Goal: Task Accomplishment & Management: Use online tool/utility

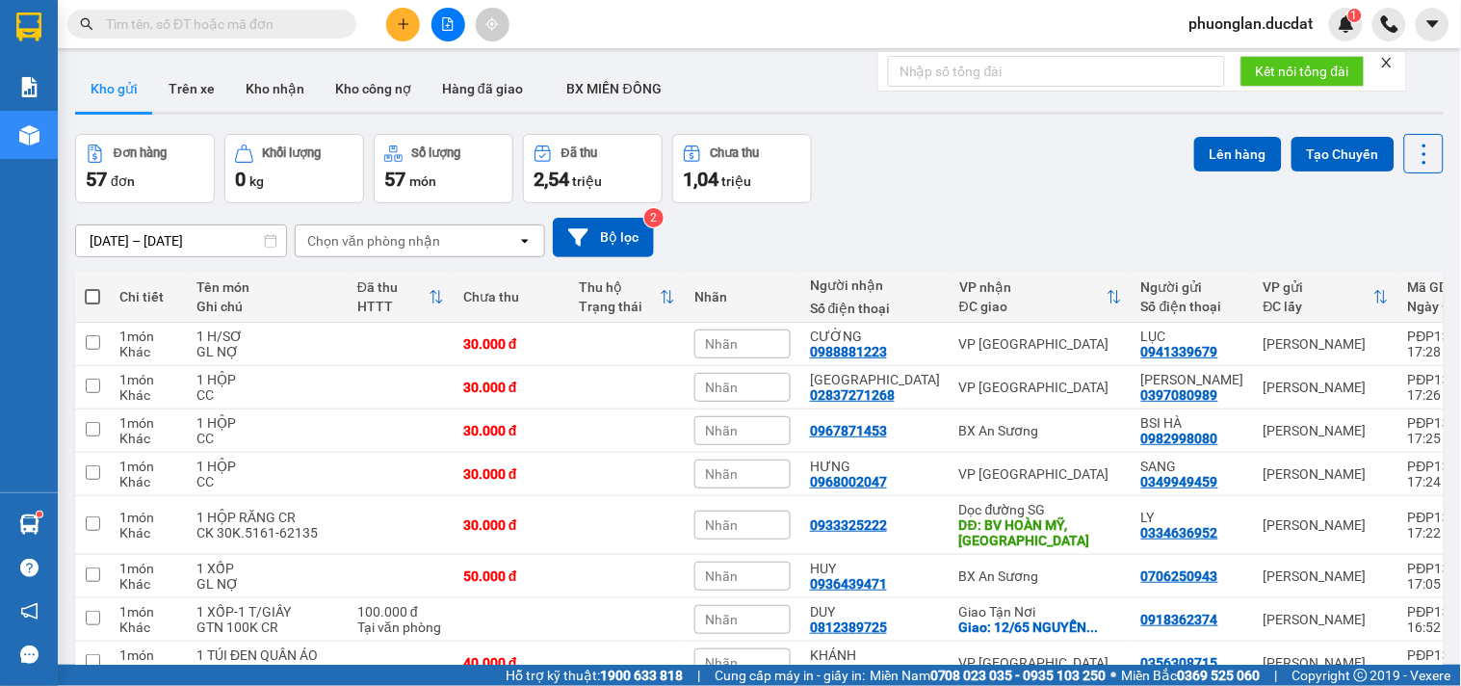
click at [429, 246] on div "Chọn văn phòng nhận" at bounding box center [373, 240] width 133 height 19
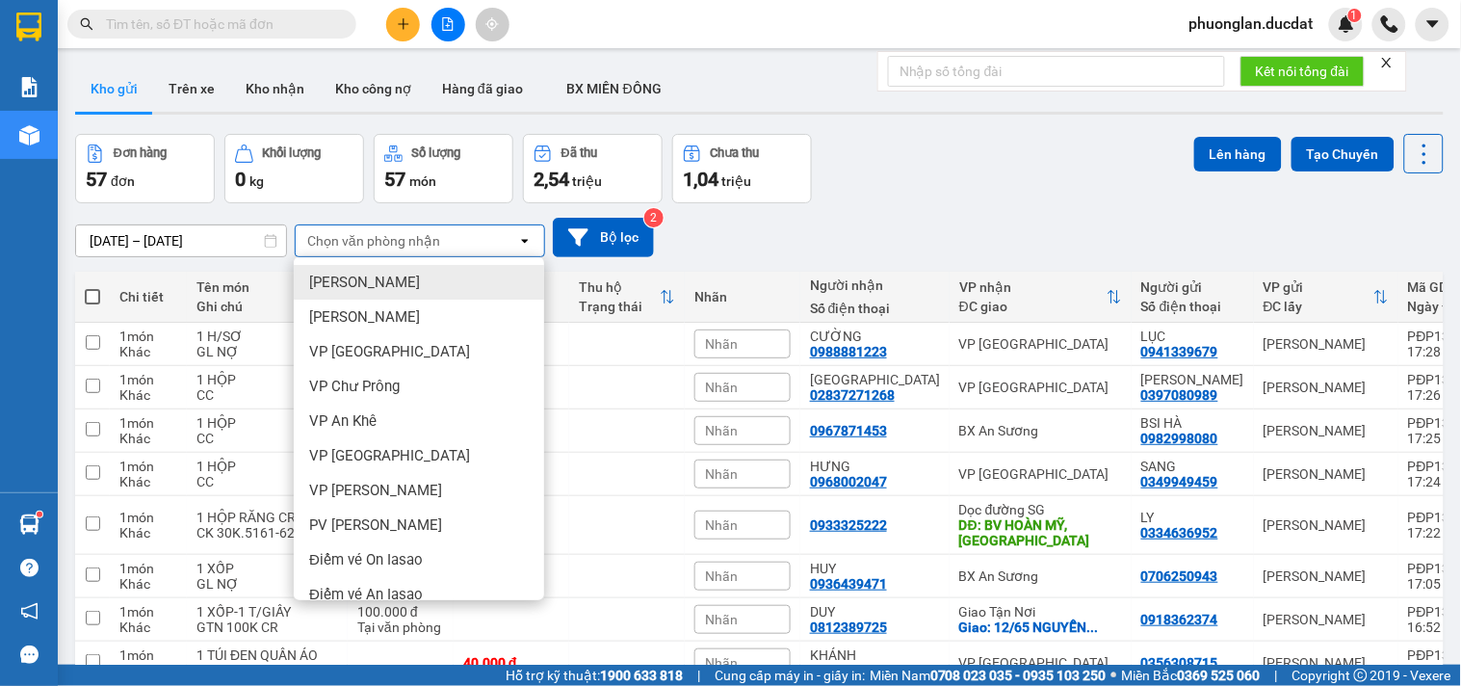
click at [427, 236] on div "Chọn văn phòng nhận" at bounding box center [373, 240] width 133 height 19
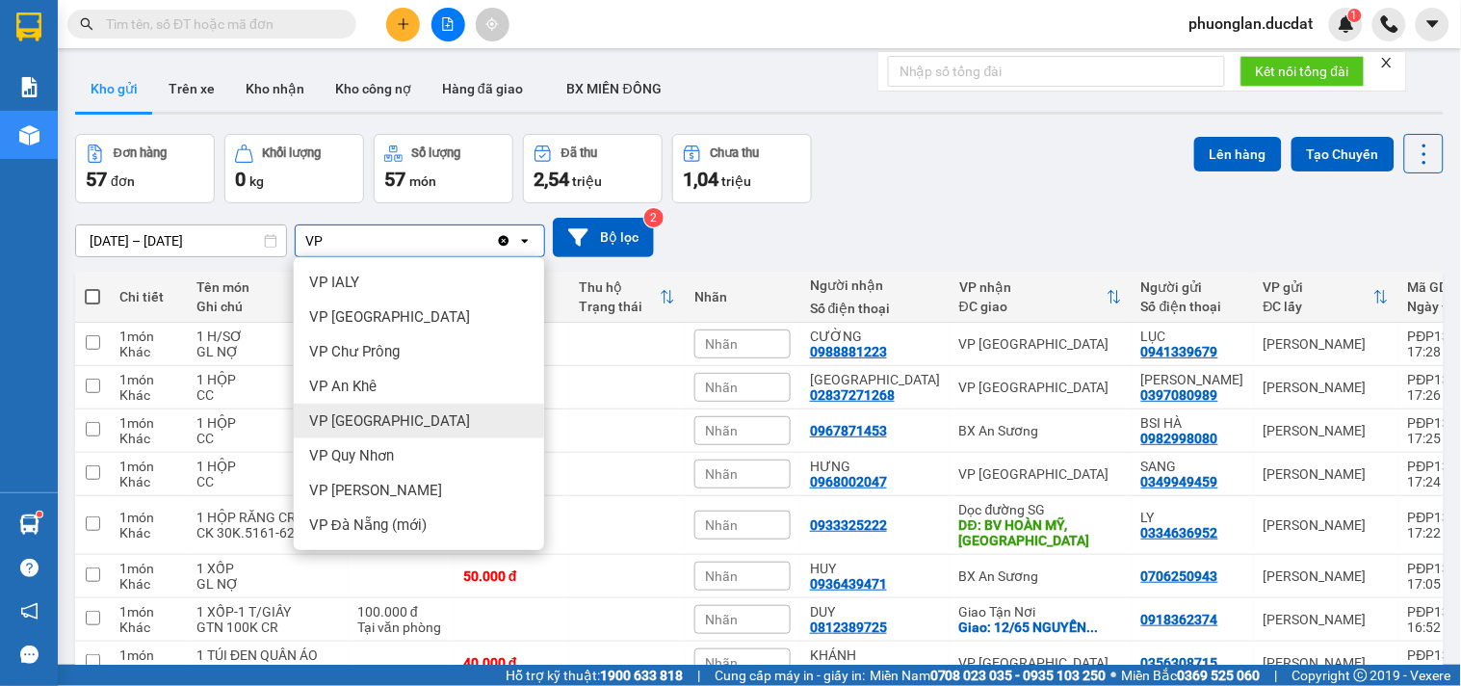
type input "VP"
drag, startPoint x: 371, startPoint y: 427, endPoint x: 340, endPoint y: 369, distance: 65.5
click at [371, 424] on span "VP [GEOGRAPHIC_DATA]" at bounding box center [389, 420] width 161 height 19
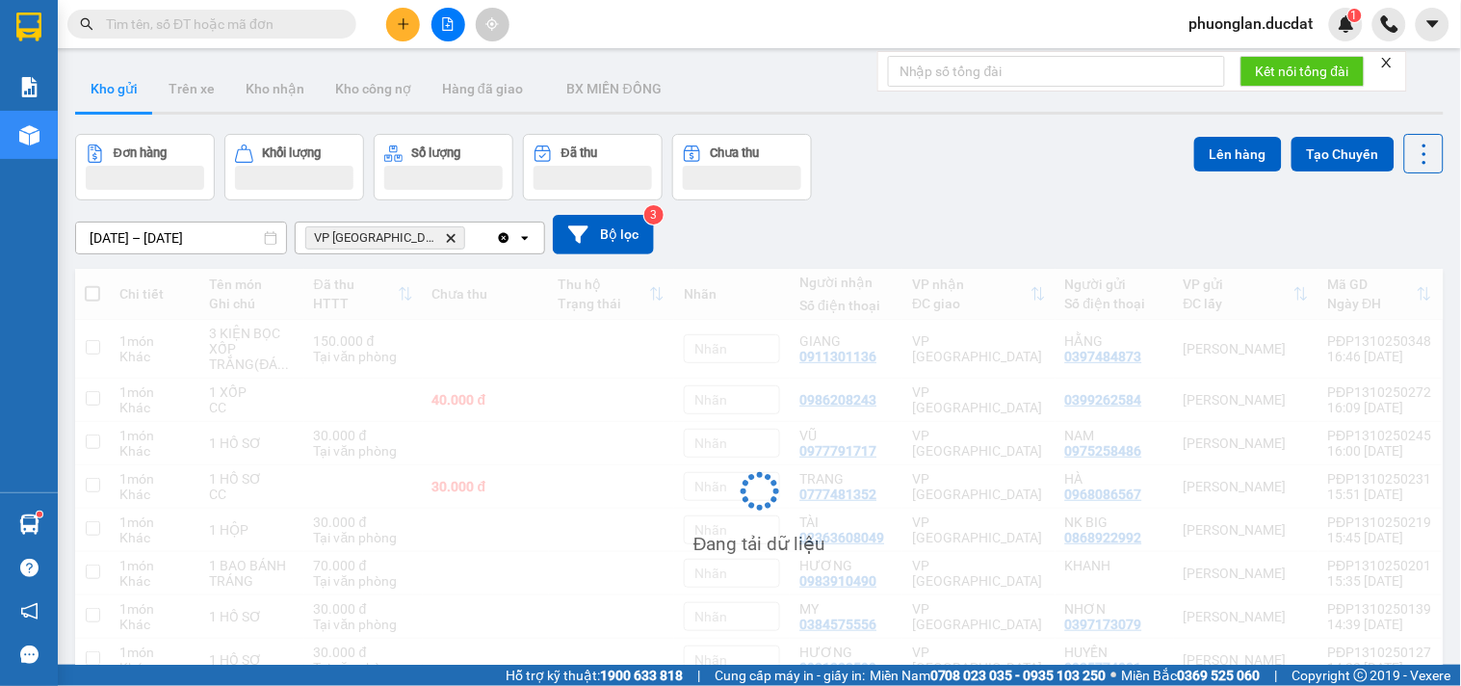
click at [453, 239] on div "VP [GEOGRAPHIC_DATA] Delete" at bounding box center [396, 238] width 200 height 31
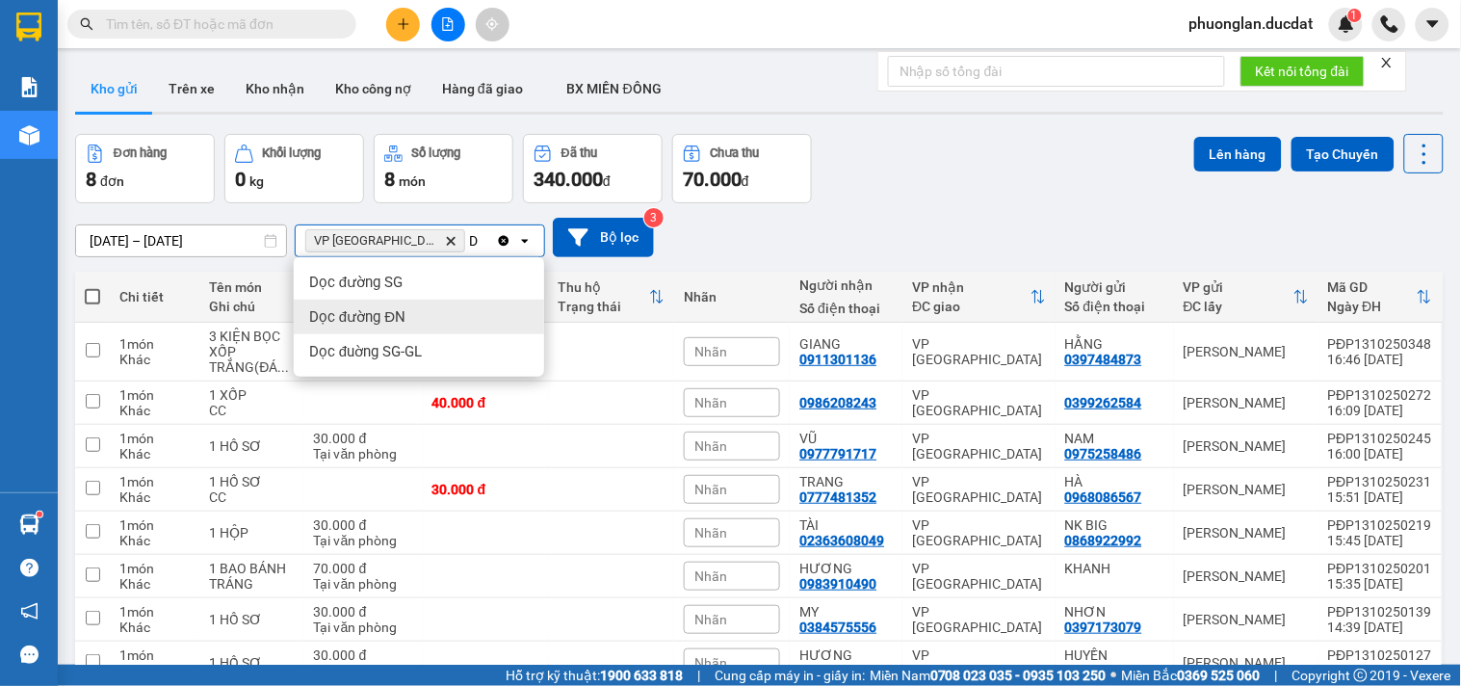
type input "D"
click at [406, 321] on div "Dọc đường ĐN" at bounding box center [419, 317] width 250 height 35
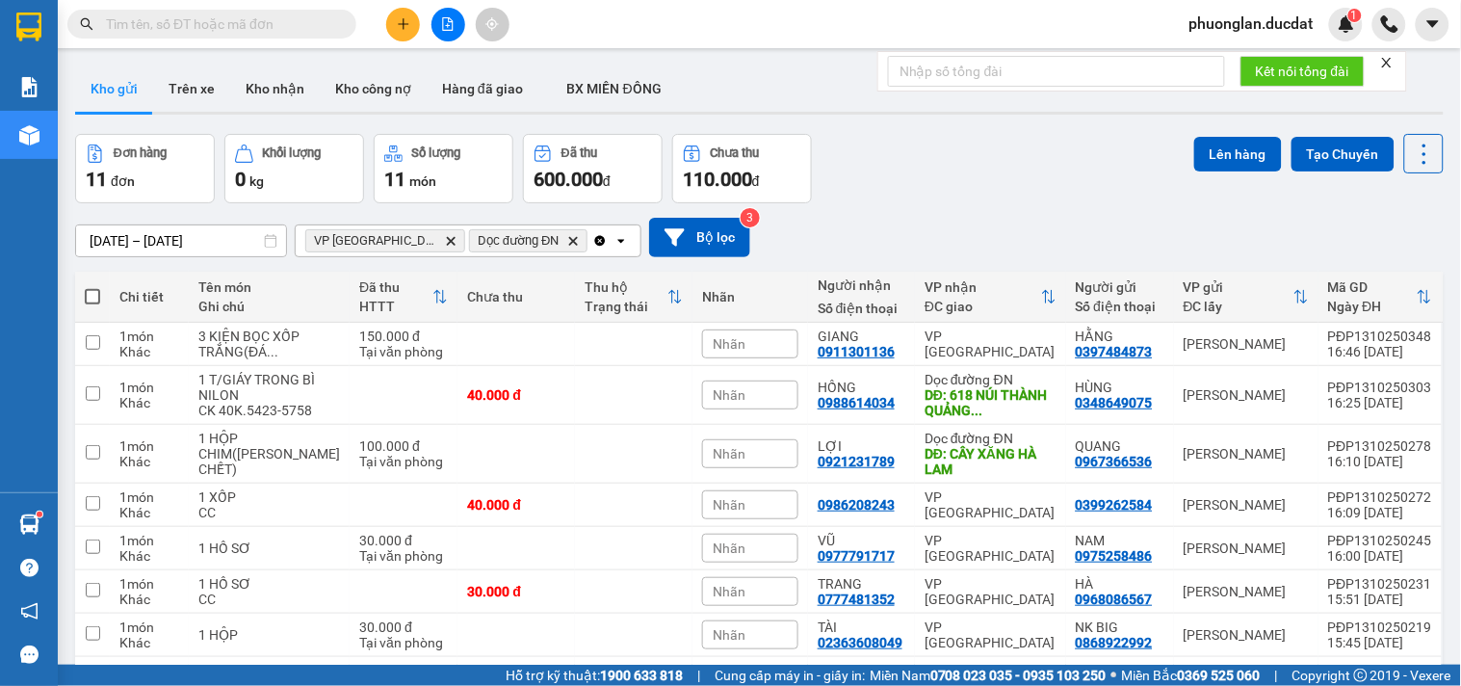
click at [92, 295] on span at bounding box center [92, 296] width 15 height 15
click at [92, 287] on input "checkbox" at bounding box center [92, 287] width 0 height 0
checkbox input "true"
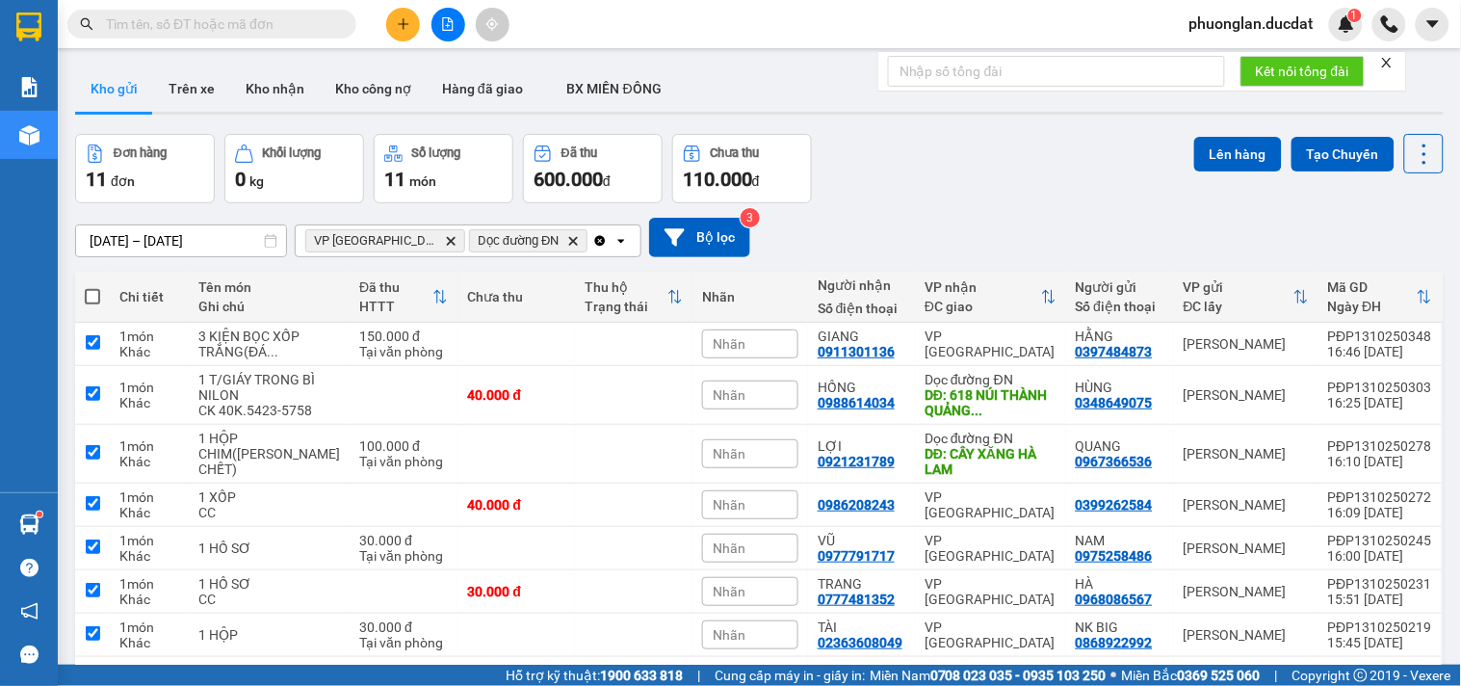
checkbox input "true"
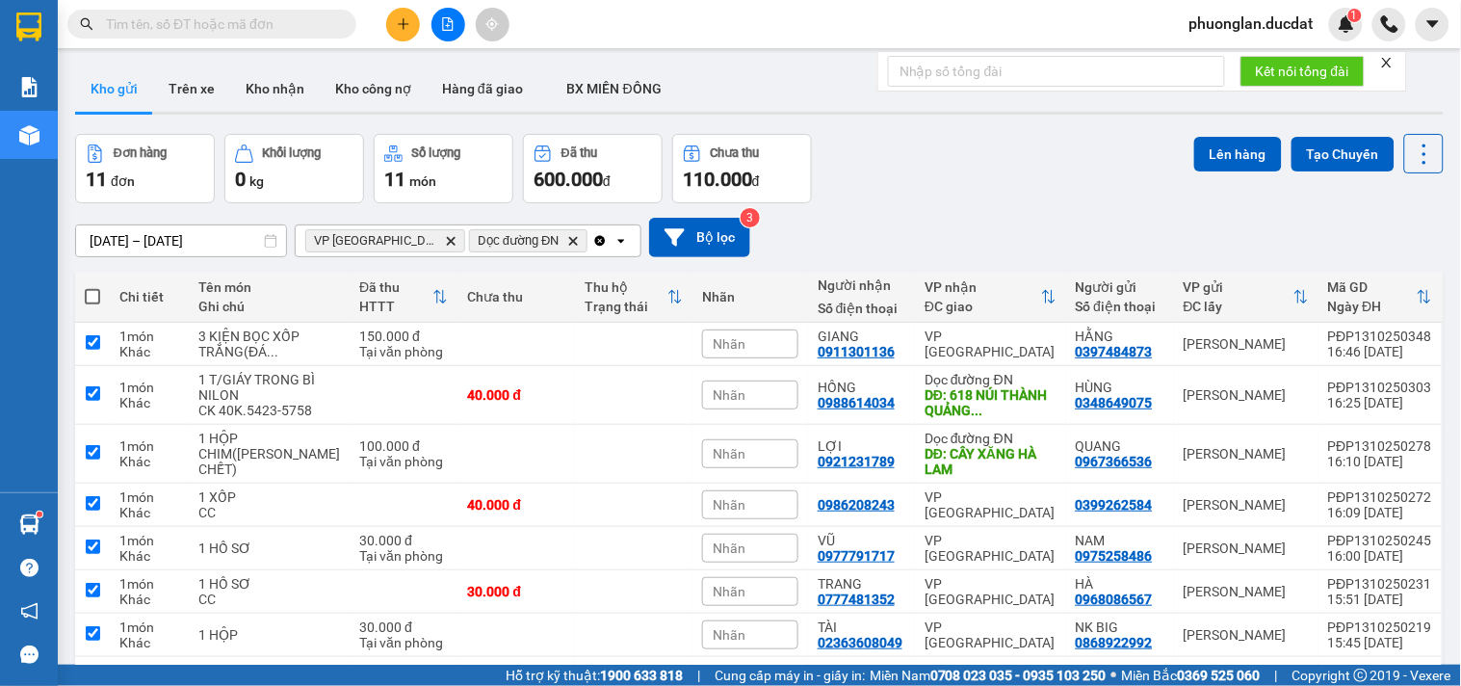
checkbox input "true"
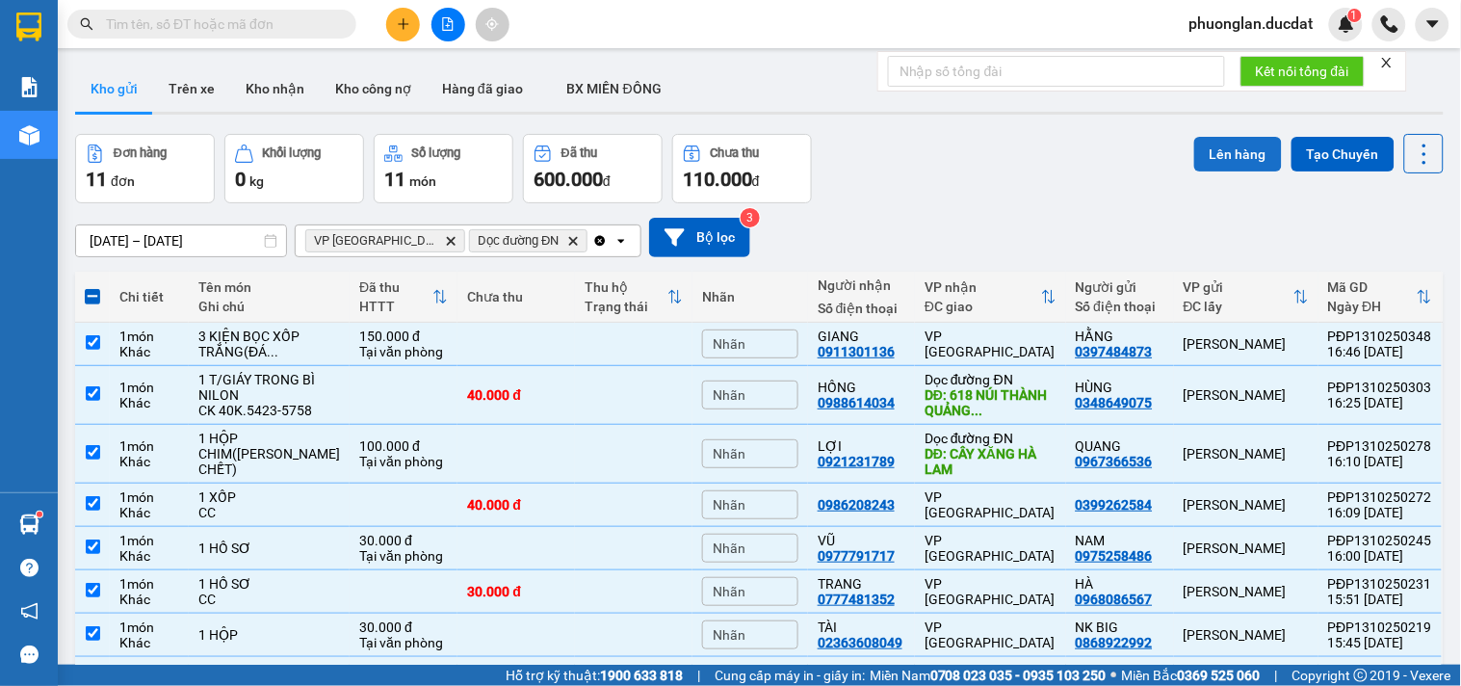
click at [1217, 155] on button "Lên hàng" at bounding box center [1238, 154] width 88 height 35
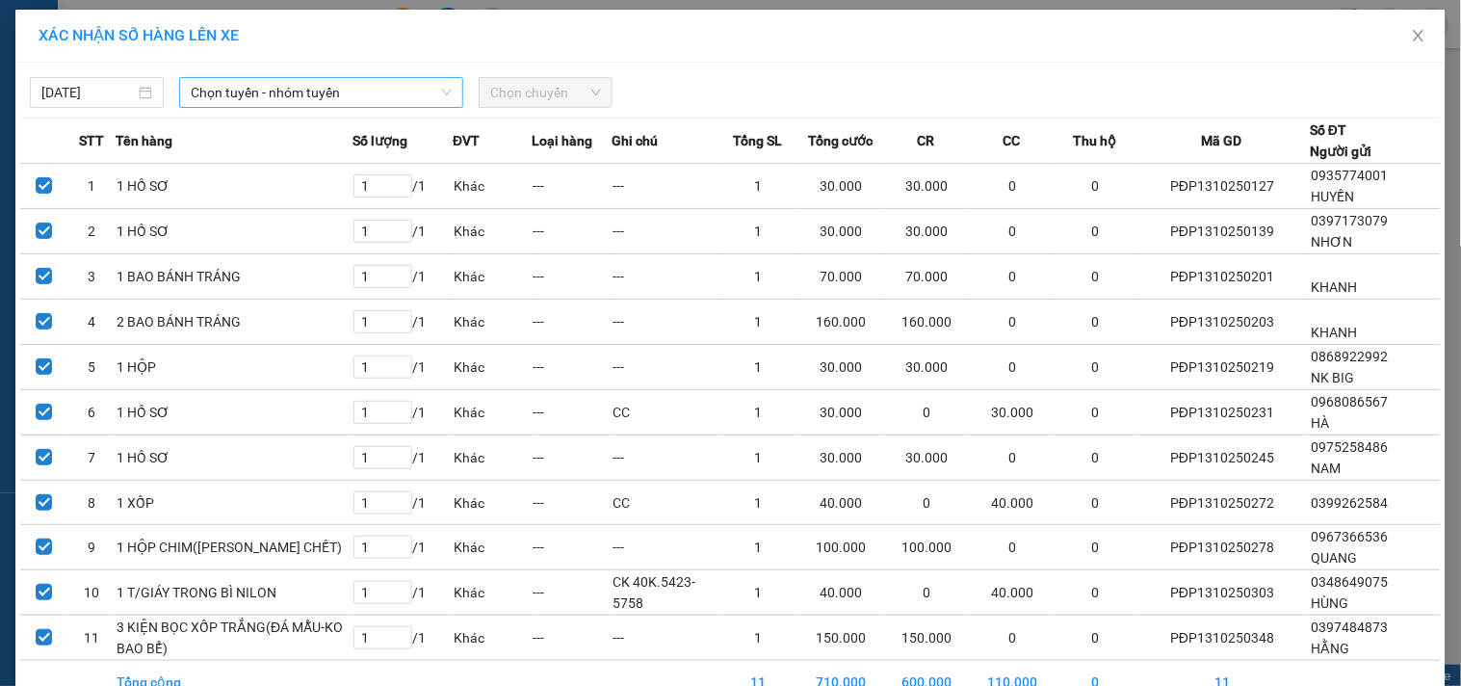
click at [262, 96] on span "Chọn tuyến - nhóm tuyến" at bounding box center [321, 92] width 261 height 29
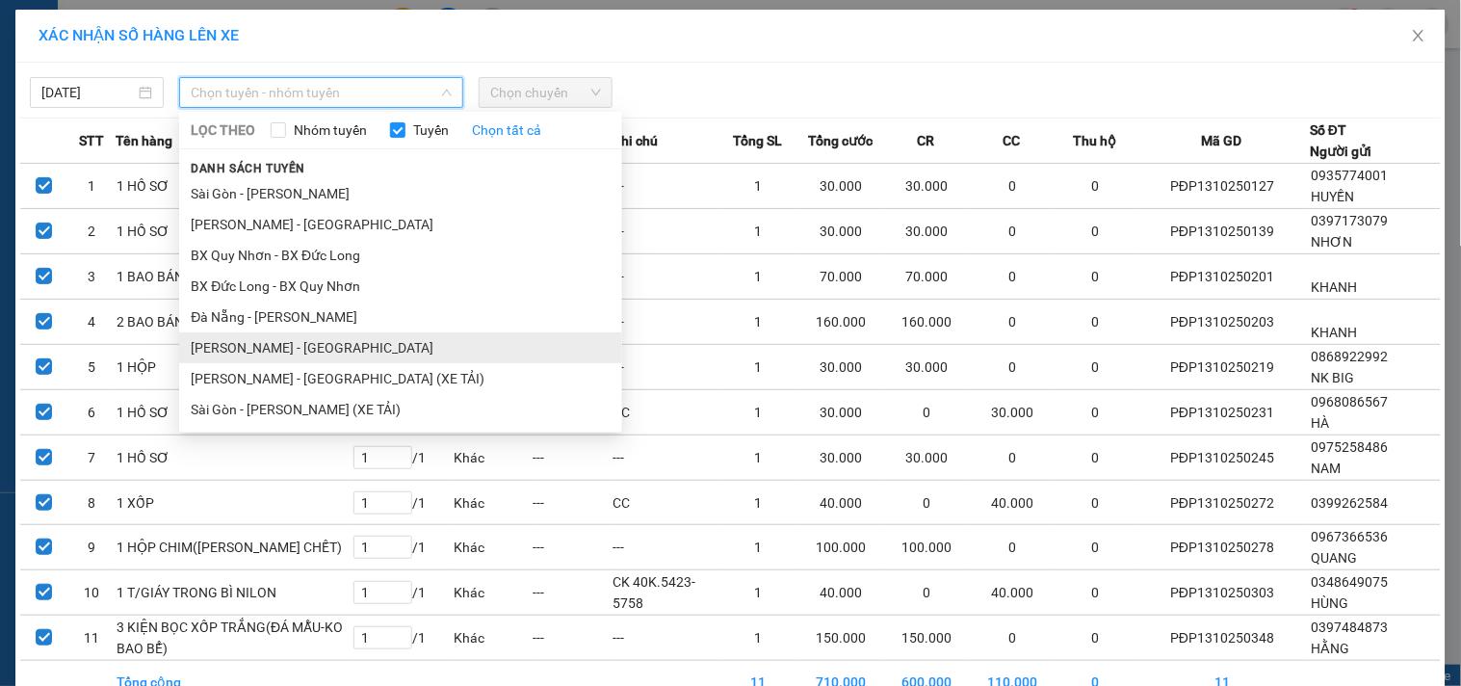
click at [225, 350] on li "[PERSON_NAME] - [GEOGRAPHIC_DATA]" at bounding box center [400, 347] width 443 height 31
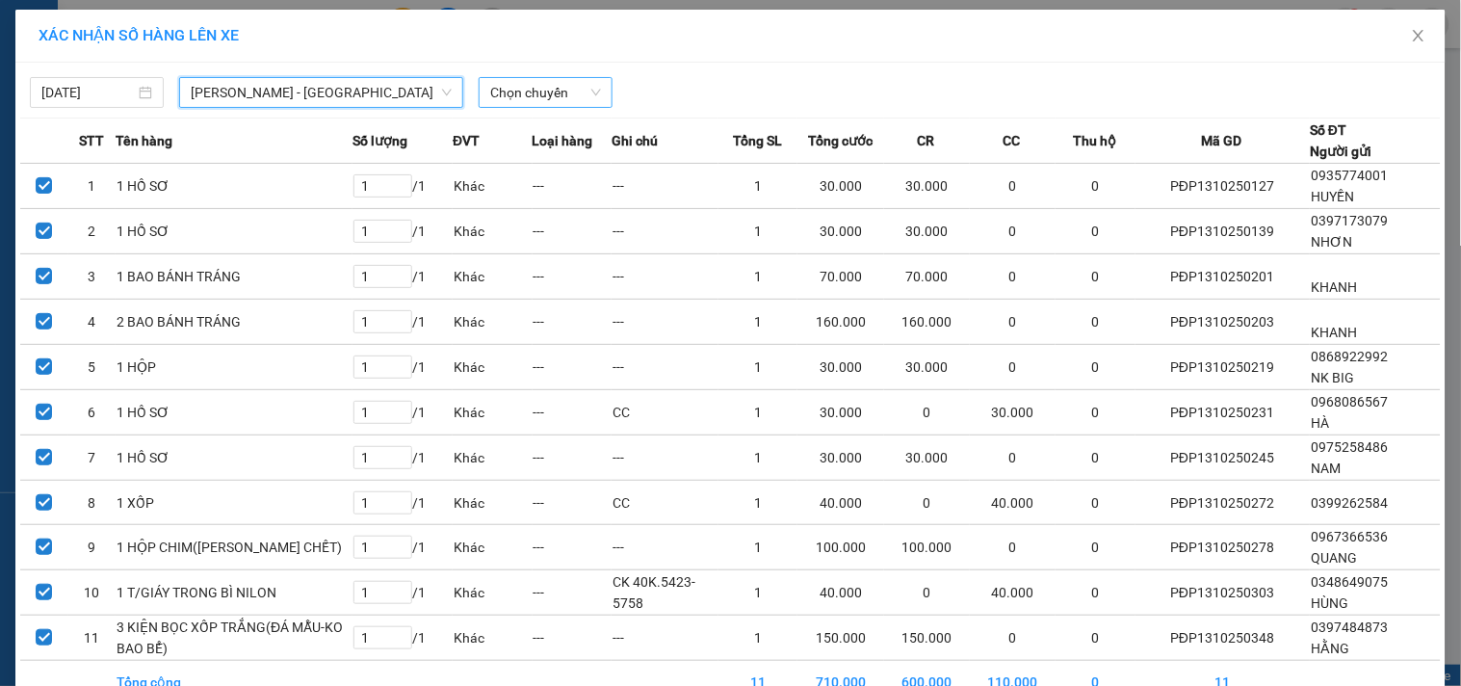
click at [497, 98] on span "Chọn chuyến" at bounding box center [545, 92] width 111 height 29
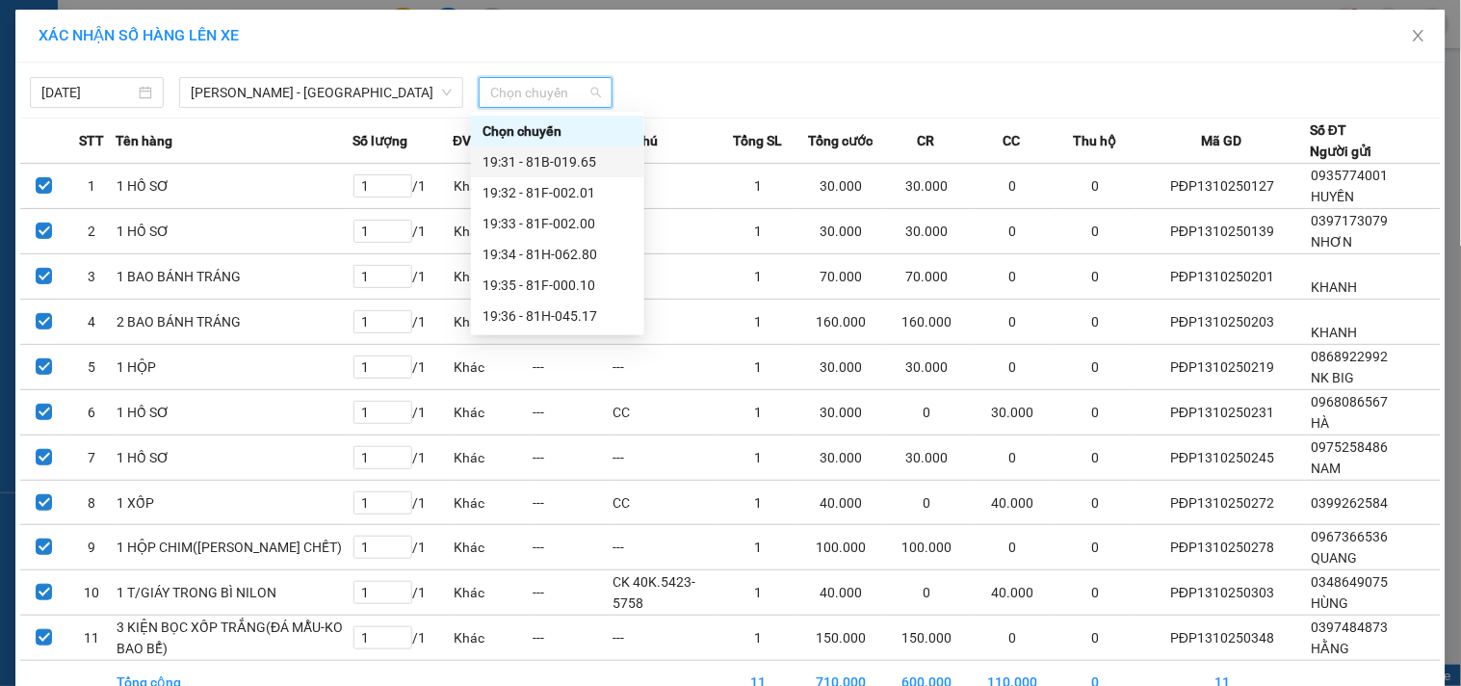
click at [564, 157] on div "19:31 - 81B-019.65" at bounding box center [558, 161] width 150 height 21
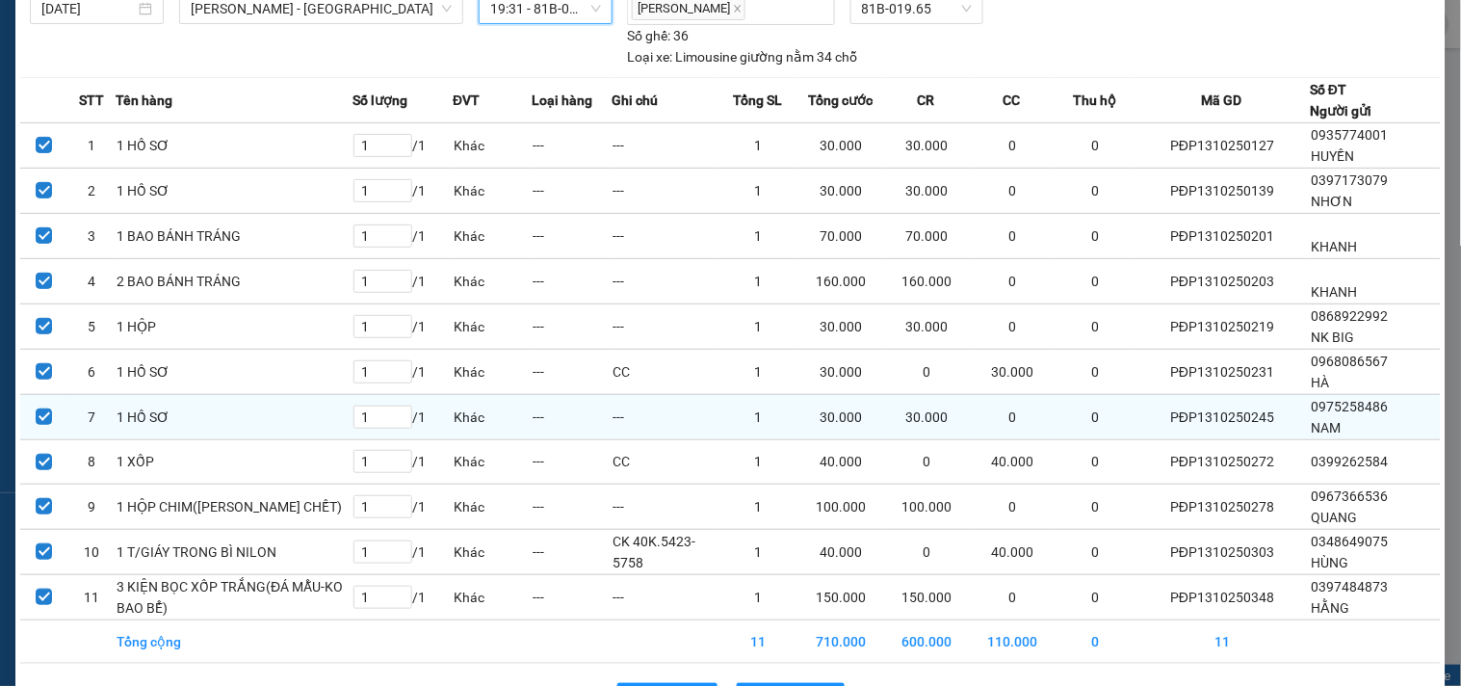
scroll to position [170, 0]
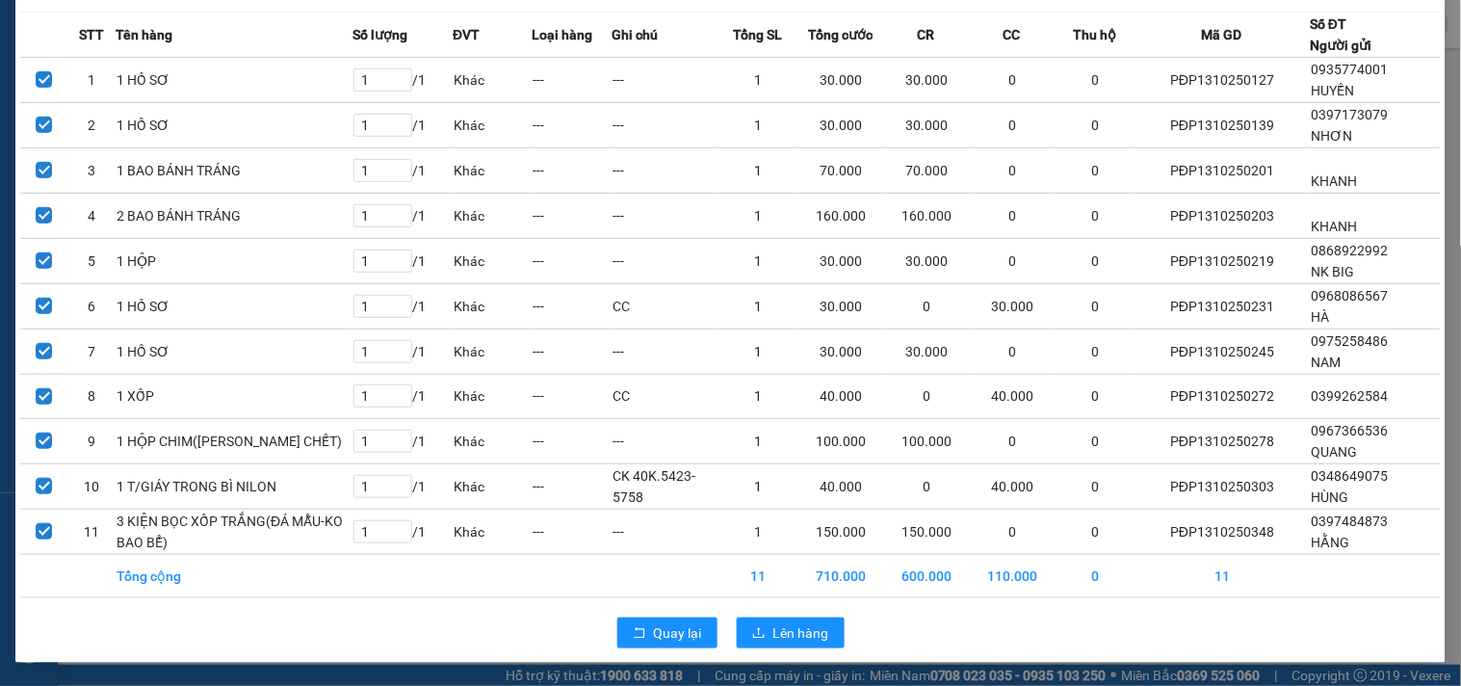
click at [763, 648] on div "Quay lại Lên hàng" at bounding box center [730, 633] width 1421 height 50
click at [761, 642] on button "Lên hàng" at bounding box center [791, 632] width 108 height 31
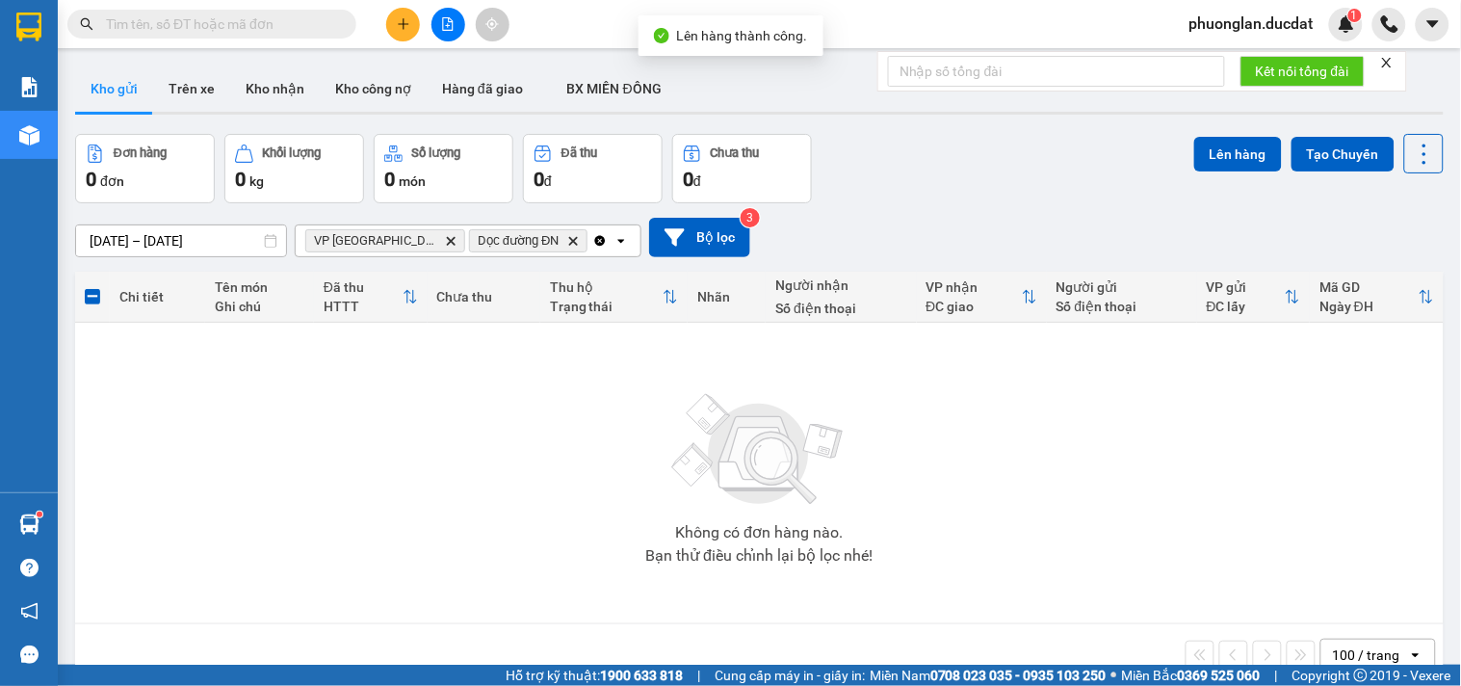
click at [595, 242] on icon "Clear all" at bounding box center [600, 240] width 11 height 11
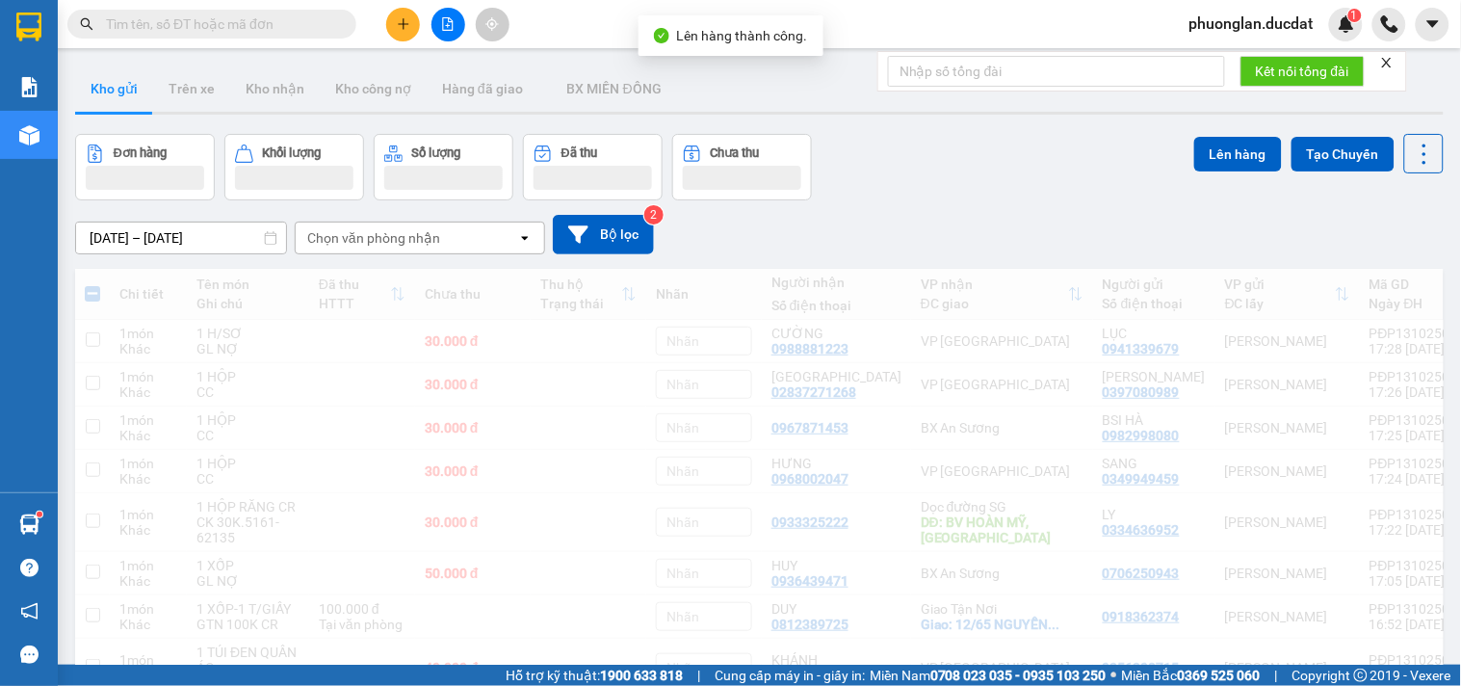
click at [513, 229] on div "Chọn văn phòng nhận" at bounding box center [407, 238] width 222 height 31
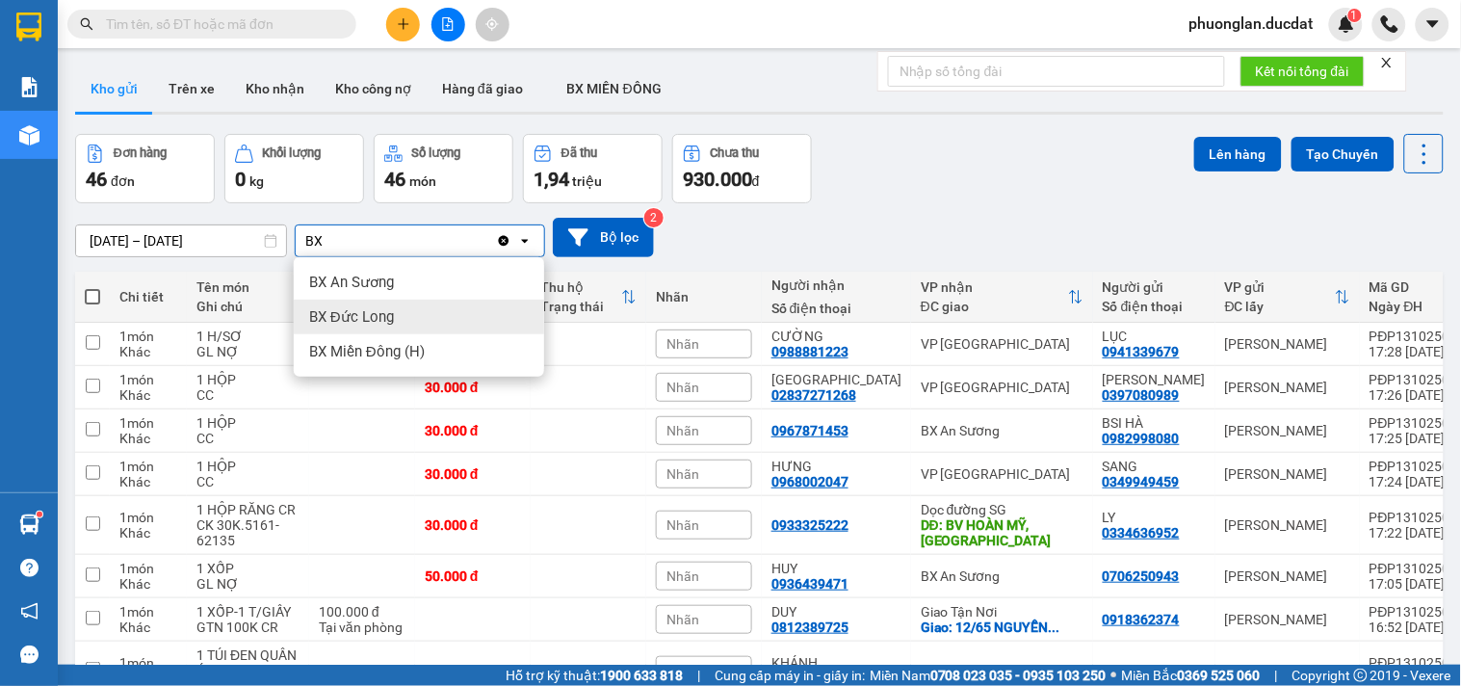
type input "BX"
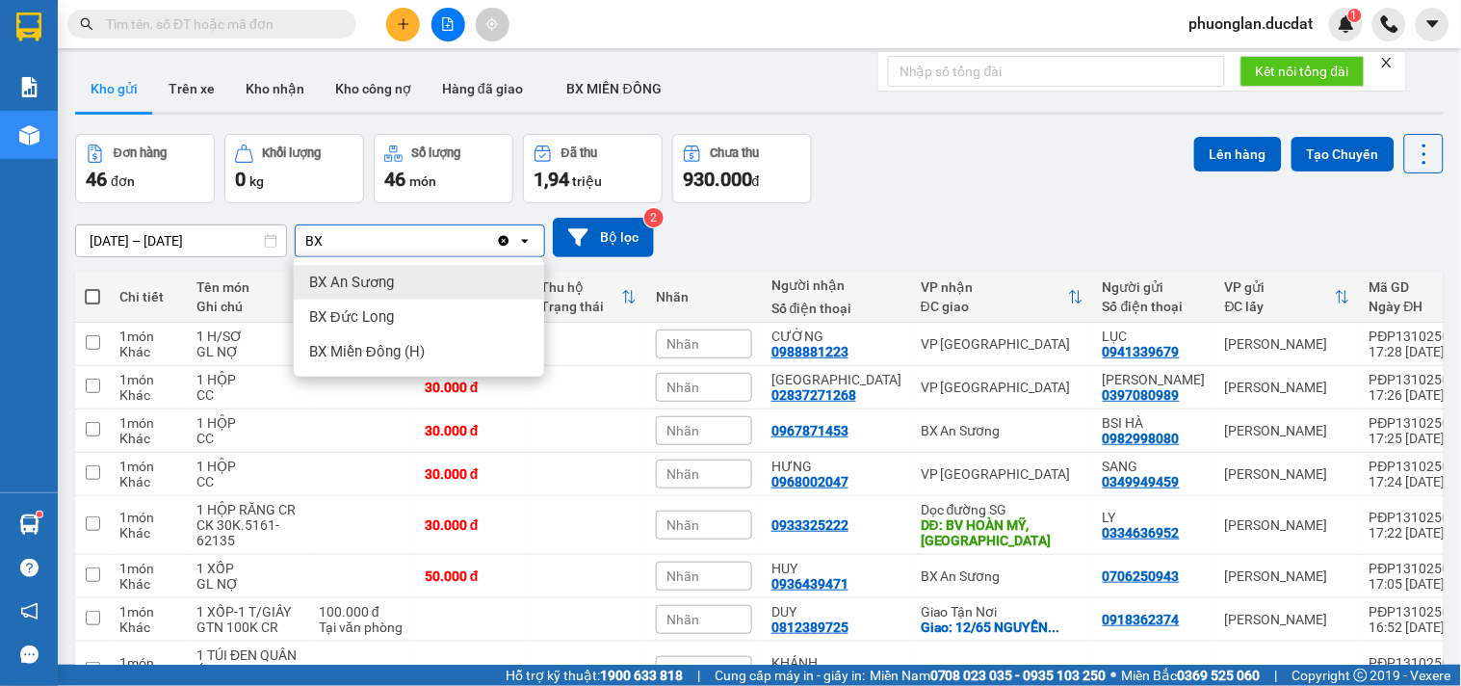
click at [420, 297] on div "BX An Sương" at bounding box center [419, 282] width 250 height 35
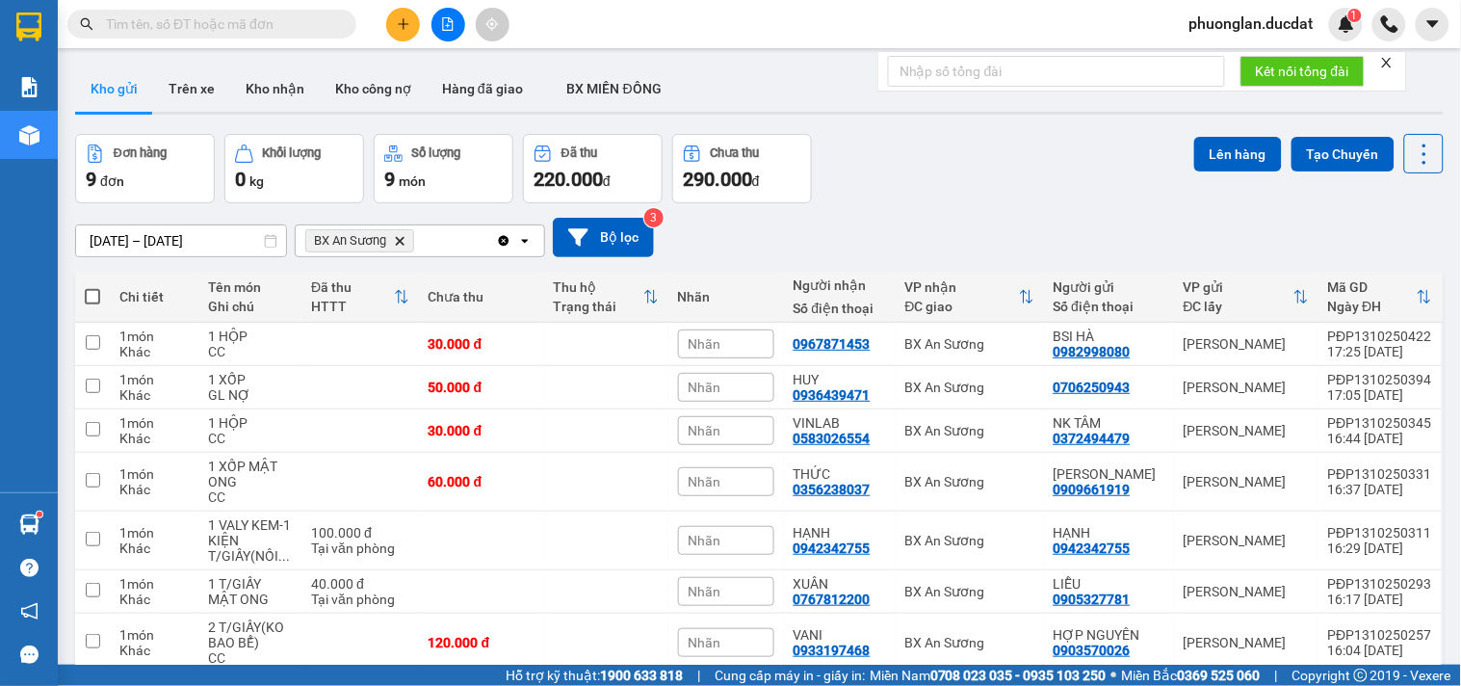
click at [89, 297] on span at bounding box center [92, 296] width 15 height 15
click at [92, 287] on input "checkbox" at bounding box center [92, 287] width 0 height 0
checkbox input "true"
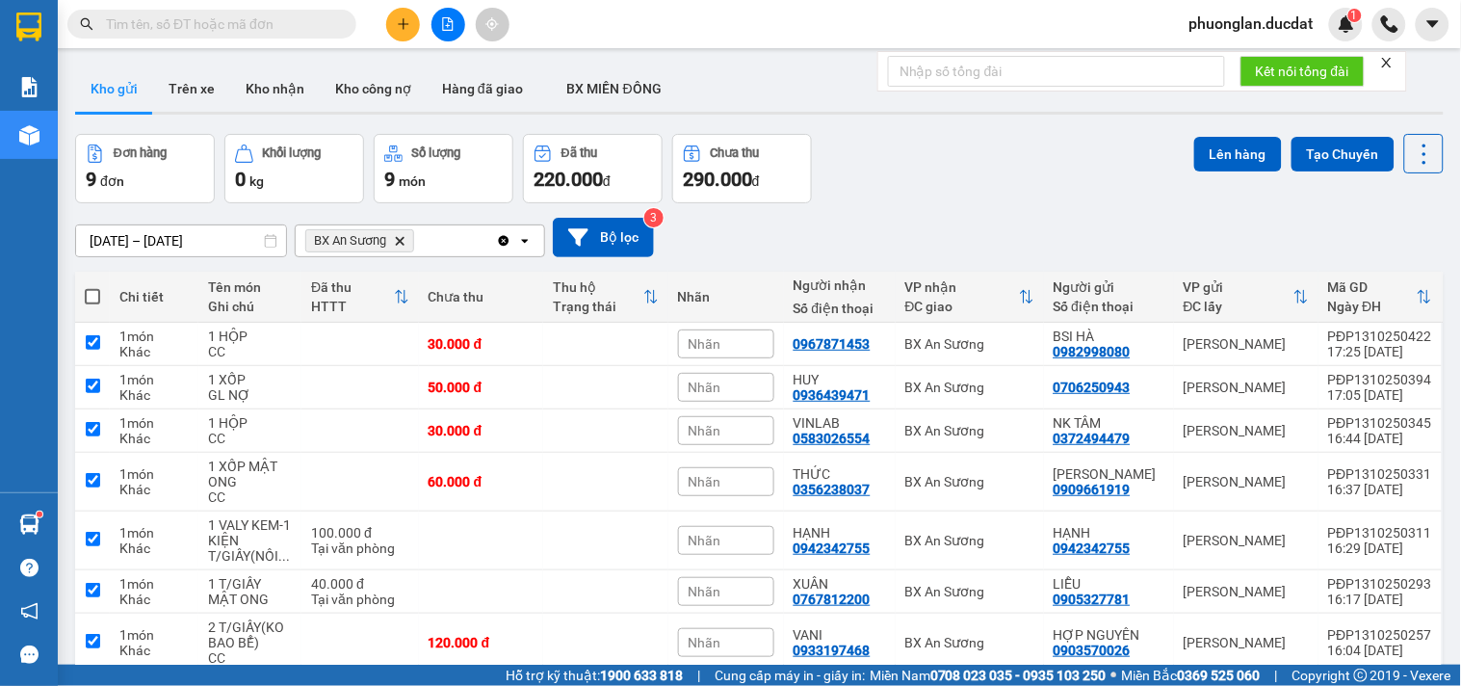
checkbox input "true"
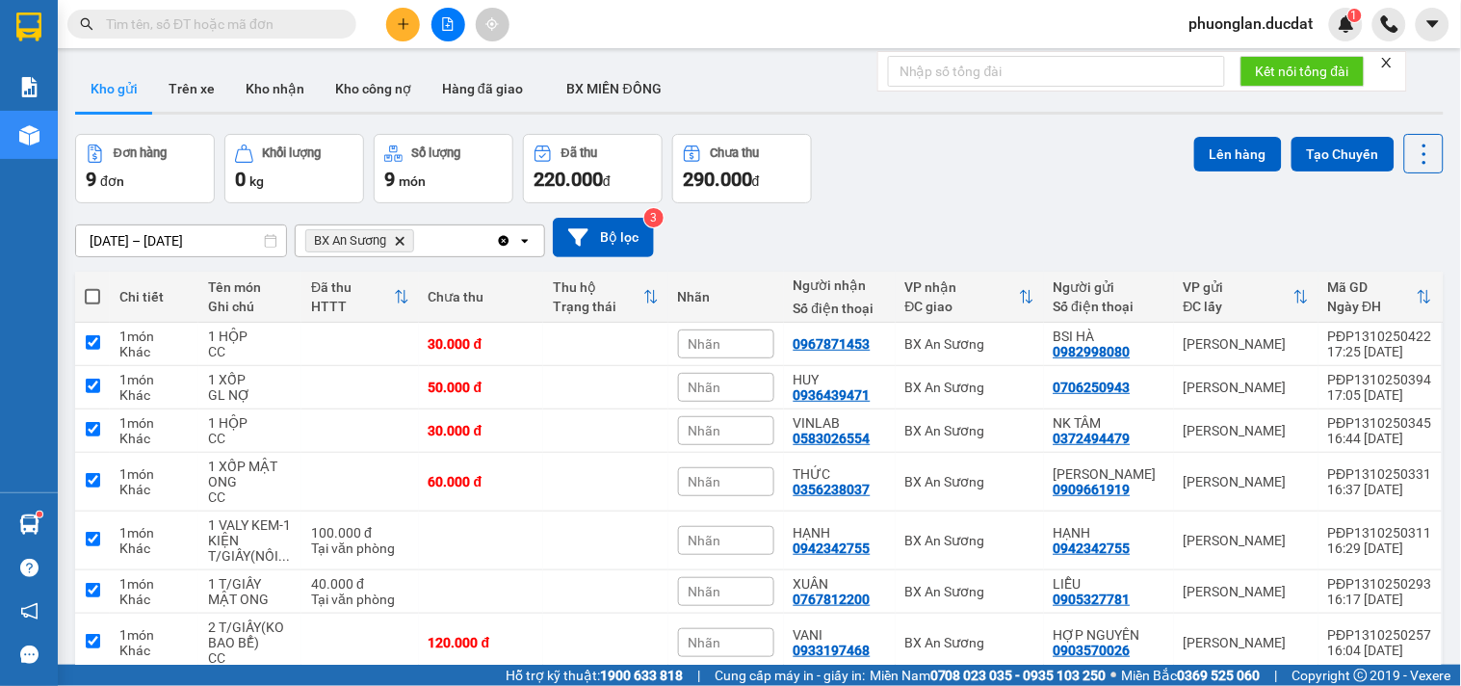
checkbox input "true"
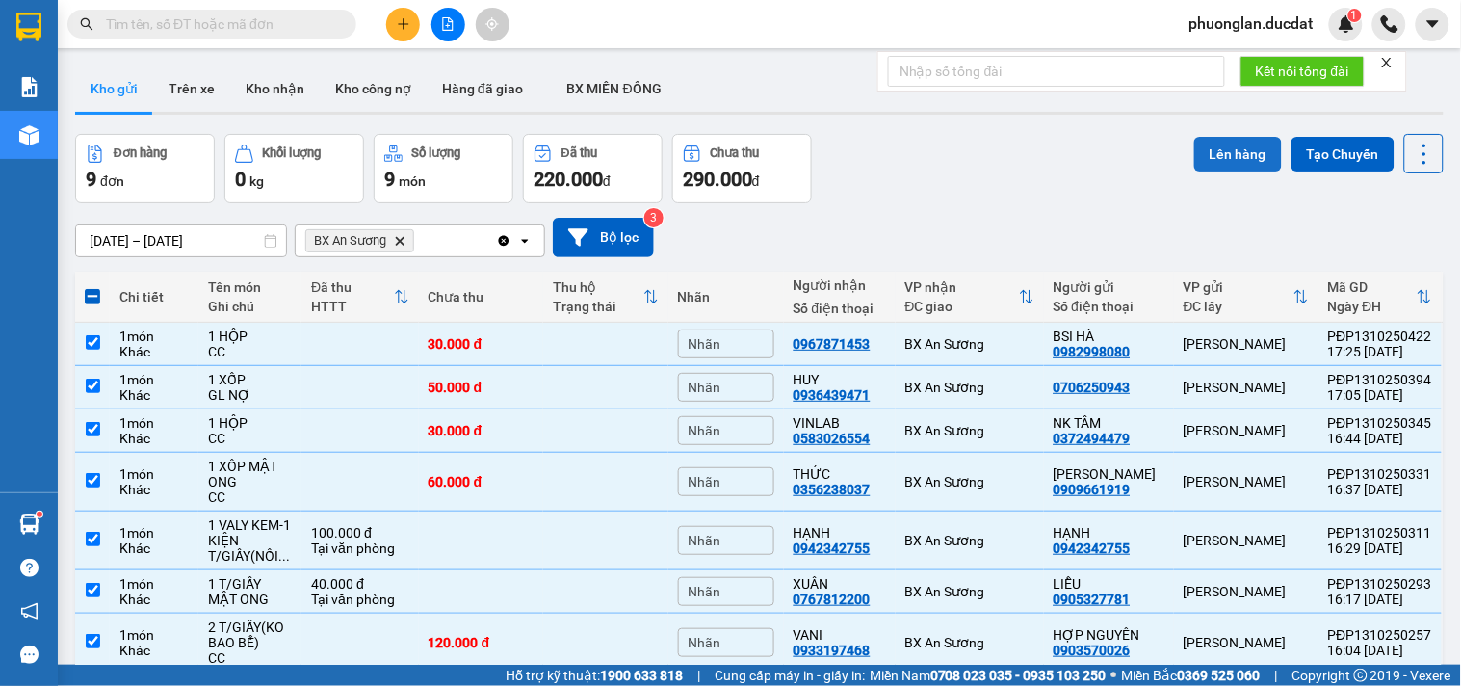
click at [1194, 156] on button "Lên hàng" at bounding box center [1238, 154] width 88 height 35
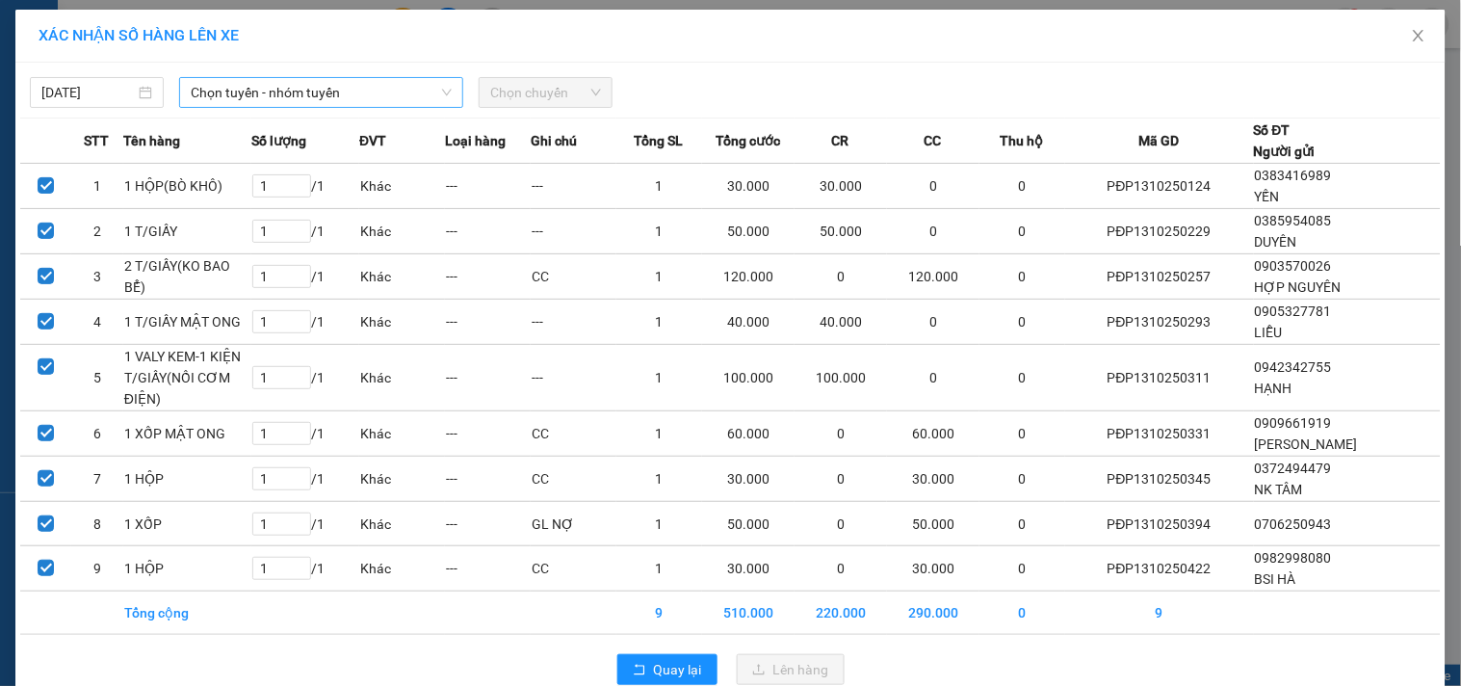
click at [199, 99] on span "Chọn tuyến - nhóm tuyến" at bounding box center [321, 92] width 261 height 29
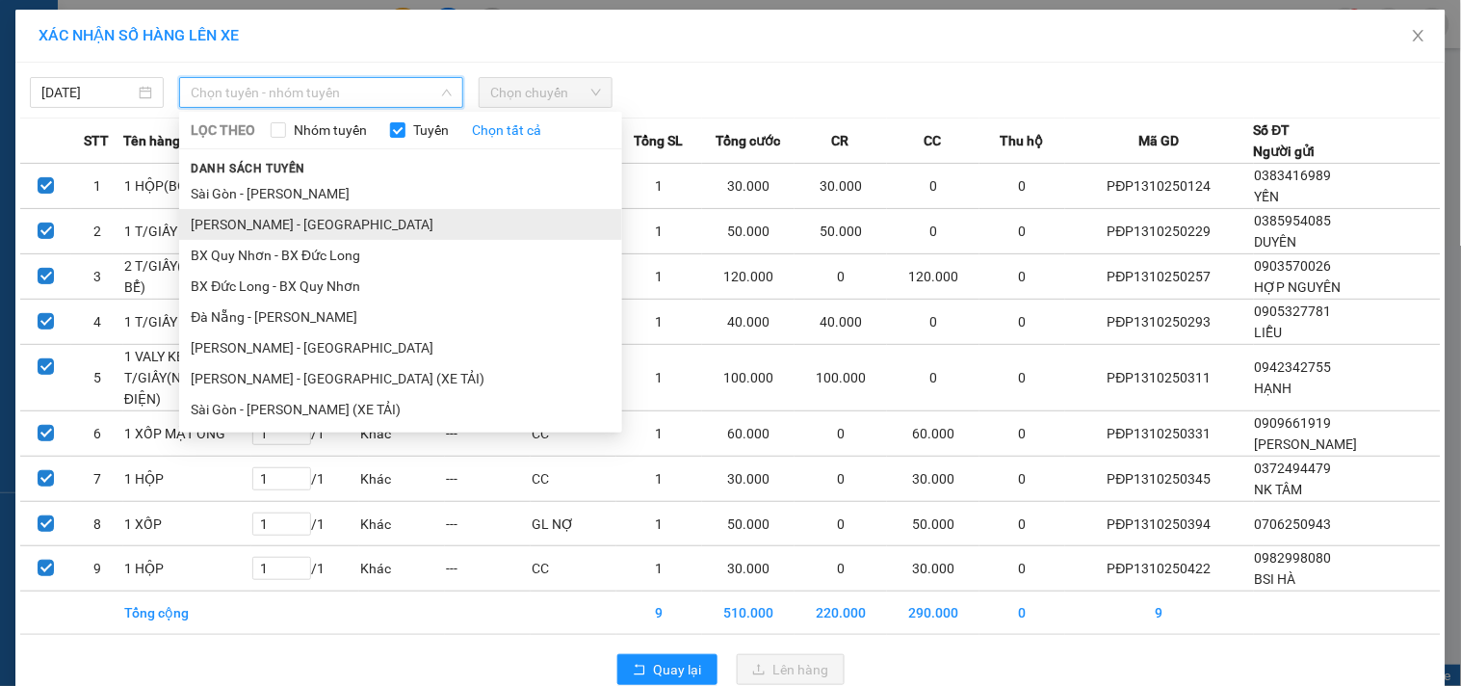
click at [238, 224] on li "[PERSON_NAME] - [GEOGRAPHIC_DATA]" at bounding box center [400, 224] width 443 height 31
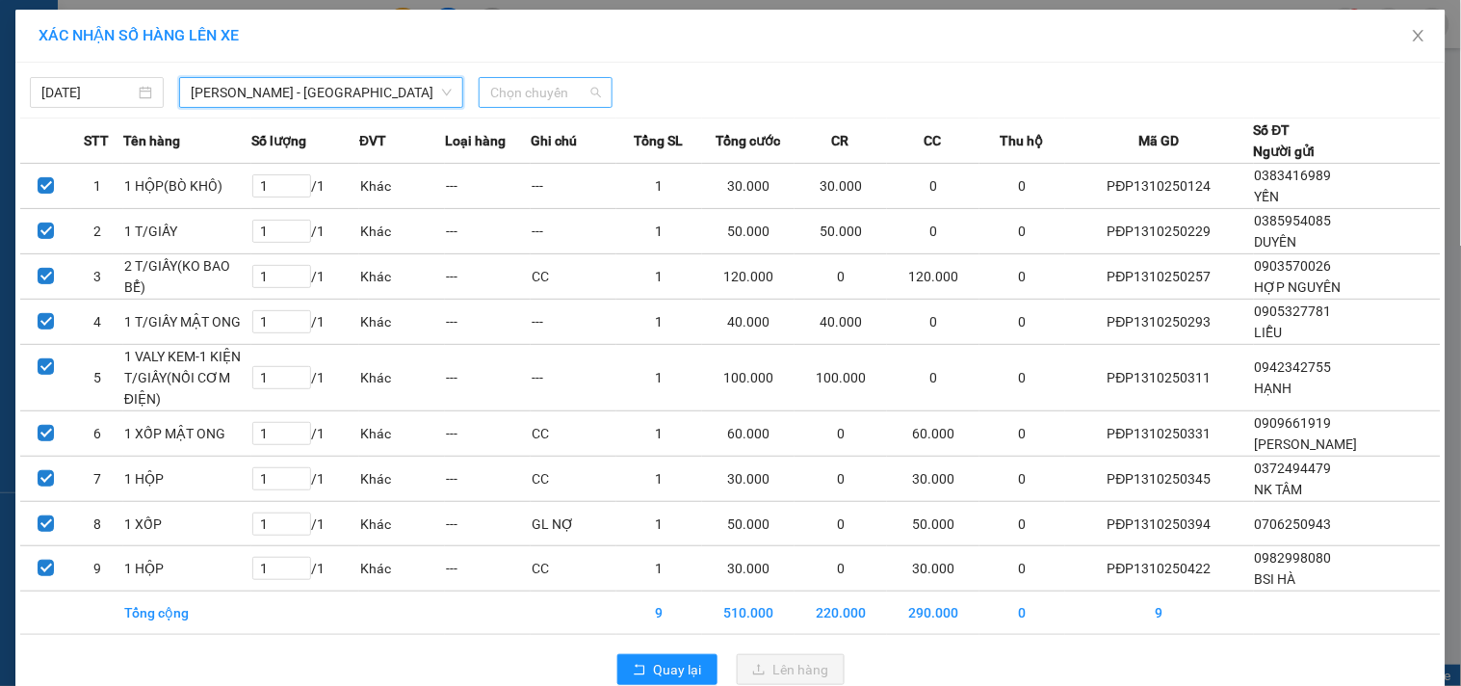
click at [547, 96] on span "Chọn chuyến" at bounding box center [545, 92] width 111 height 29
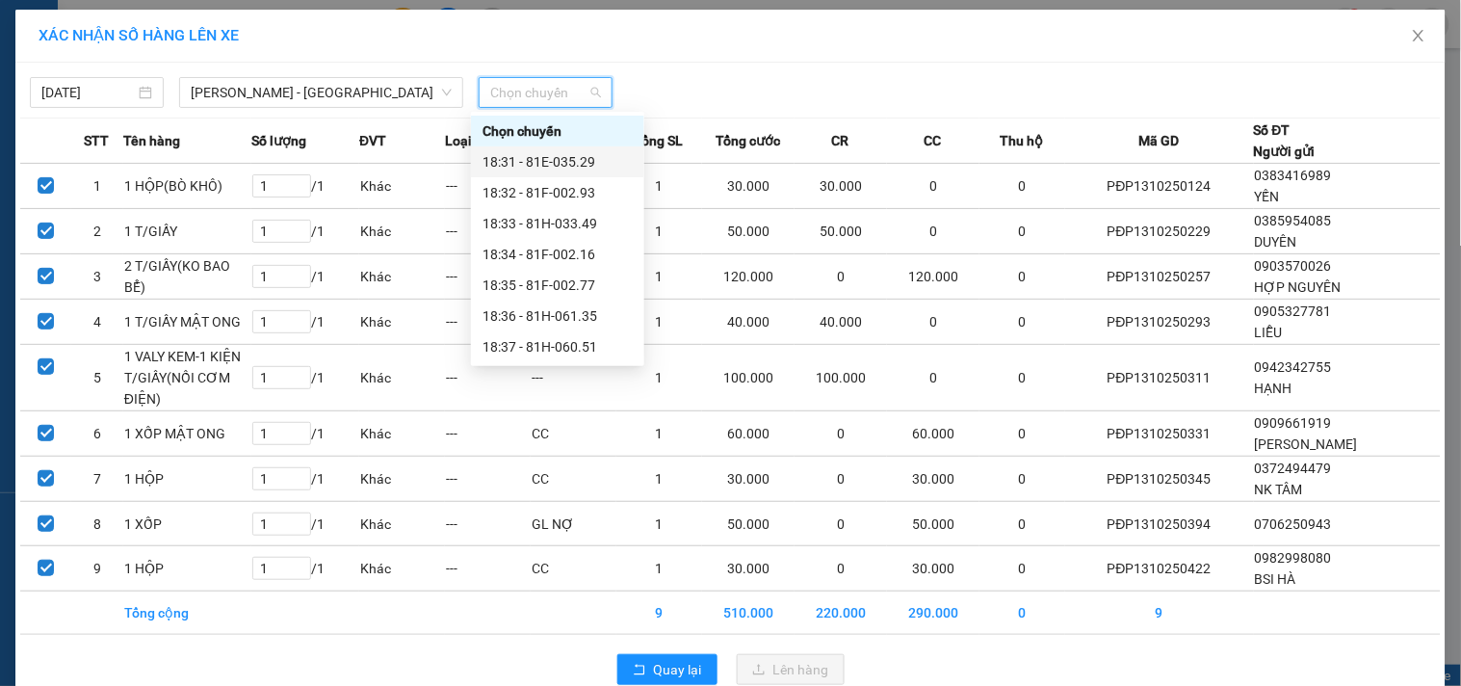
click at [602, 154] on div "18:31 - 81E-035.29" at bounding box center [558, 161] width 150 height 21
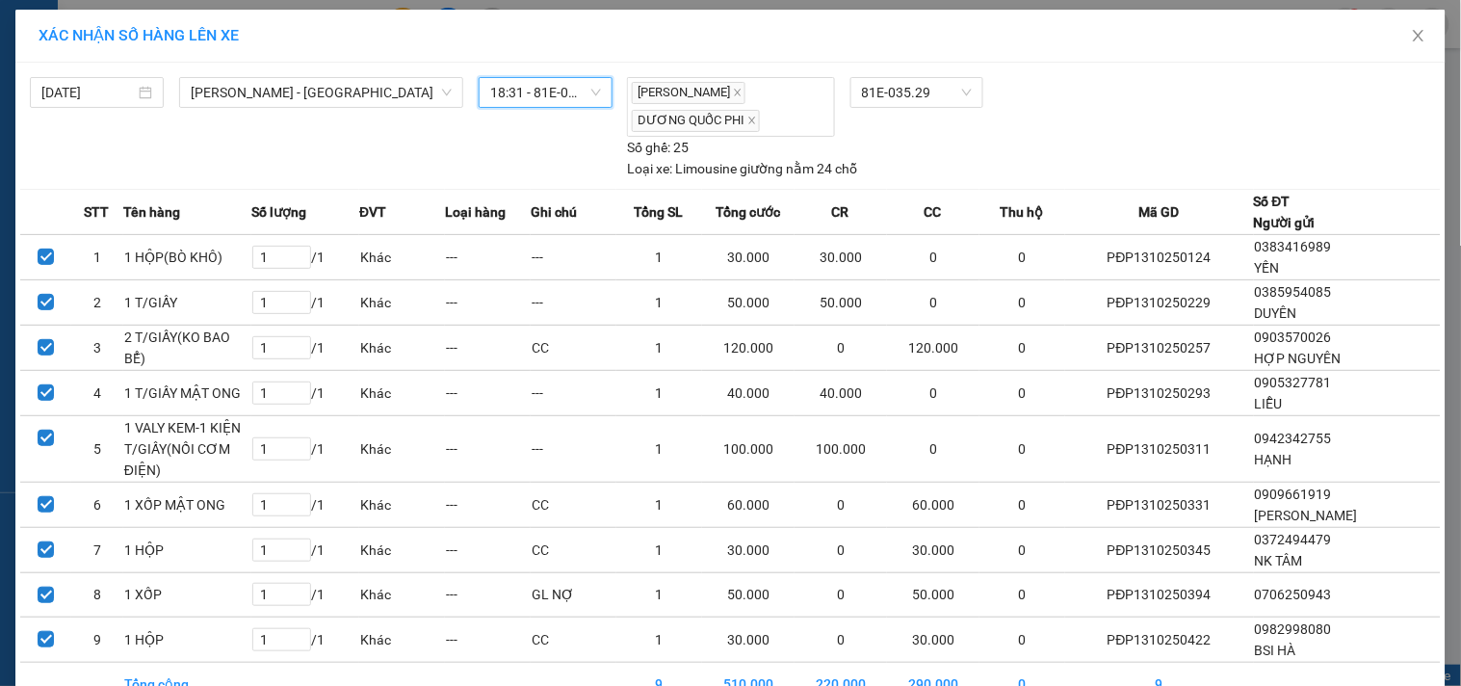
click at [575, 92] on span "18:31 - 81E-035.29" at bounding box center [545, 92] width 111 height 29
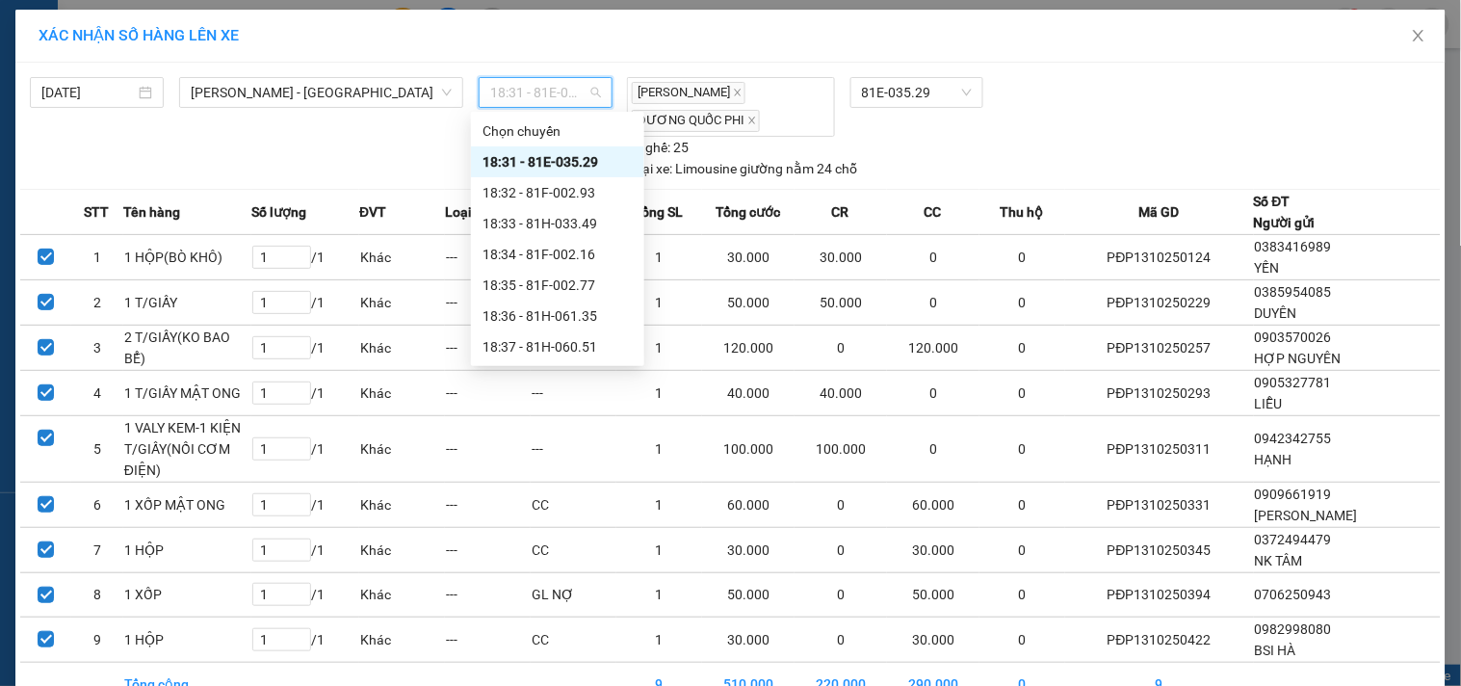
click at [568, 171] on div "18:31 - 81E-035.29" at bounding box center [558, 161] width 150 height 21
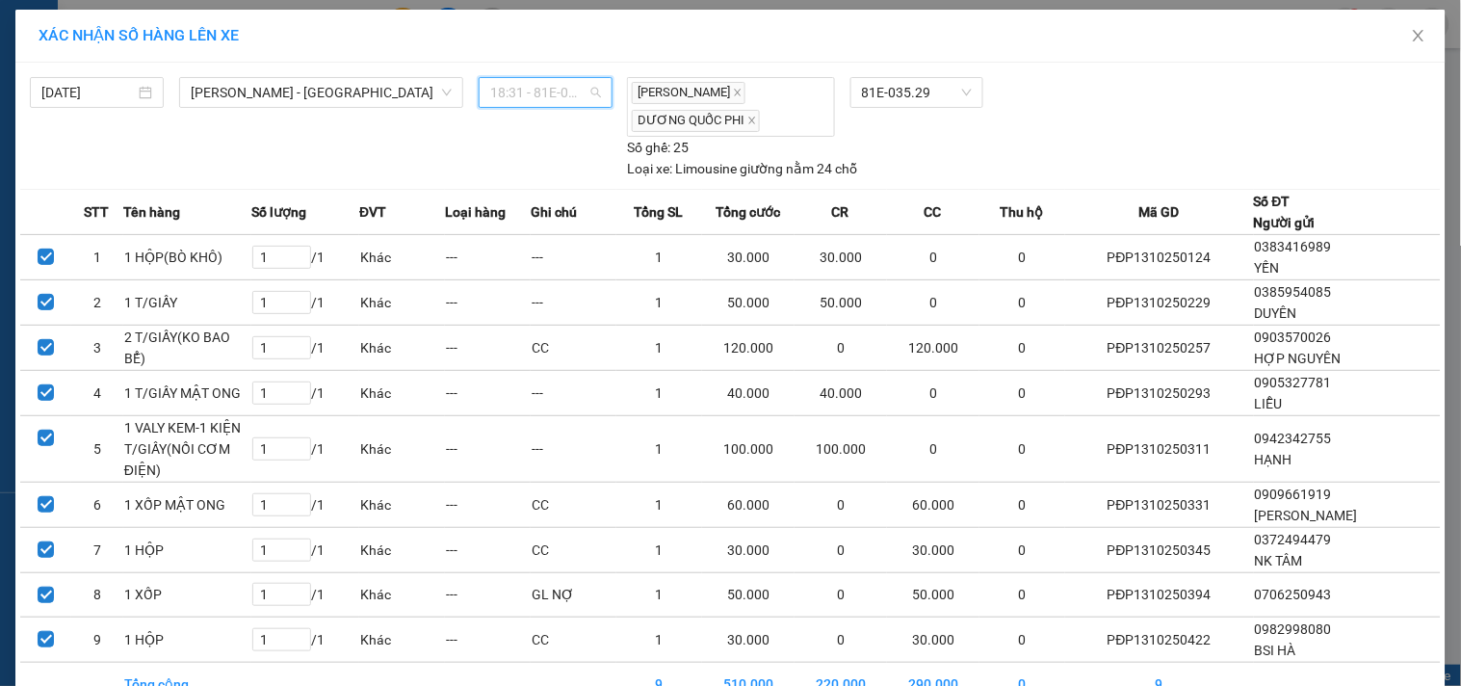
click at [527, 97] on span "18:31 - 81E-035.29" at bounding box center [545, 92] width 111 height 29
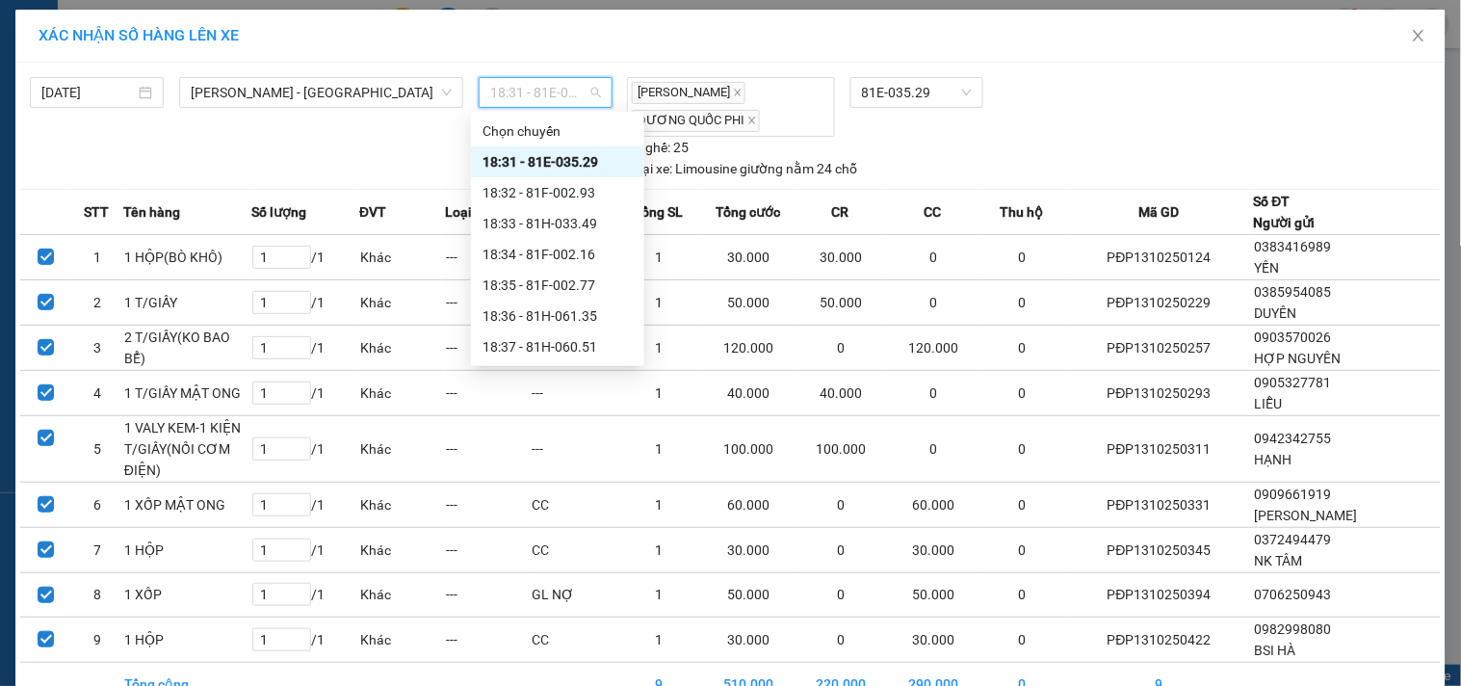
click at [564, 158] on div "18:31 - 81E-035.29" at bounding box center [558, 161] width 150 height 21
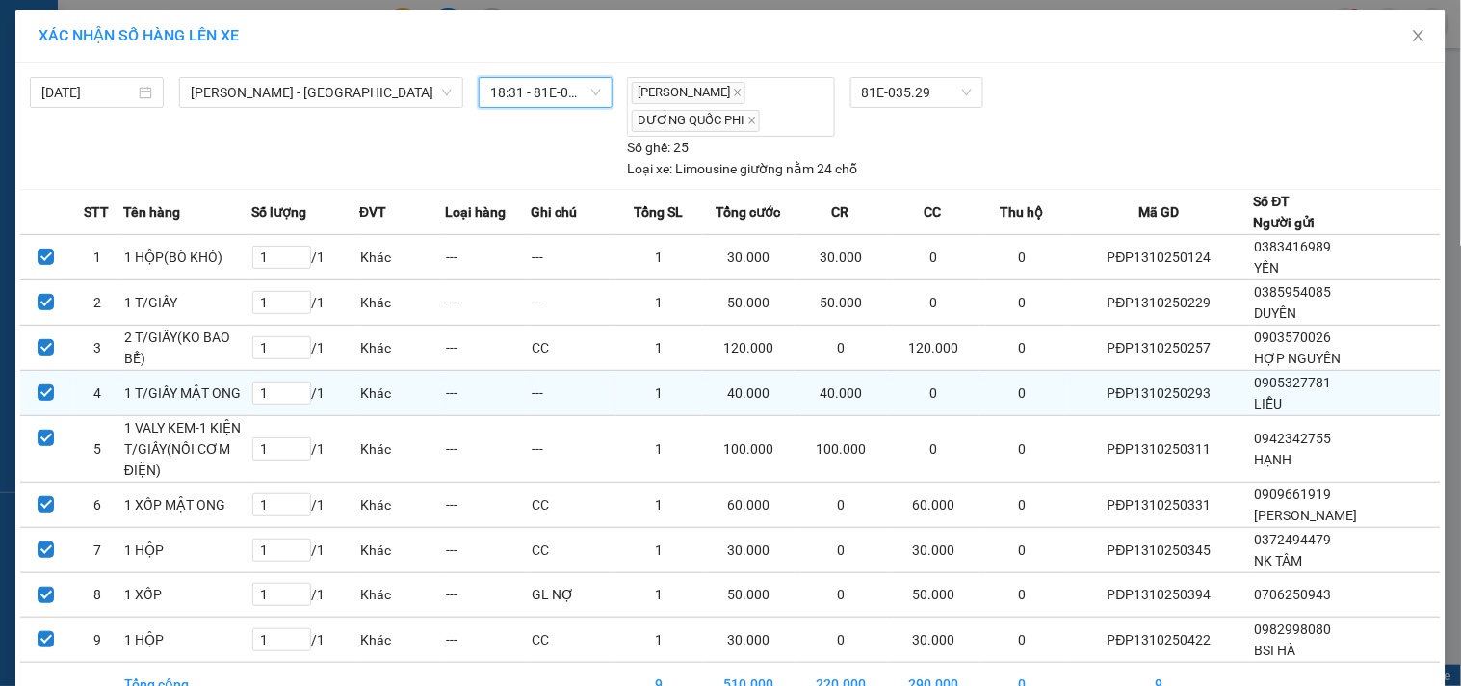
scroll to position [109, 0]
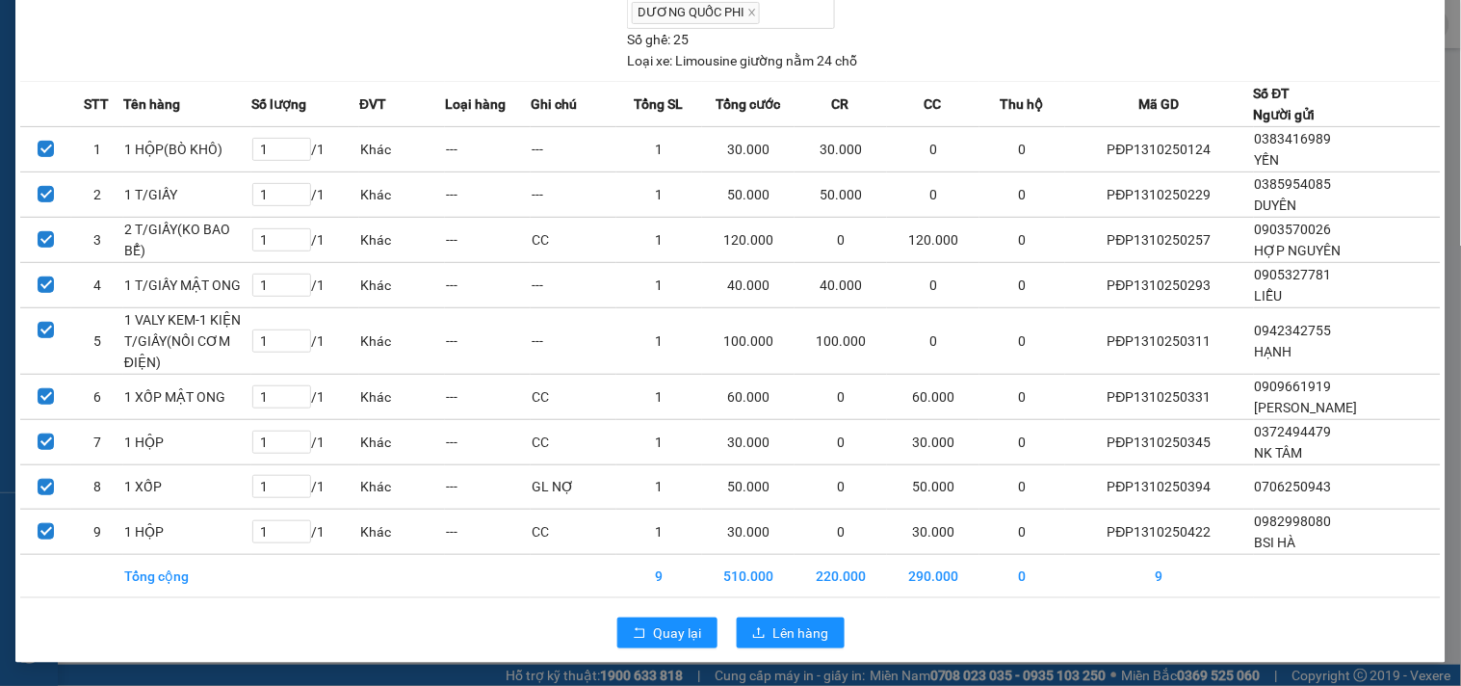
click at [774, 615] on div "Quay lại Lên hàng" at bounding box center [730, 633] width 1421 height 50
click at [777, 629] on span "Lên hàng" at bounding box center [801, 632] width 56 height 21
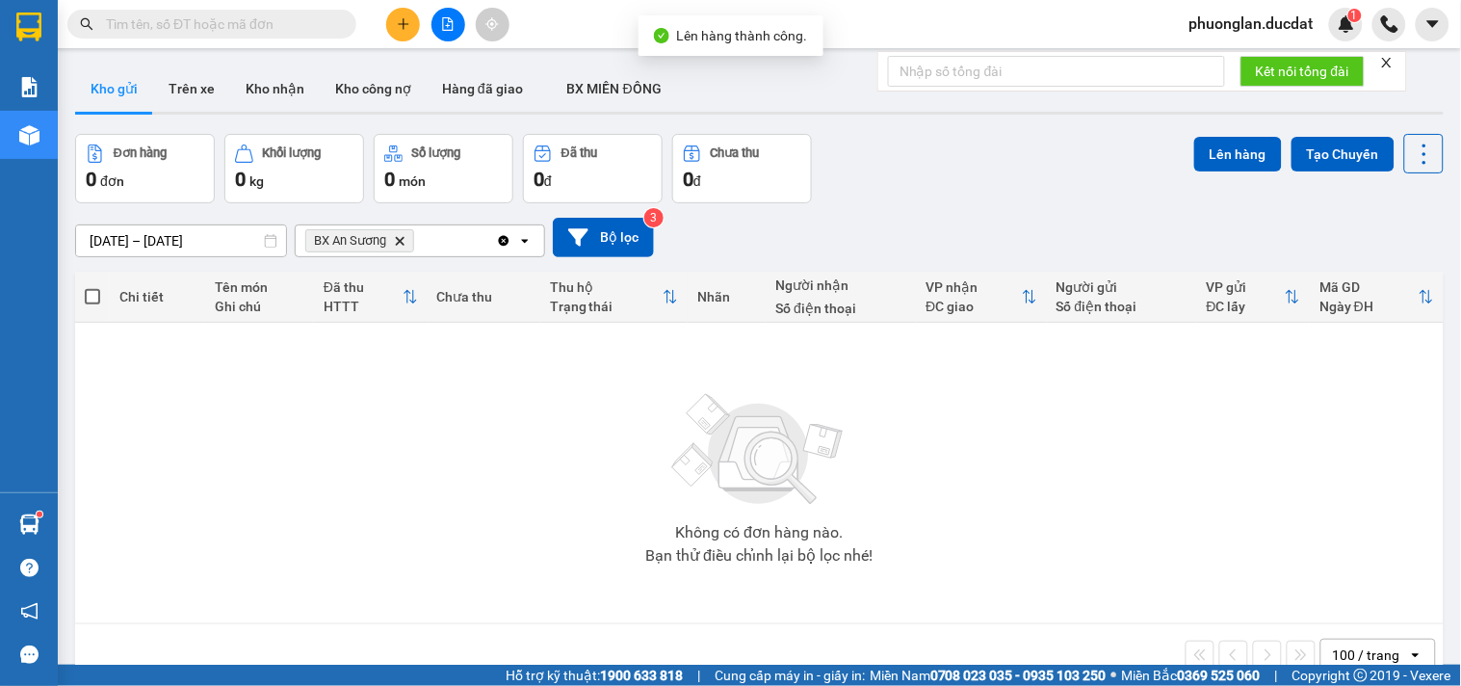
click at [504, 244] on icon "Clear all" at bounding box center [504, 240] width 11 height 11
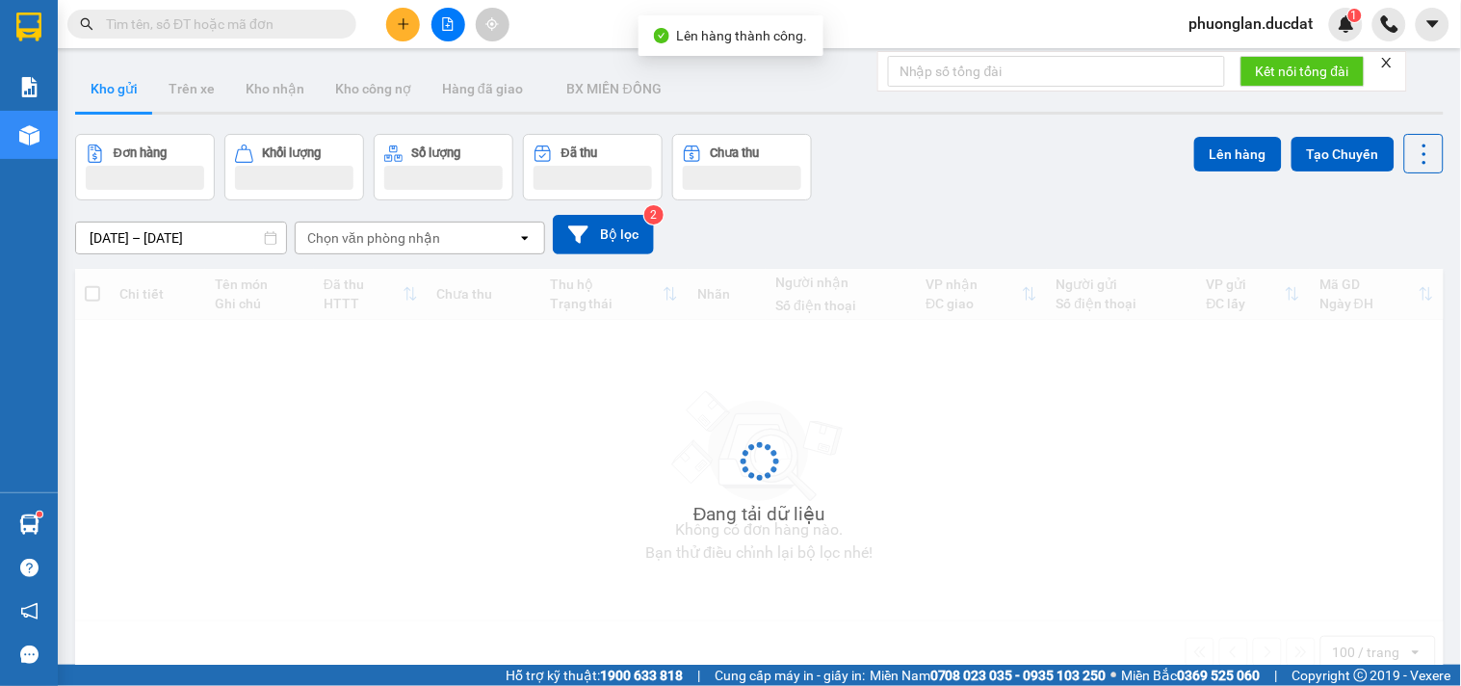
click at [421, 244] on div "Chọn văn phòng nhận" at bounding box center [373, 237] width 133 height 19
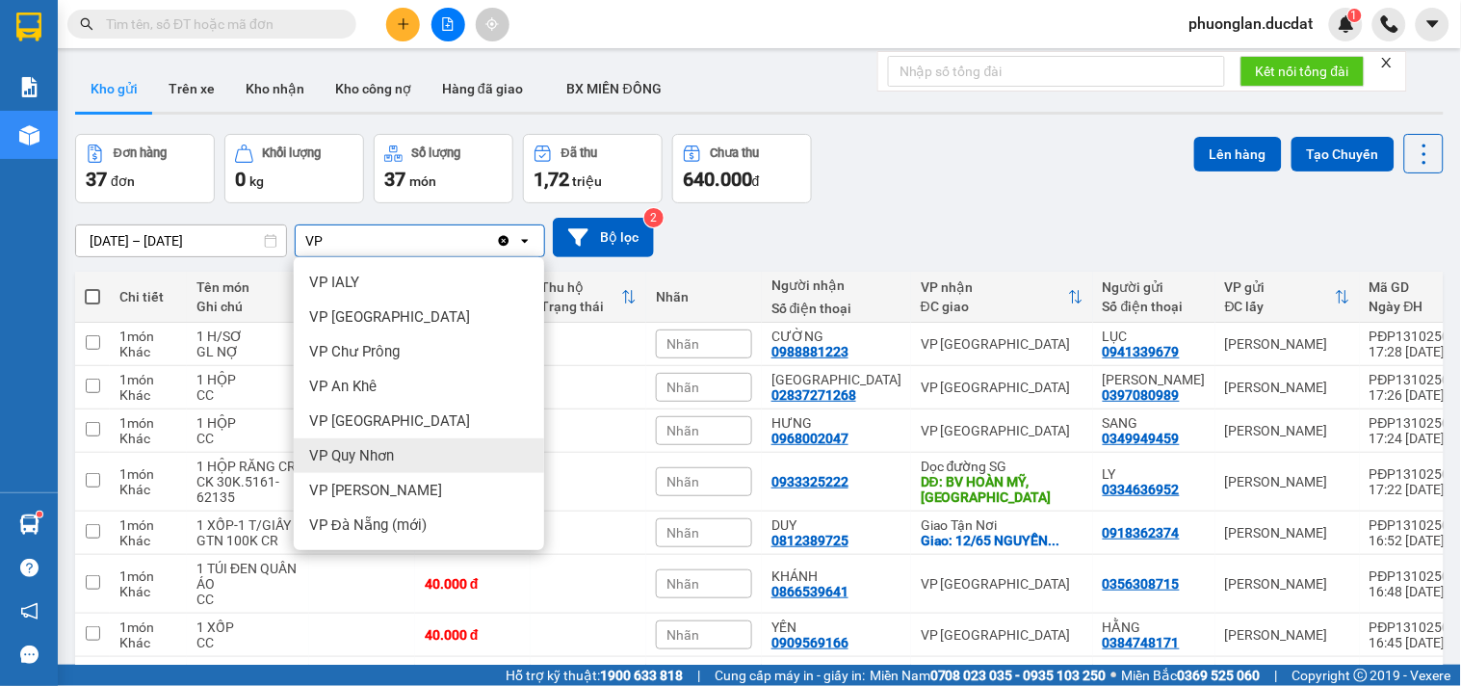
type input "VP"
click at [360, 458] on span "VP Quy Nhơn" at bounding box center [351, 455] width 85 height 19
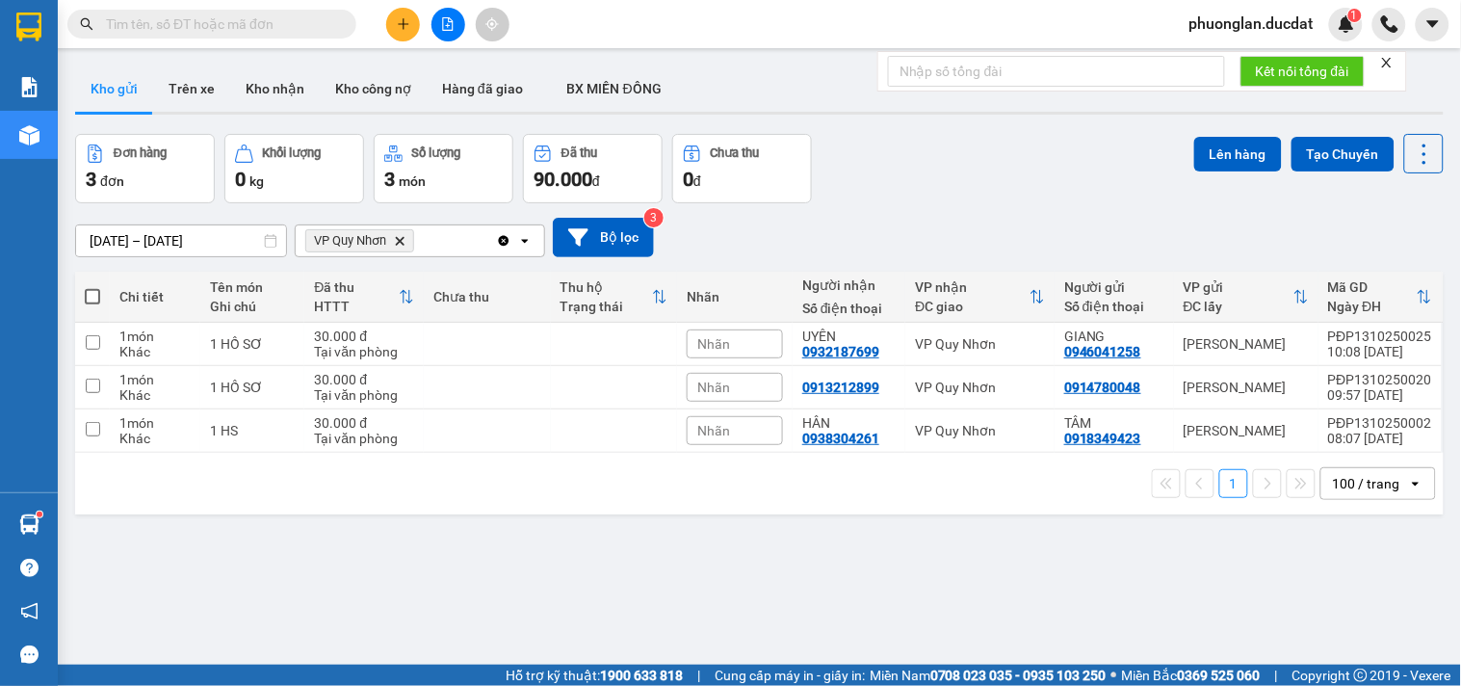
click at [92, 290] on span at bounding box center [92, 296] width 15 height 15
click at [92, 287] on input "checkbox" at bounding box center [92, 287] width 0 height 0
checkbox input "true"
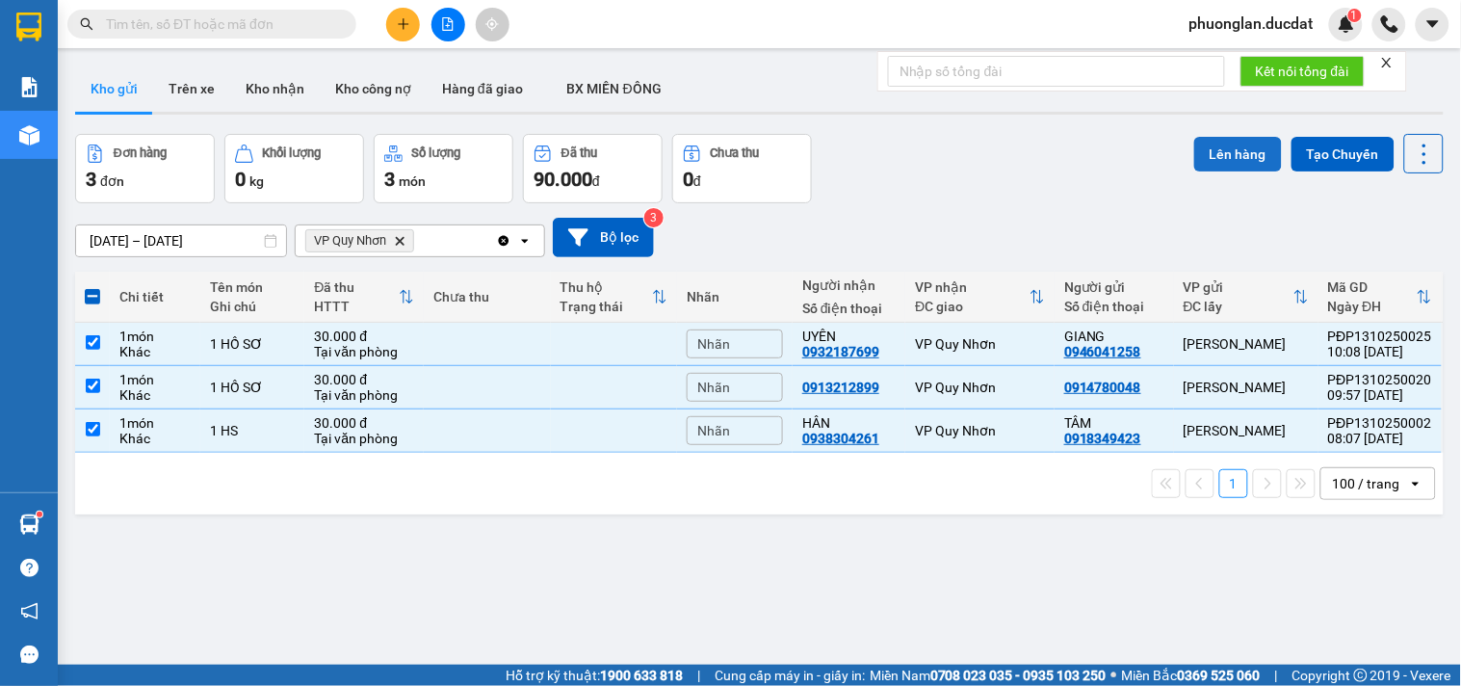
click at [1224, 146] on button "Lên hàng" at bounding box center [1238, 154] width 88 height 35
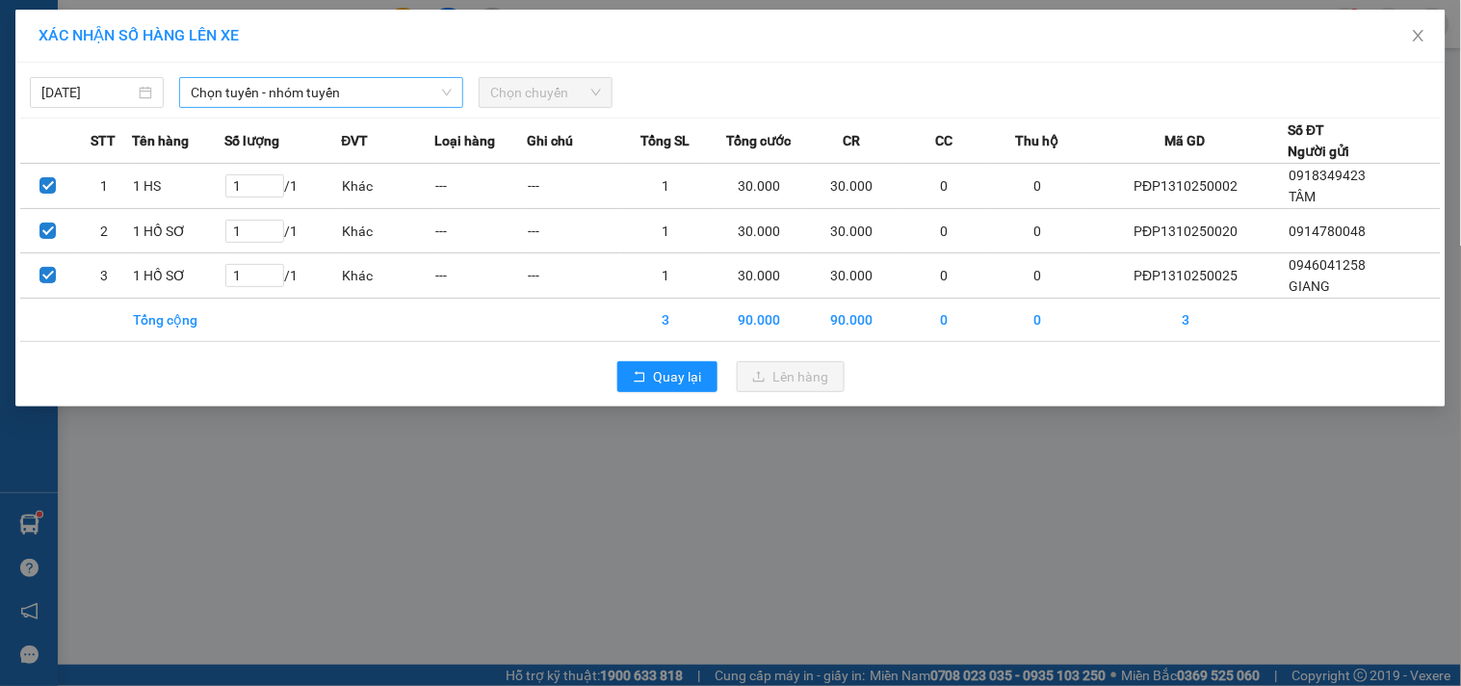
click at [265, 92] on span "Chọn tuyến - nhóm tuyến" at bounding box center [321, 92] width 261 height 29
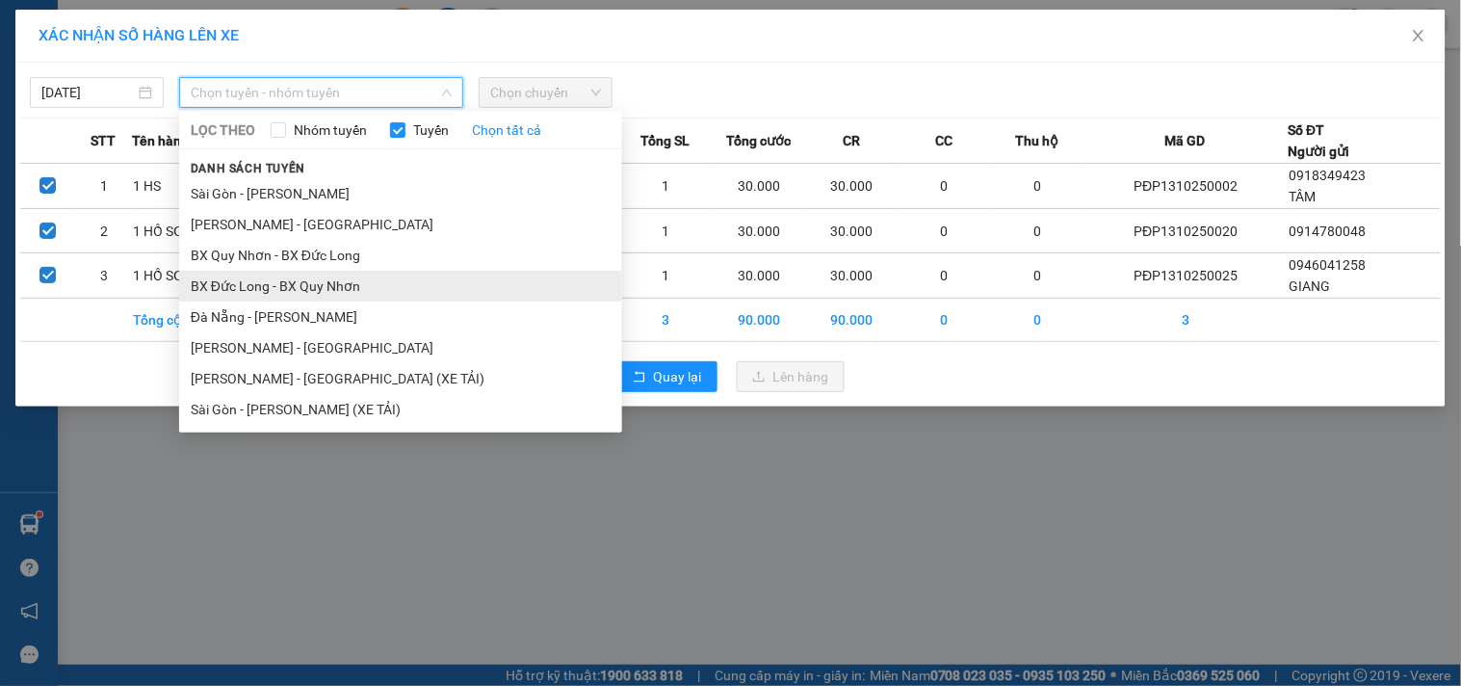
click at [244, 290] on li "BX Đức Long - BX Quy Nhơn" at bounding box center [400, 286] width 443 height 31
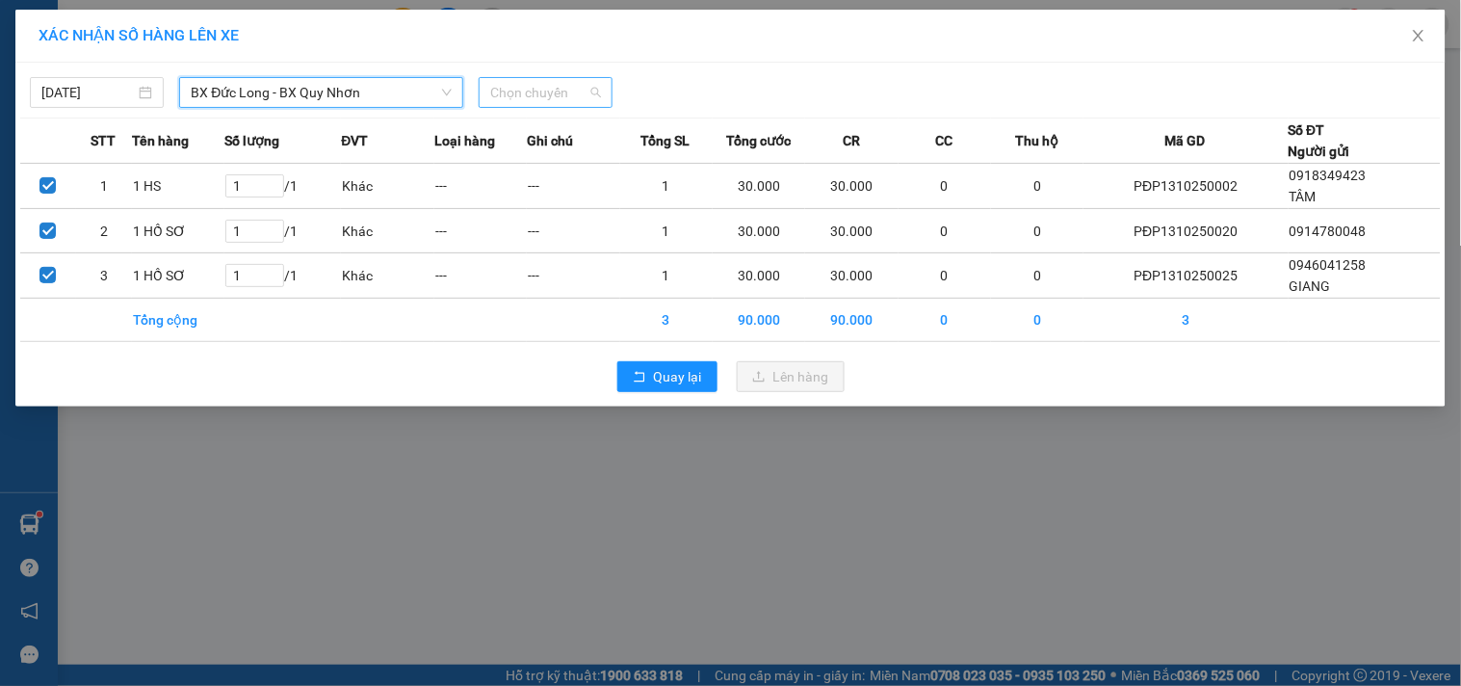
click at [551, 103] on span "Chọn chuyến" at bounding box center [545, 92] width 111 height 29
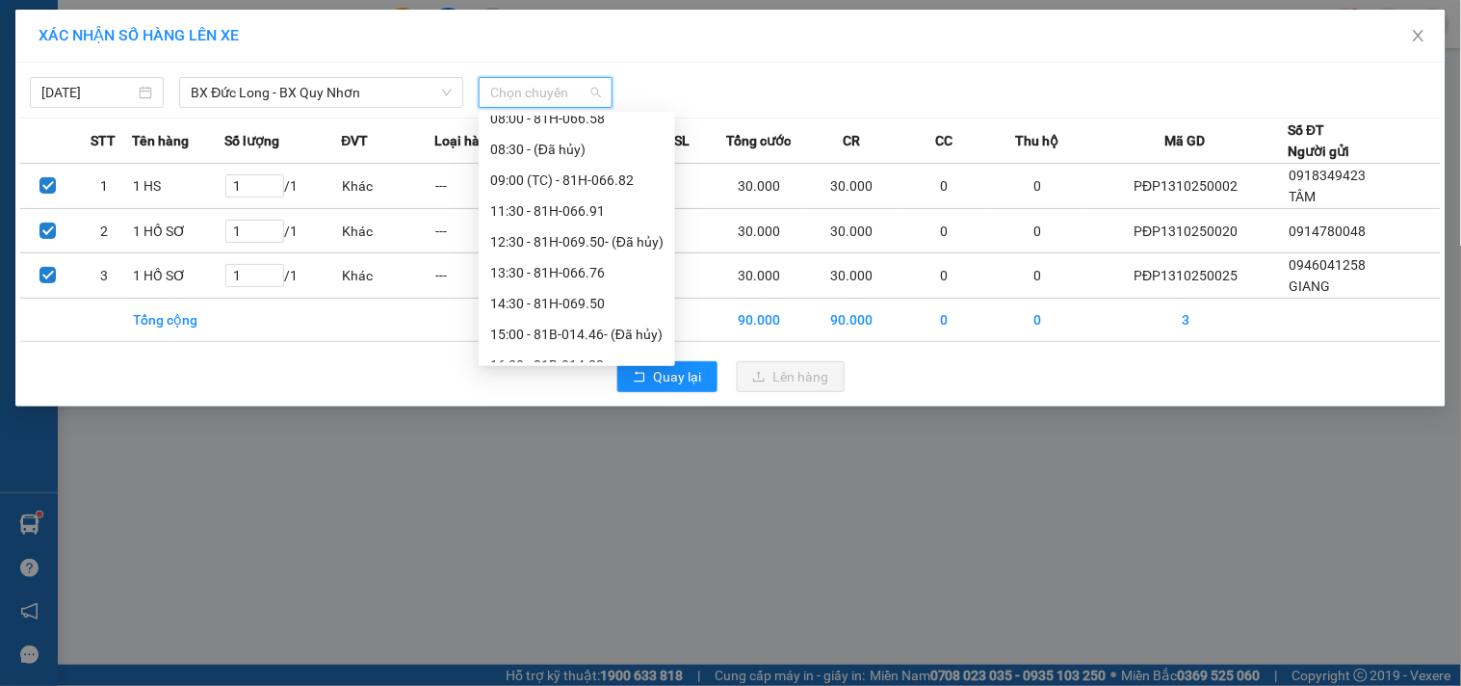
scroll to position [370, 0]
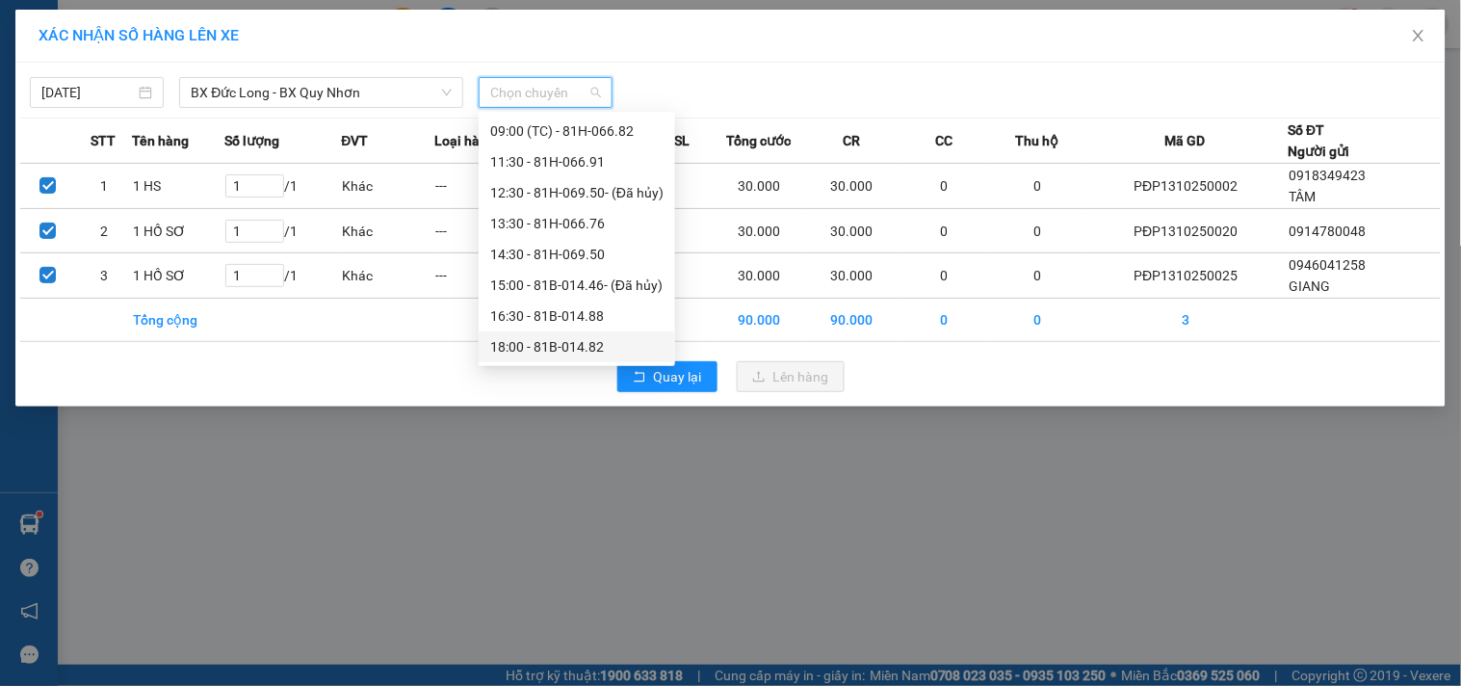
click at [590, 342] on div "18:00 - 81B-014.82" at bounding box center [576, 346] width 173 height 21
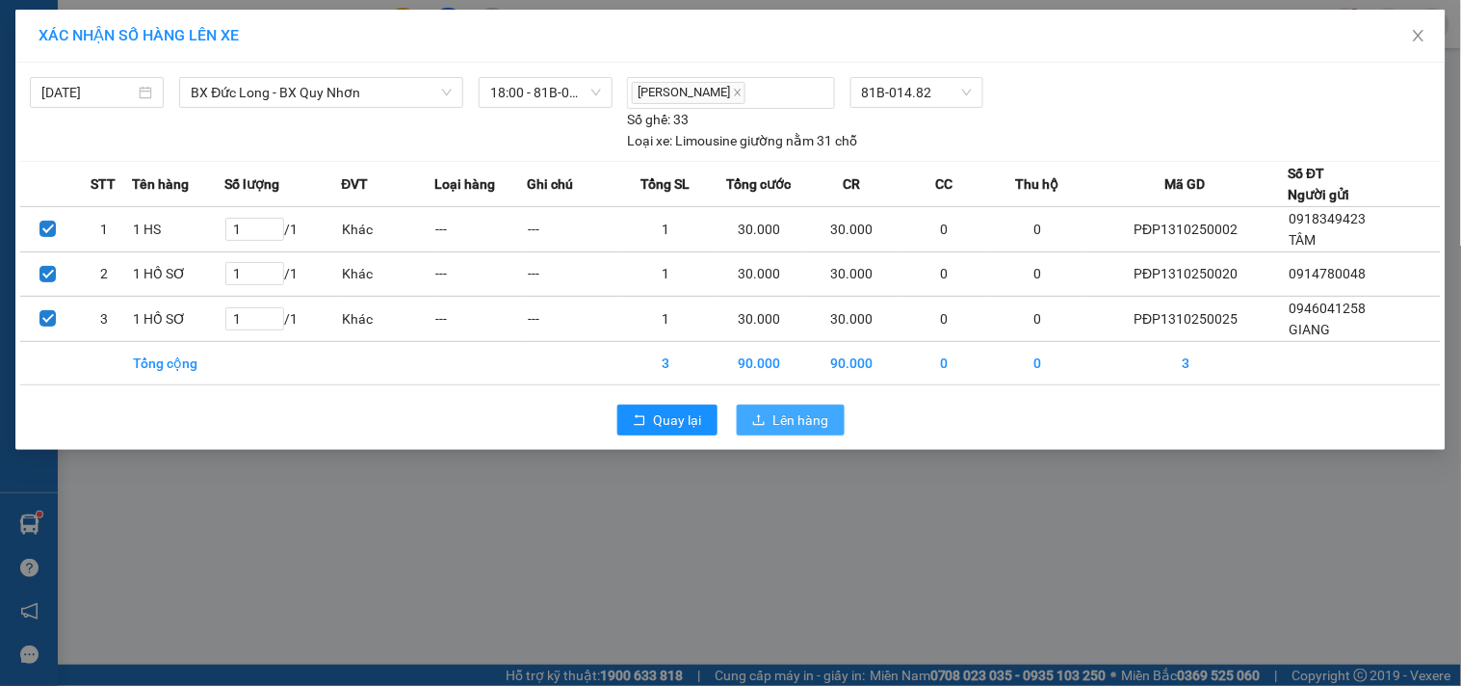
click at [790, 421] on span "Lên hàng" at bounding box center [801, 419] width 56 height 21
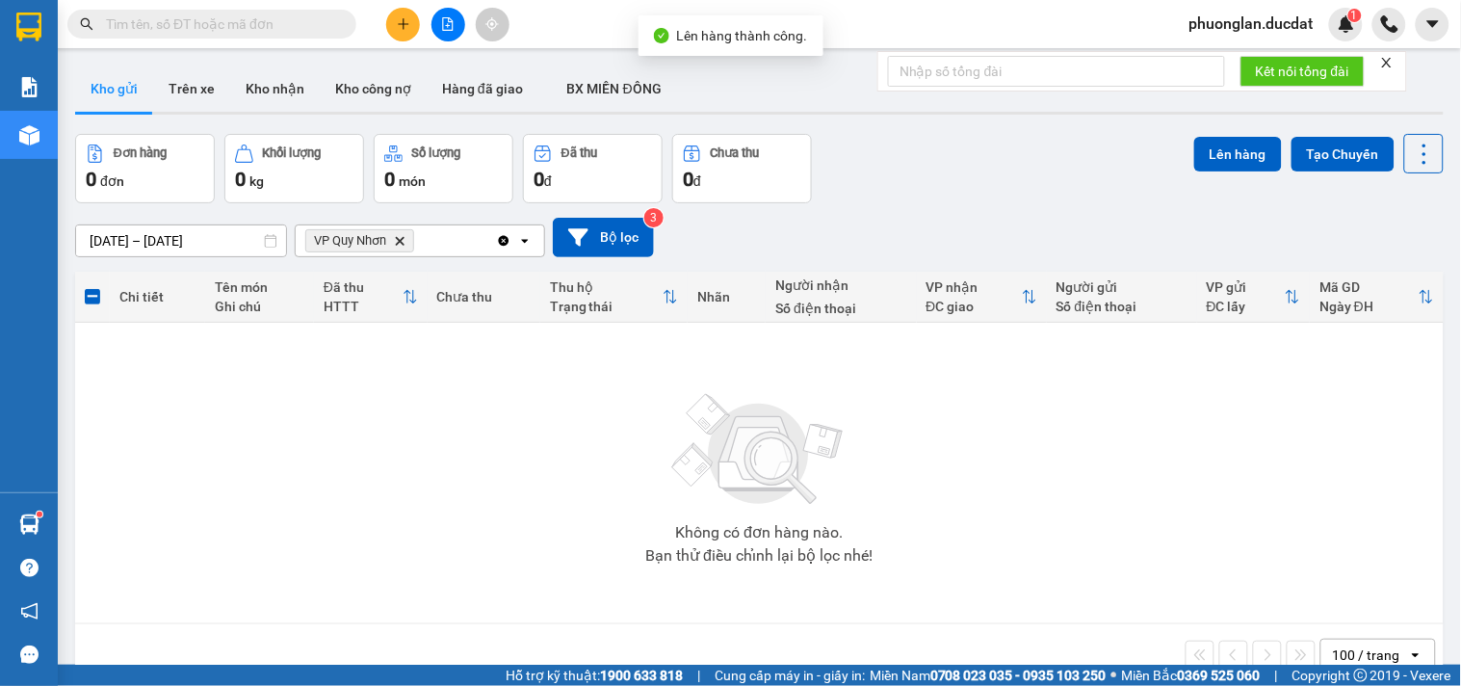
click at [497, 234] on icon "Clear all" at bounding box center [503, 240] width 15 height 15
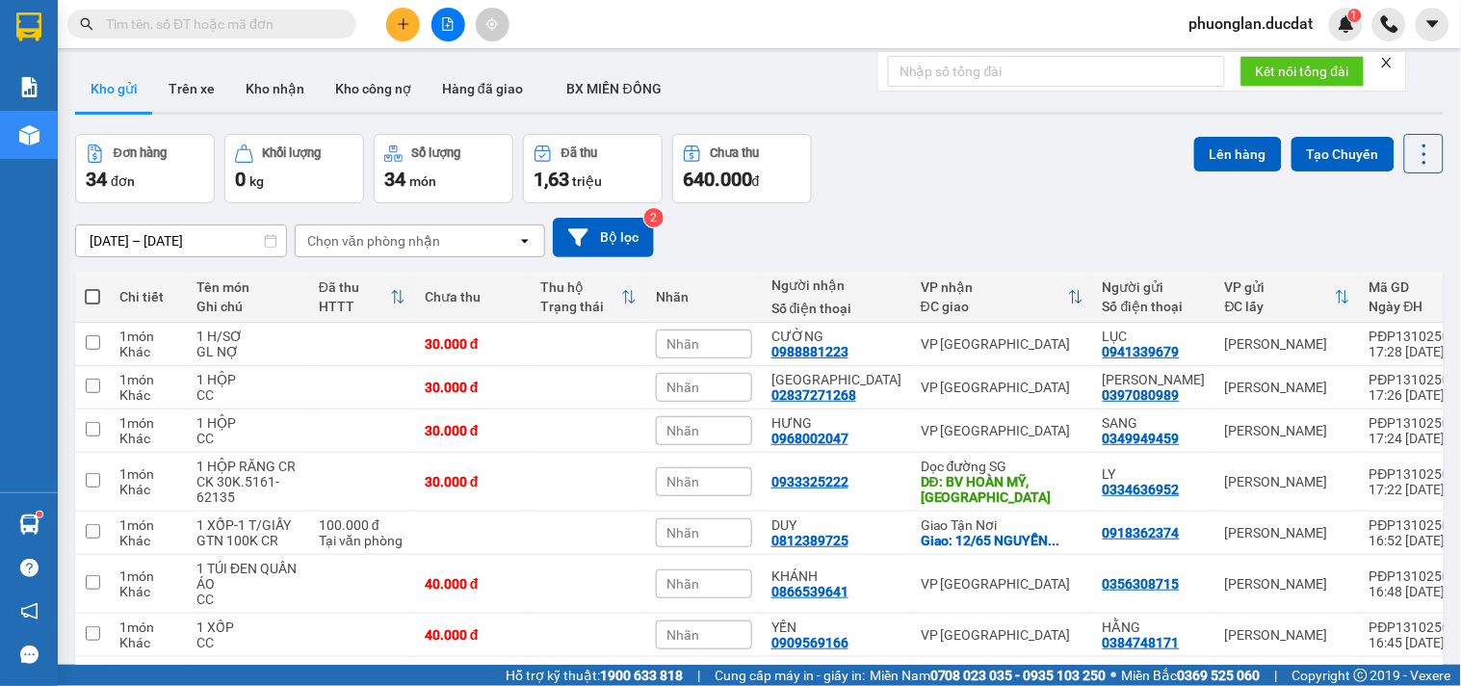
click at [92, 299] on span at bounding box center [92, 296] width 15 height 15
click at [92, 287] on input "checkbox" at bounding box center [92, 287] width 0 height 0
checkbox input "true"
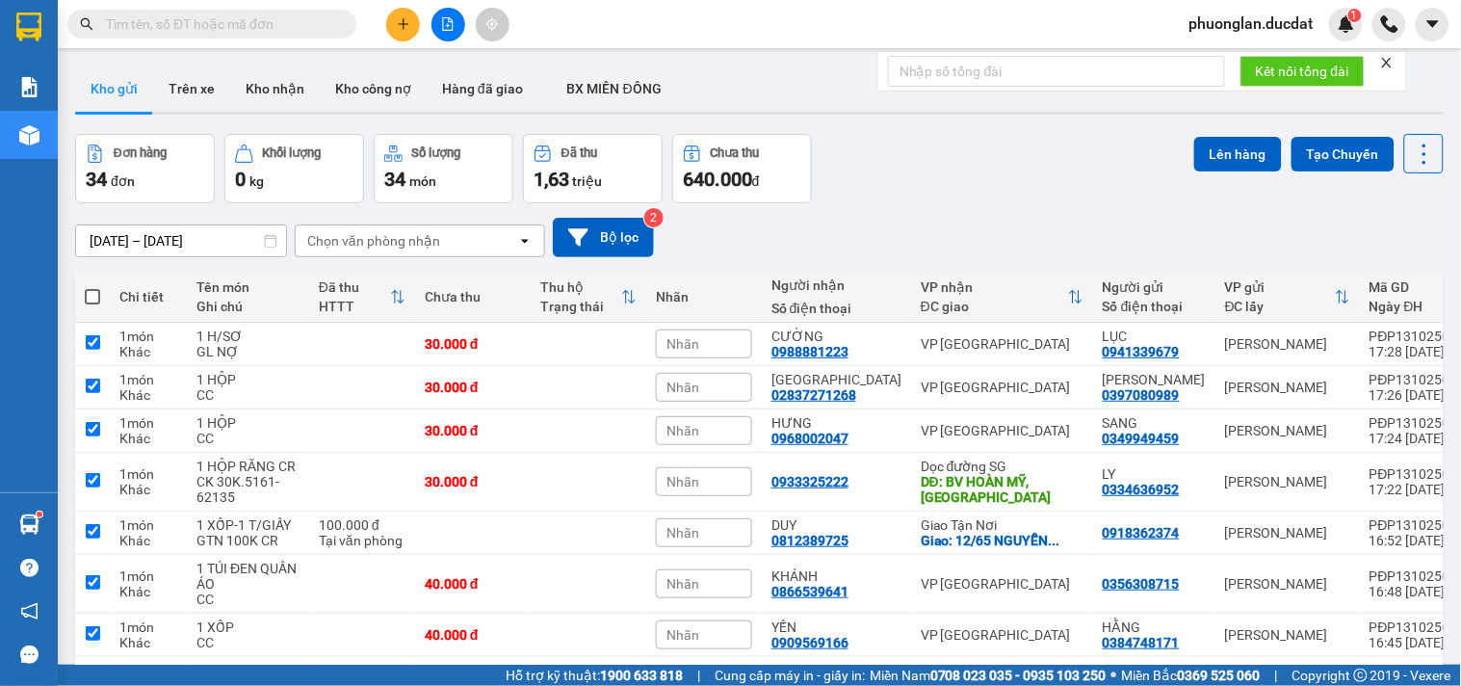
checkbox input "true"
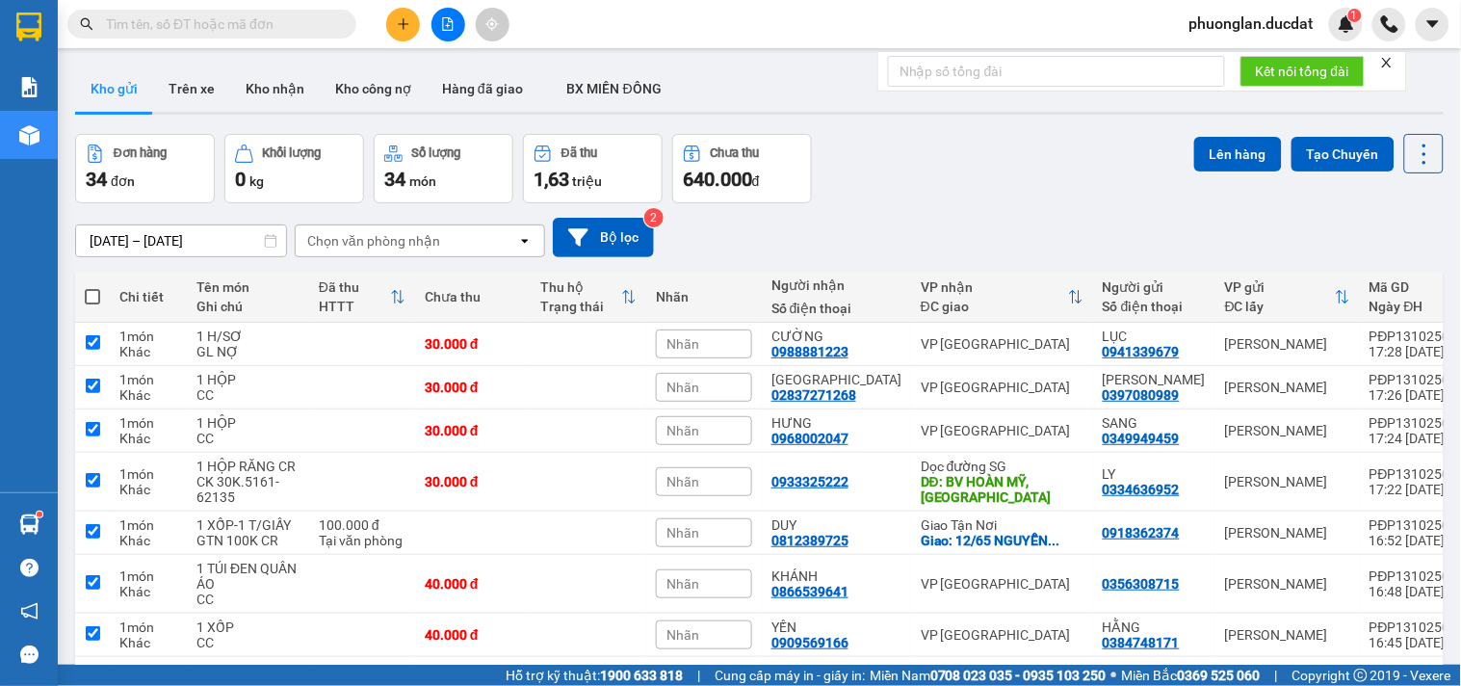
checkbox input "true"
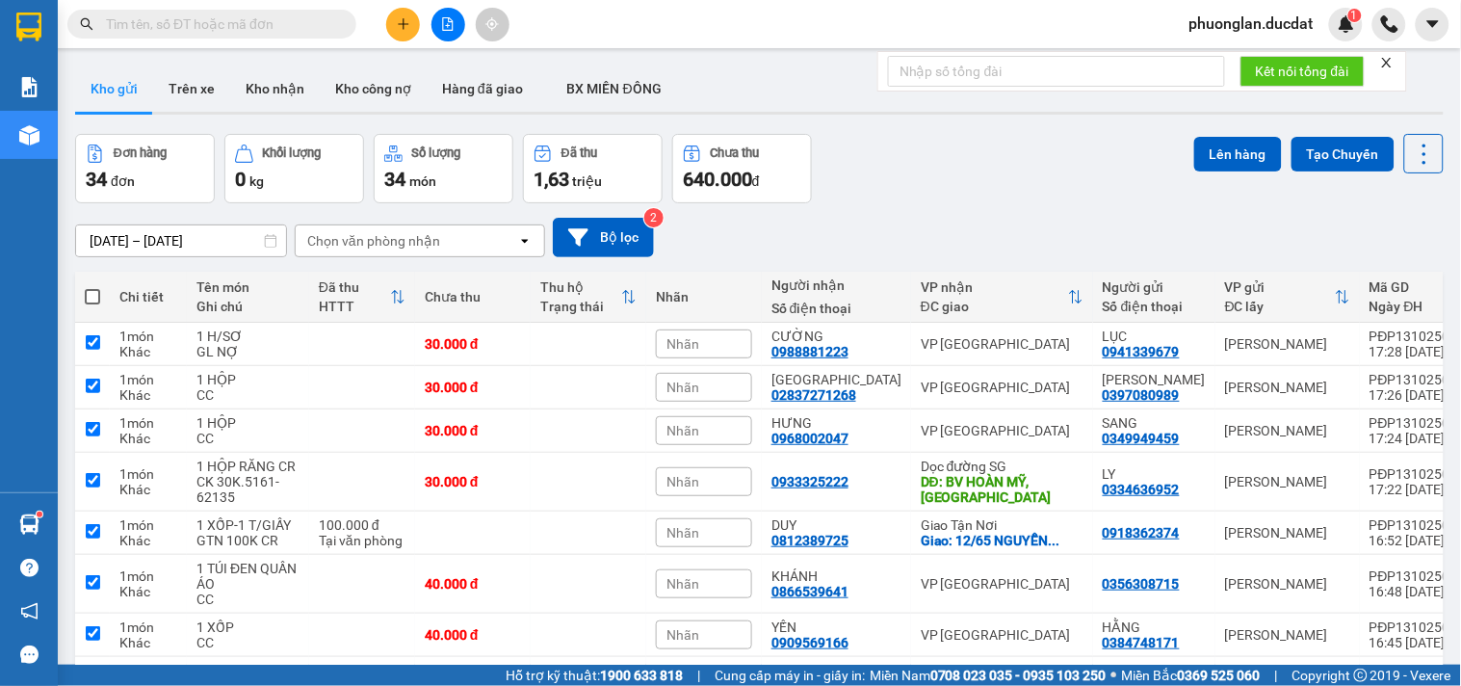
checkbox input "true"
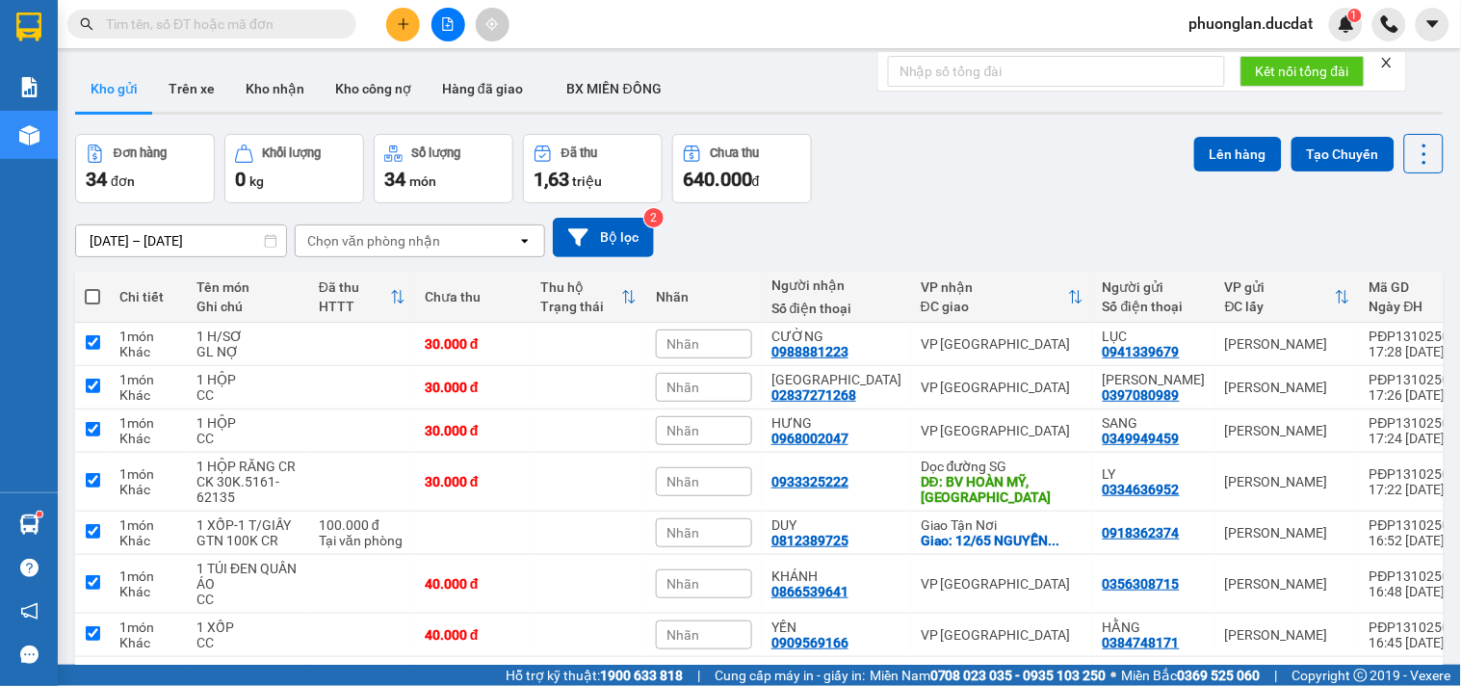
checkbox input "true"
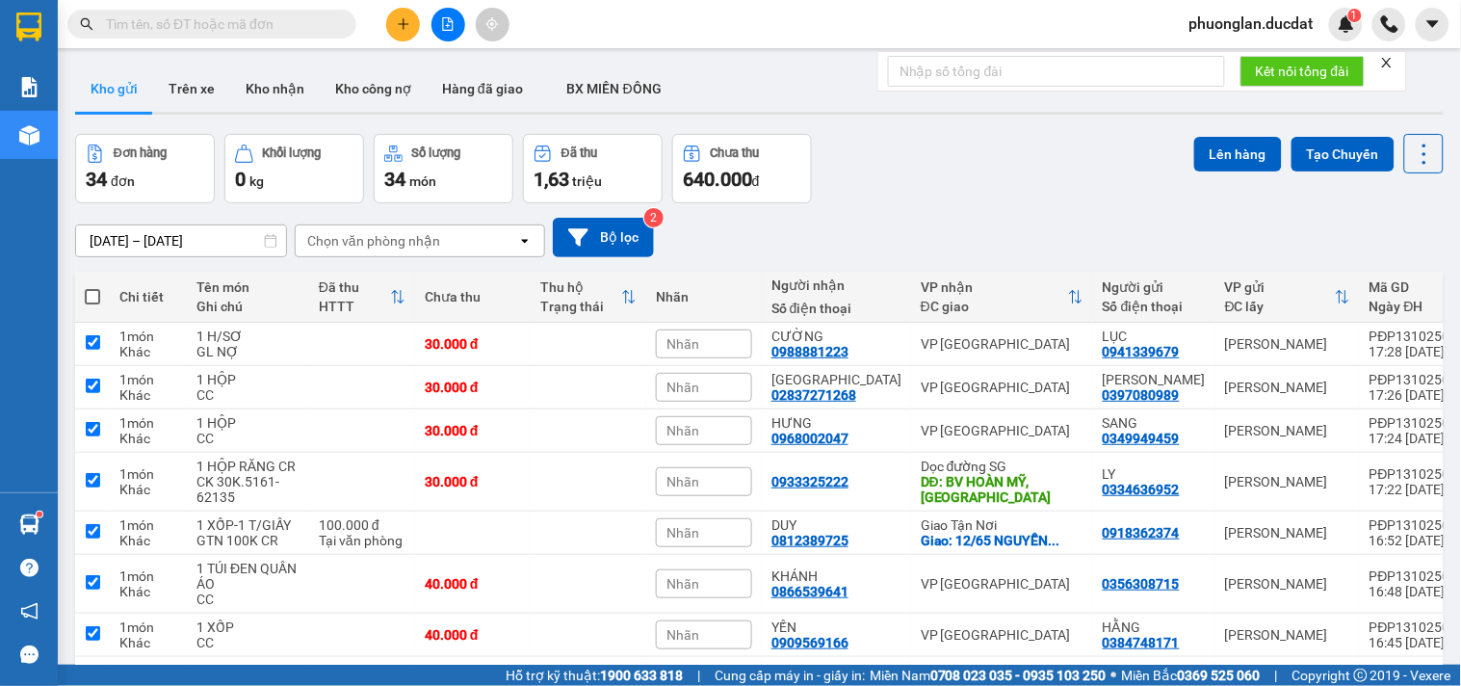
checkbox input "true"
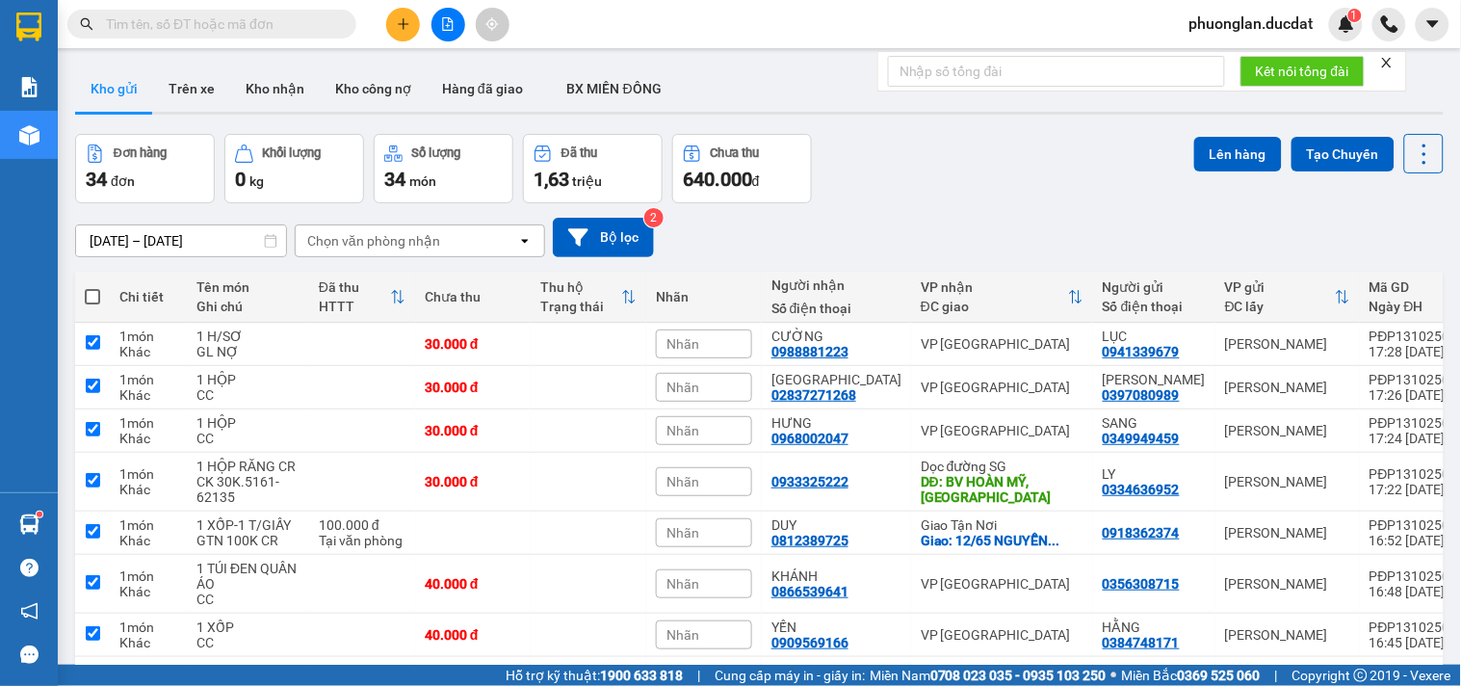
checkbox input "true"
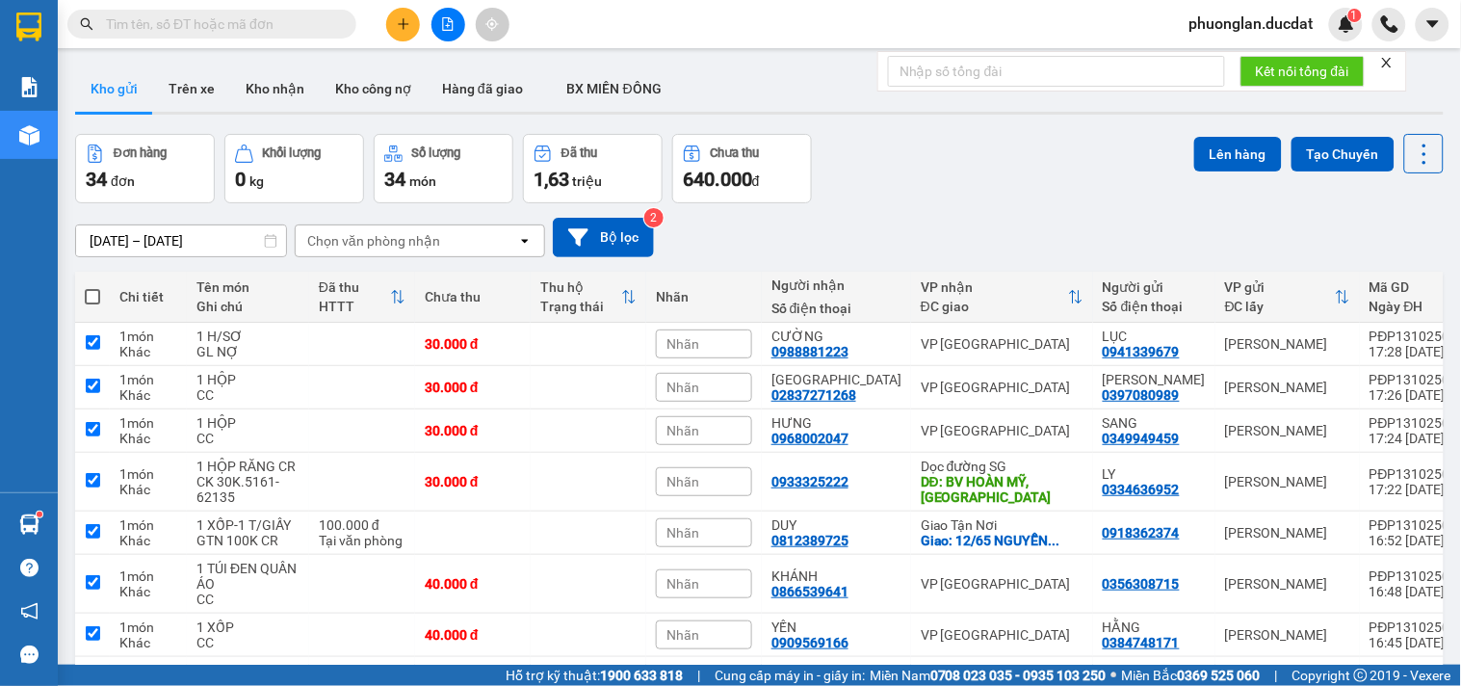
checkbox input "true"
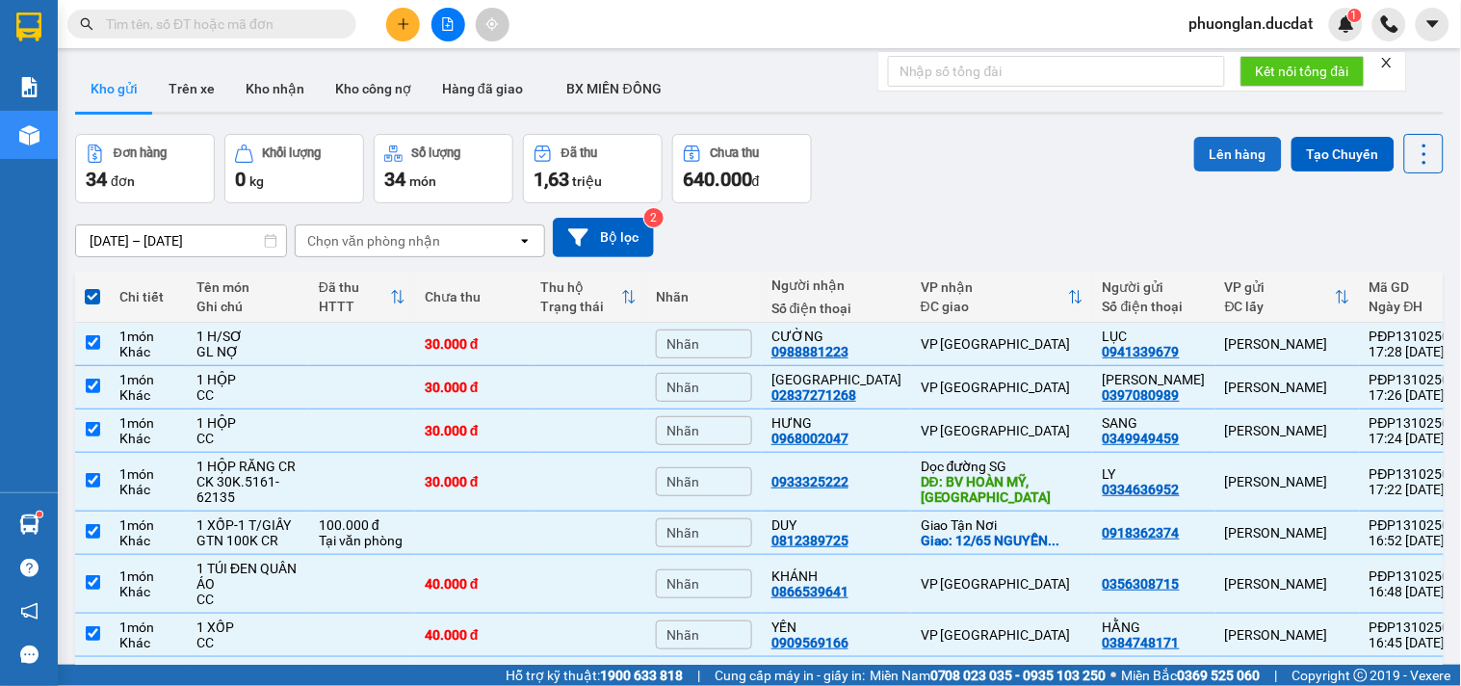
click at [1219, 146] on button "Lên hàng" at bounding box center [1238, 154] width 88 height 35
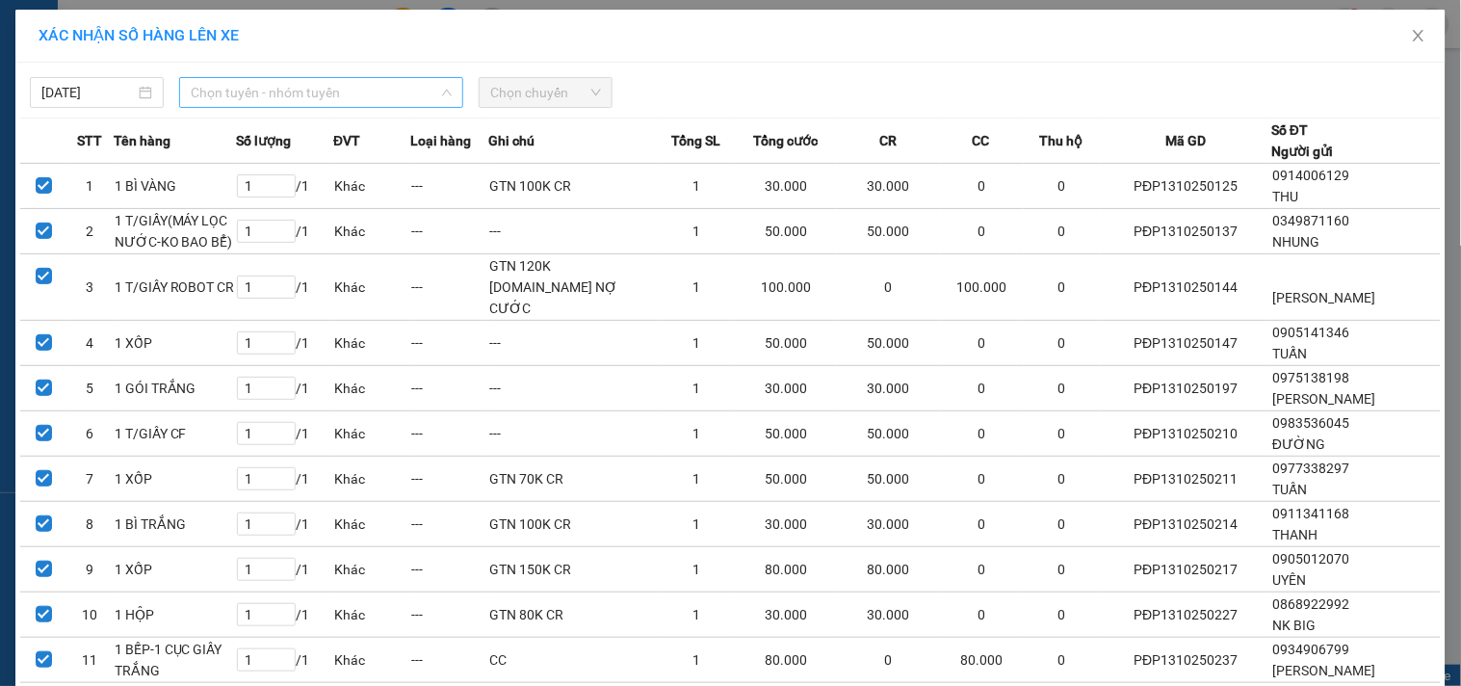
click at [337, 99] on span "Chọn tuyến - nhóm tuyến" at bounding box center [321, 92] width 261 height 29
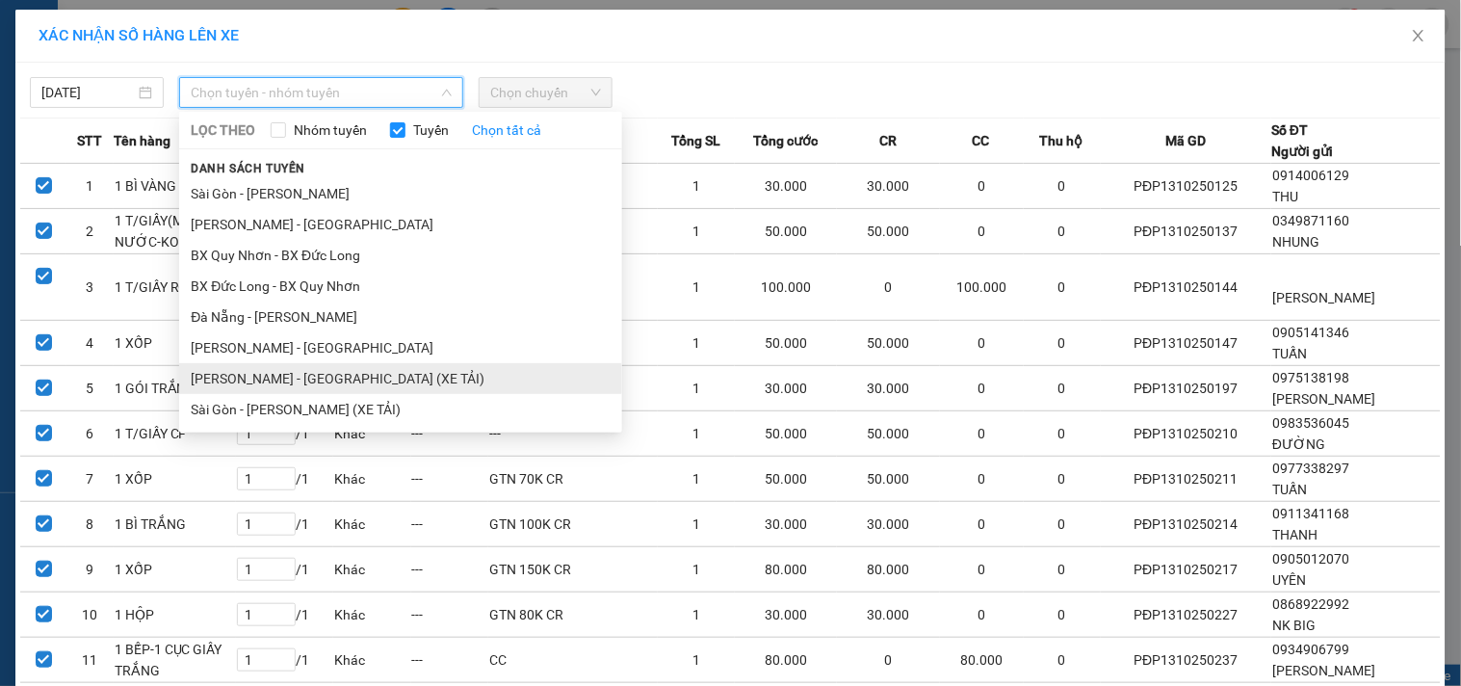
click at [275, 378] on li "[PERSON_NAME] - [GEOGRAPHIC_DATA] (XE TẢI)" at bounding box center [400, 378] width 443 height 31
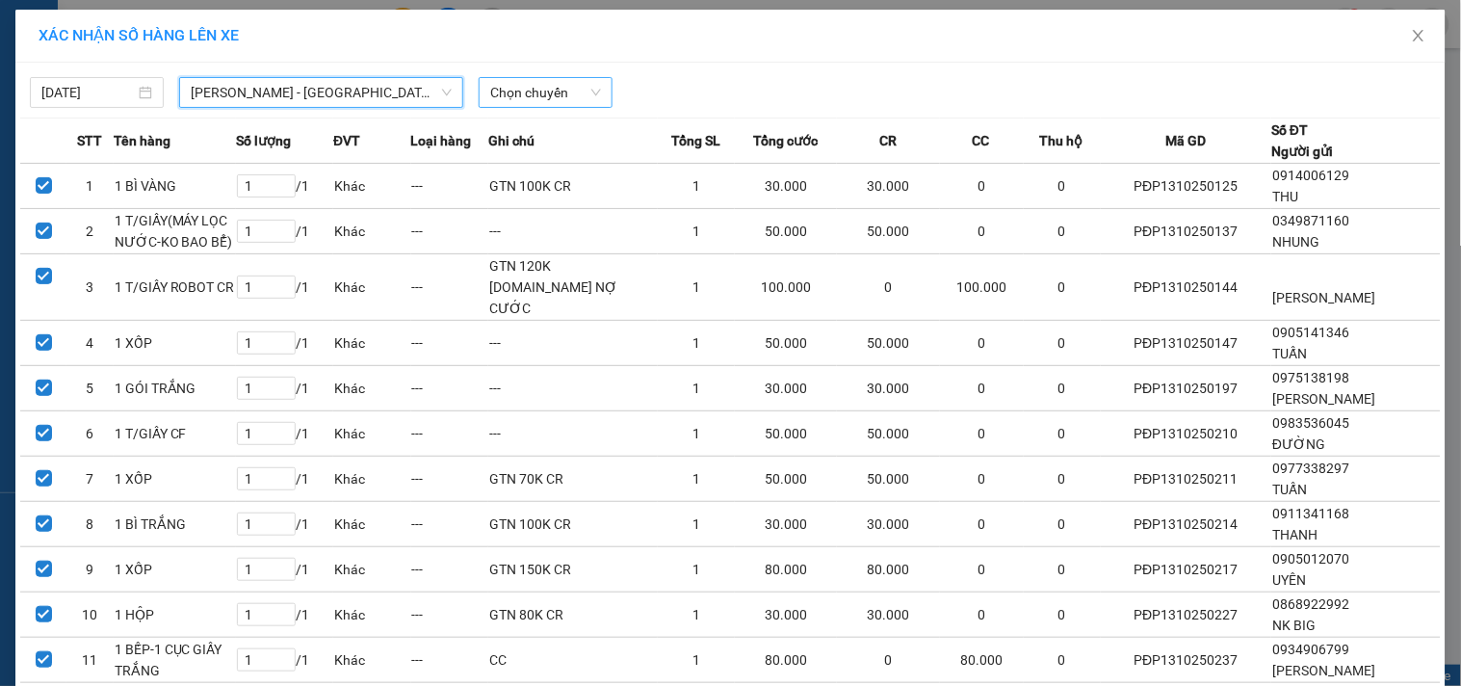
click at [516, 99] on span "Chọn chuyến" at bounding box center [545, 92] width 111 height 29
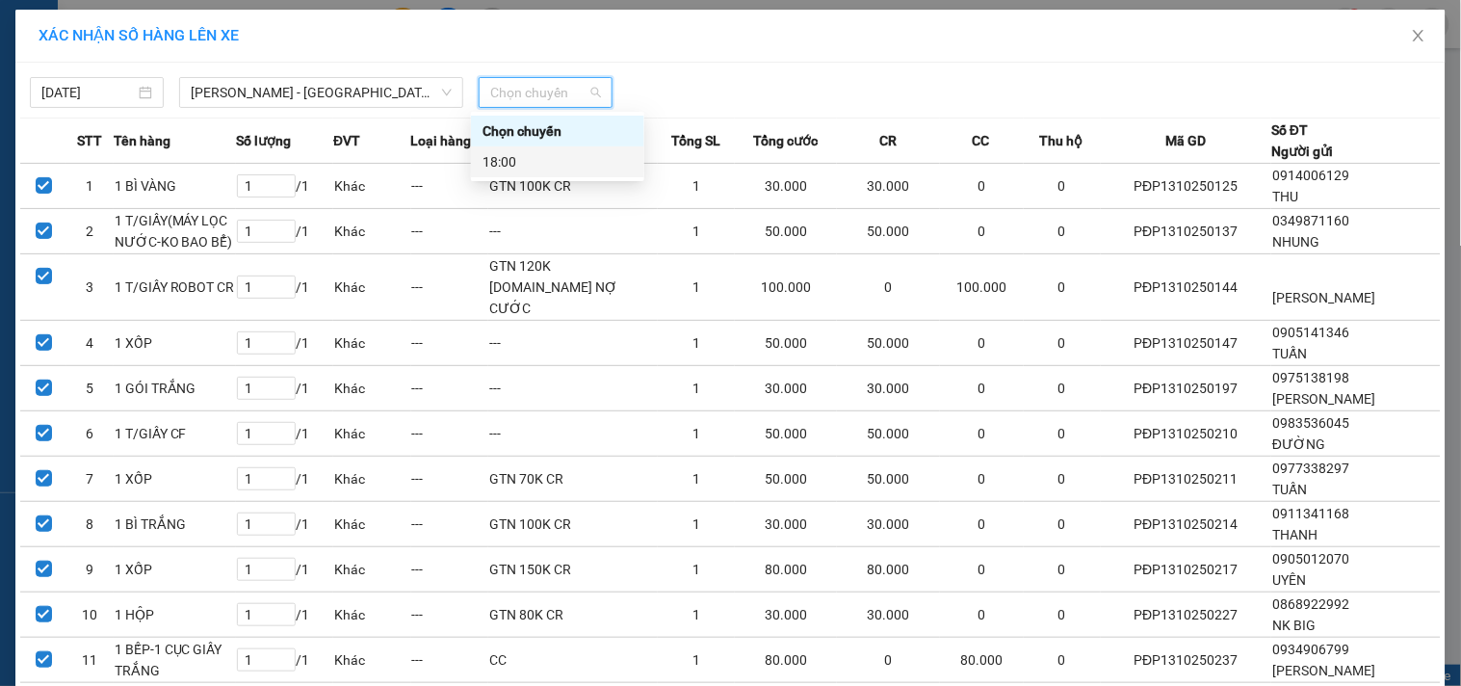
click at [578, 162] on div "18:00" at bounding box center [558, 161] width 150 height 21
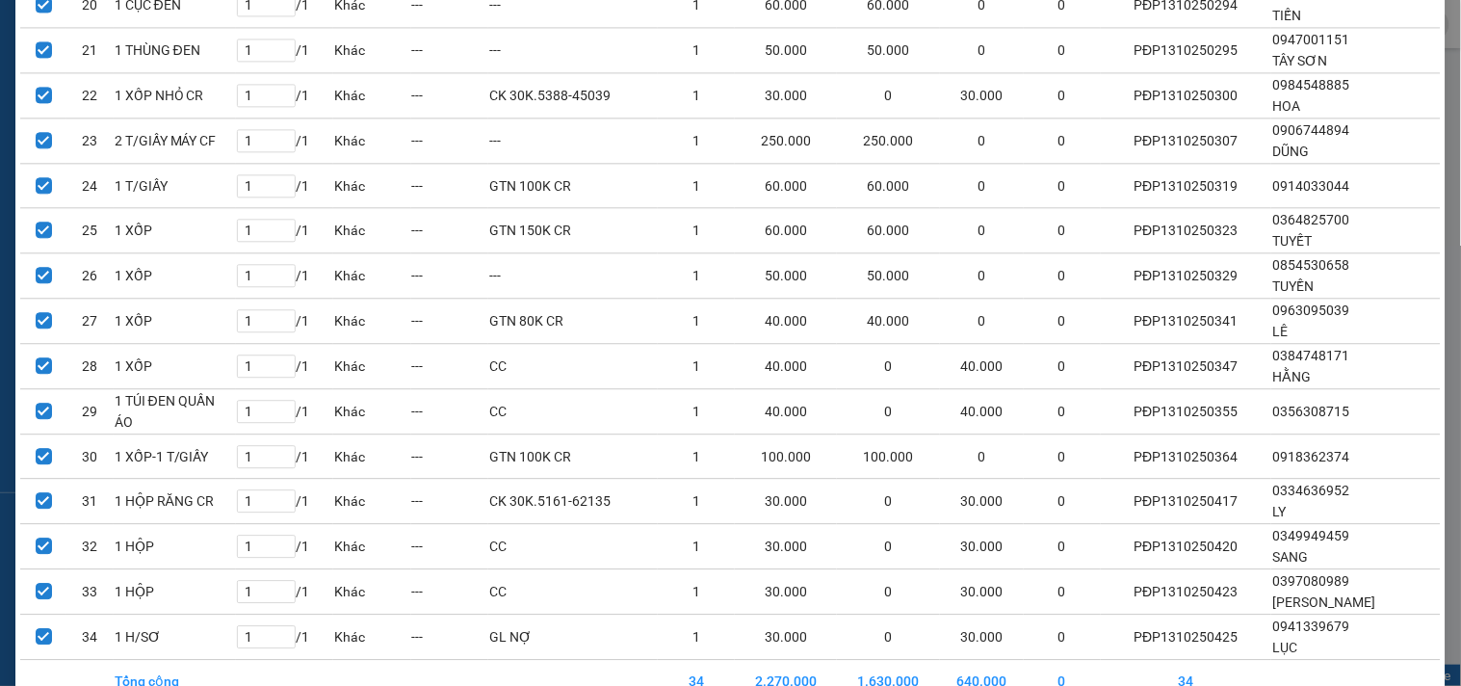
scroll to position [1157, 0]
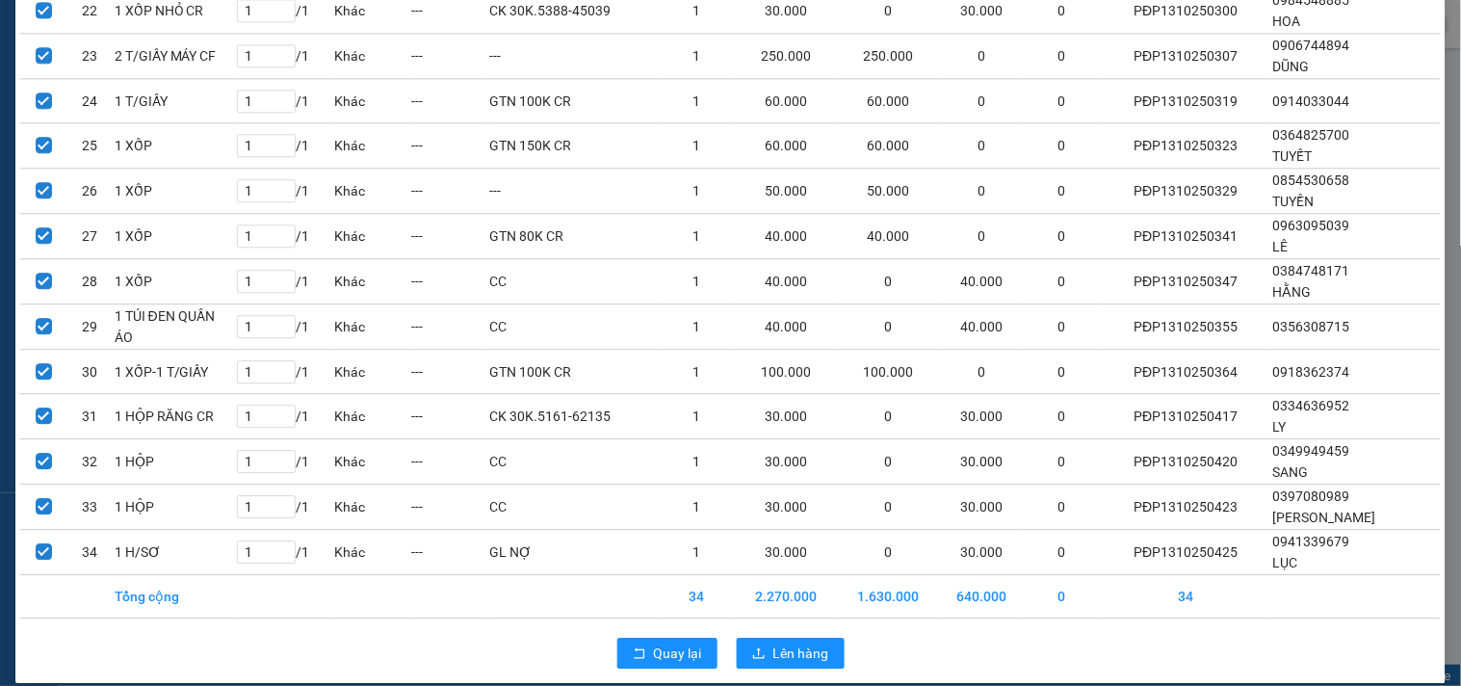
click at [783, 628] on div "Quay lại Lên hàng" at bounding box center [730, 653] width 1421 height 50
click at [787, 642] on span "Lên hàng" at bounding box center [801, 652] width 56 height 21
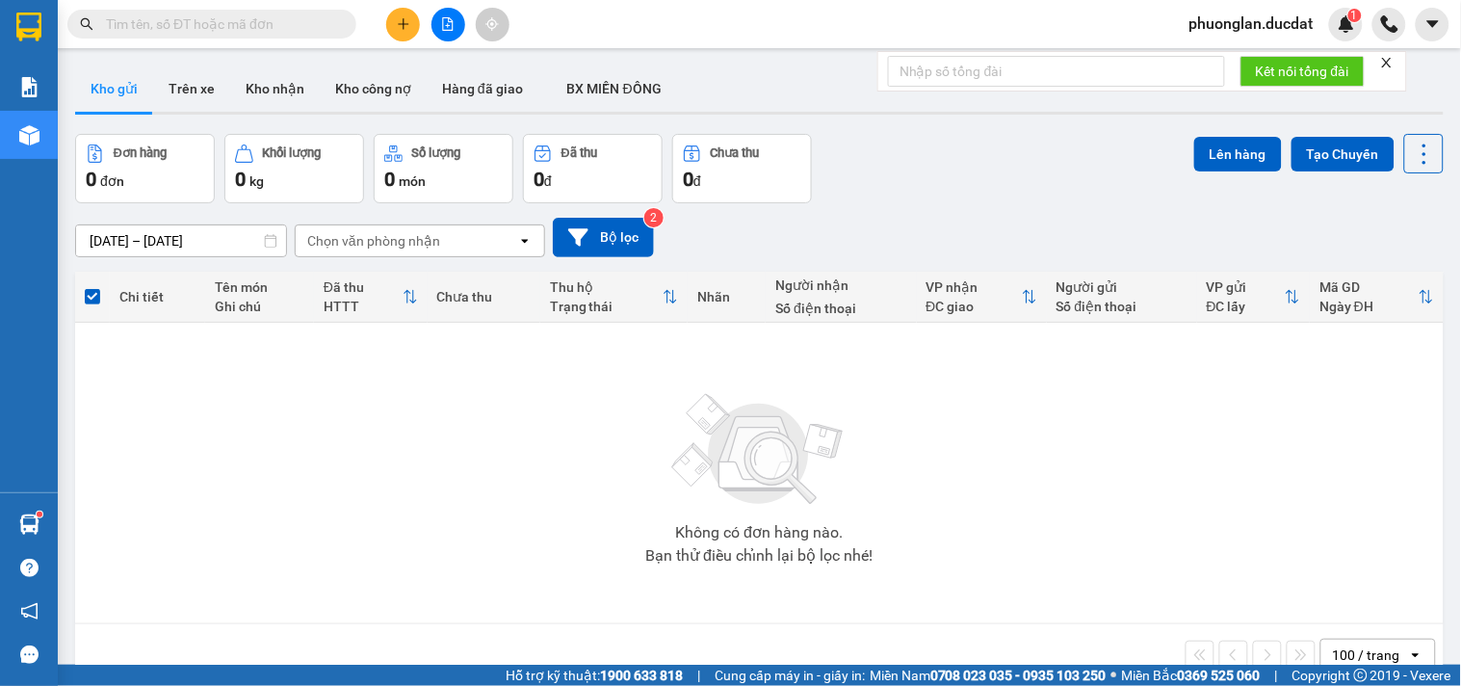
click at [586, 208] on div "[DATE] – [DATE] Press the down arrow key to interact with the calendar and sele…" at bounding box center [759, 237] width 1369 height 68
click at [594, 225] on button "Bộ lọc" at bounding box center [603, 237] width 101 height 39
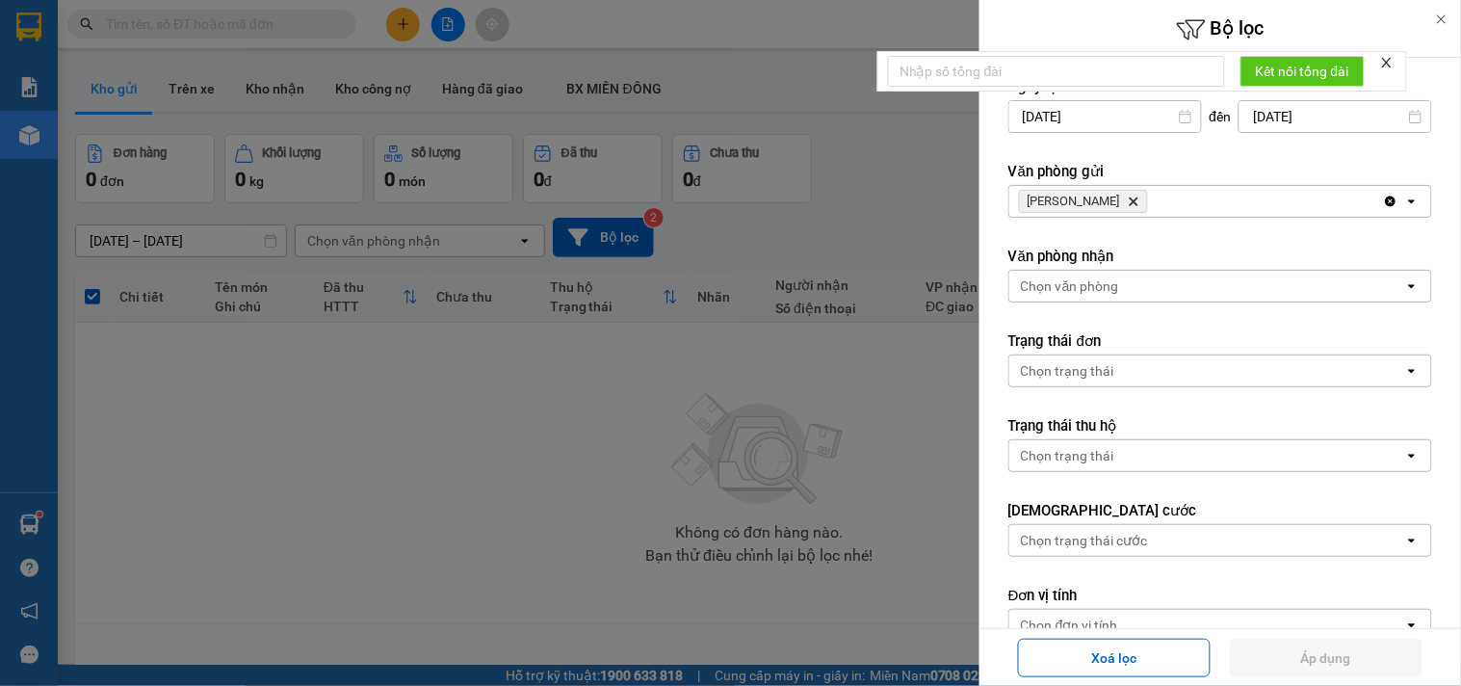
click at [492, 444] on div at bounding box center [730, 343] width 1461 height 686
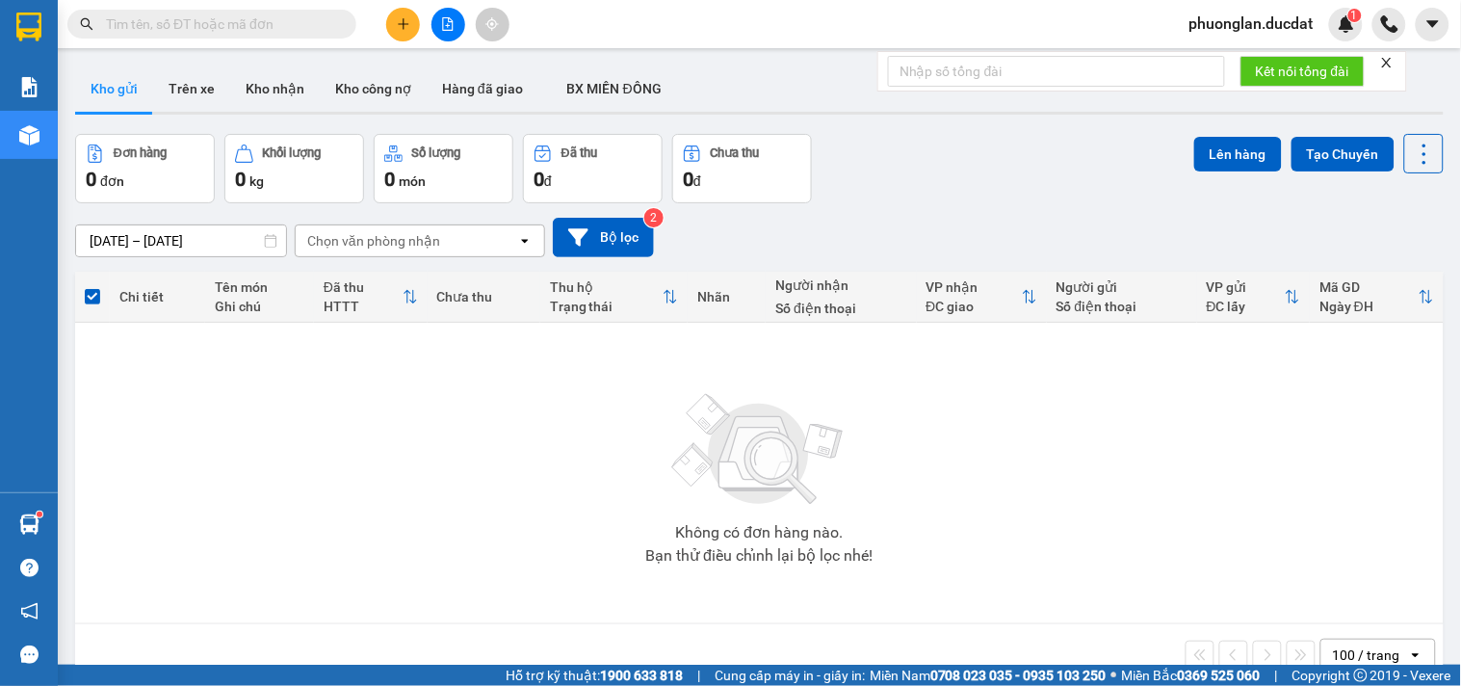
click at [441, 27] on icon "file-add" at bounding box center [447, 23] width 13 height 13
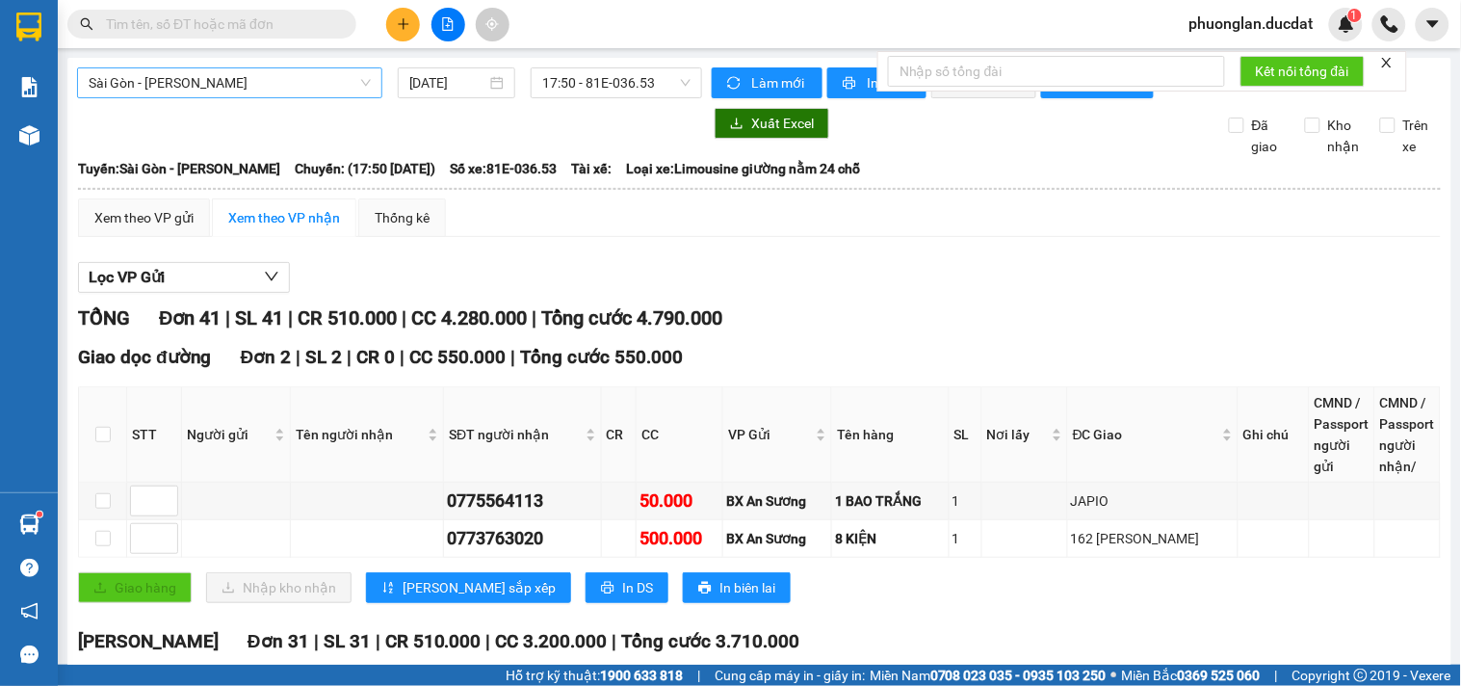
click at [165, 88] on span "Sài Gòn - [PERSON_NAME]" at bounding box center [230, 82] width 282 height 29
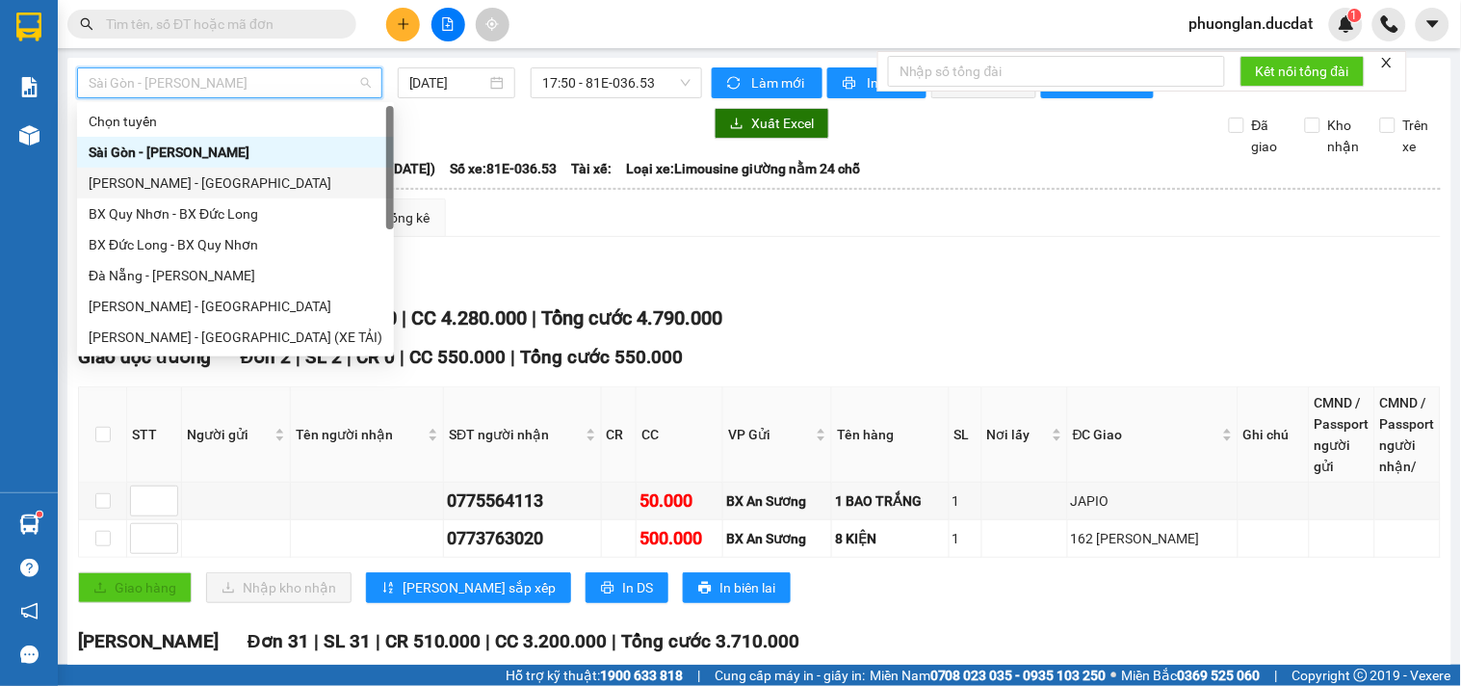
click at [183, 187] on div "[PERSON_NAME] - [GEOGRAPHIC_DATA]" at bounding box center [236, 182] width 294 height 21
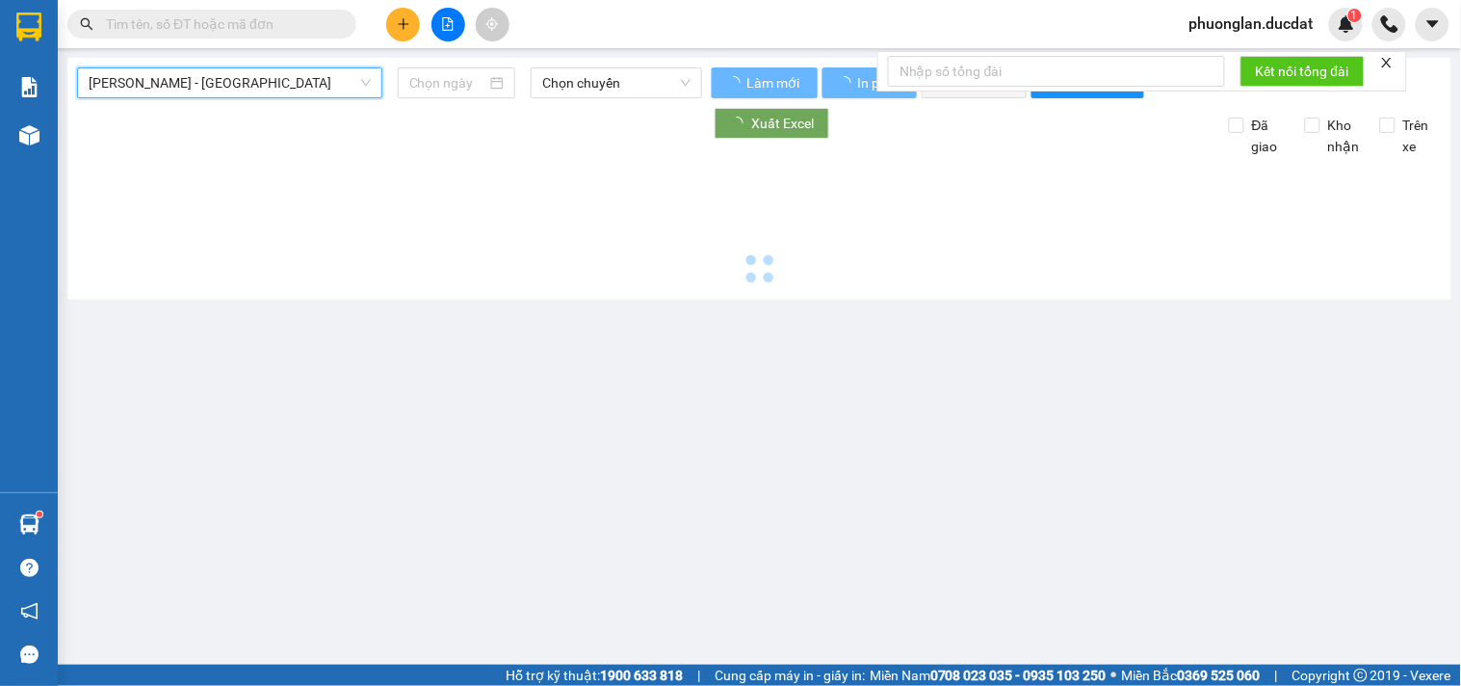
type input "[DATE]"
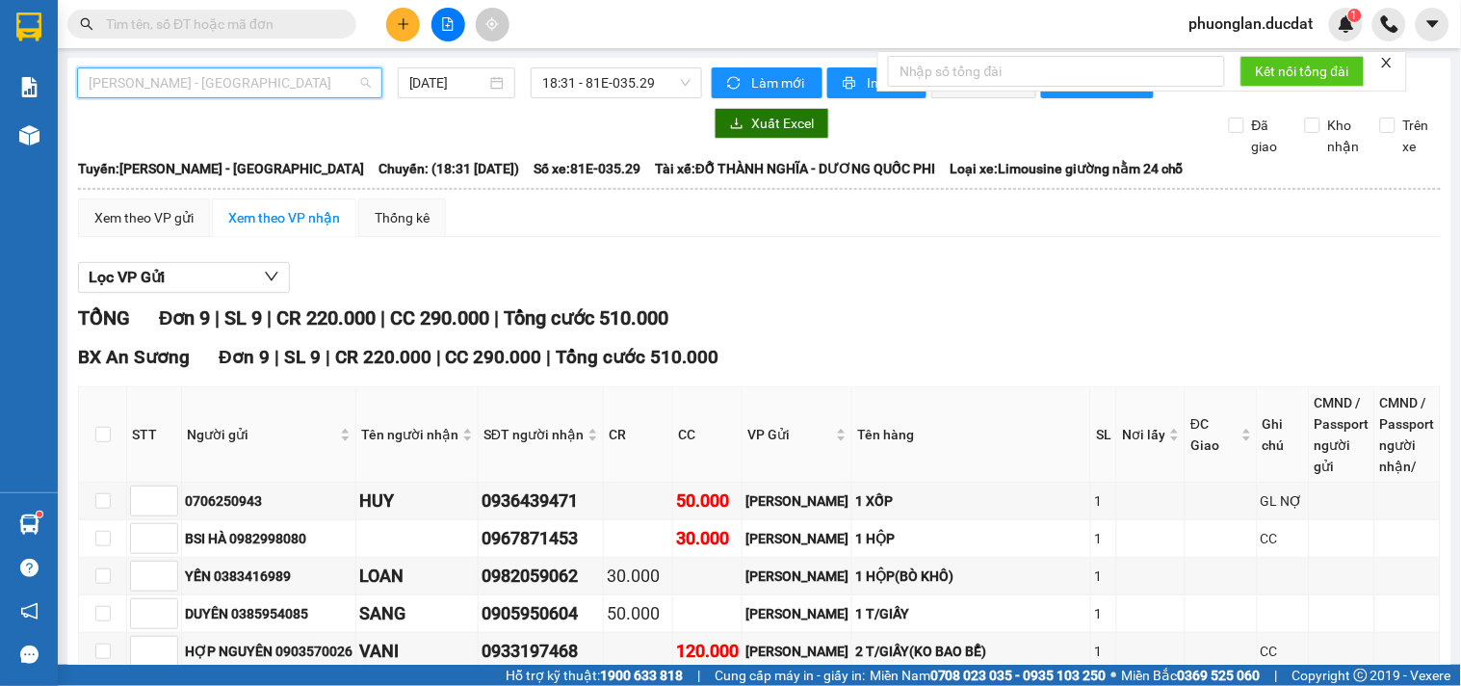
click at [294, 74] on span "[PERSON_NAME] - [GEOGRAPHIC_DATA]" at bounding box center [230, 82] width 282 height 29
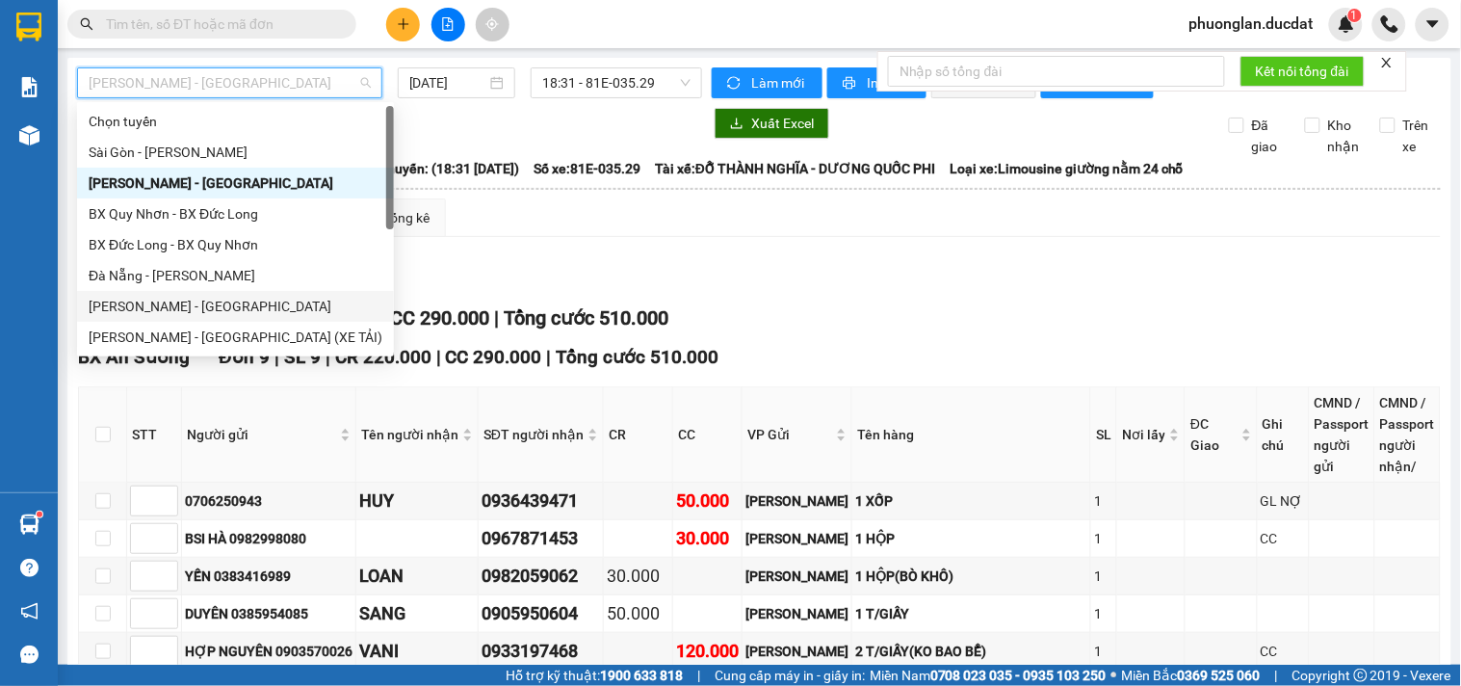
click at [122, 306] on div "[PERSON_NAME] - [GEOGRAPHIC_DATA]" at bounding box center [236, 306] width 294 height 21
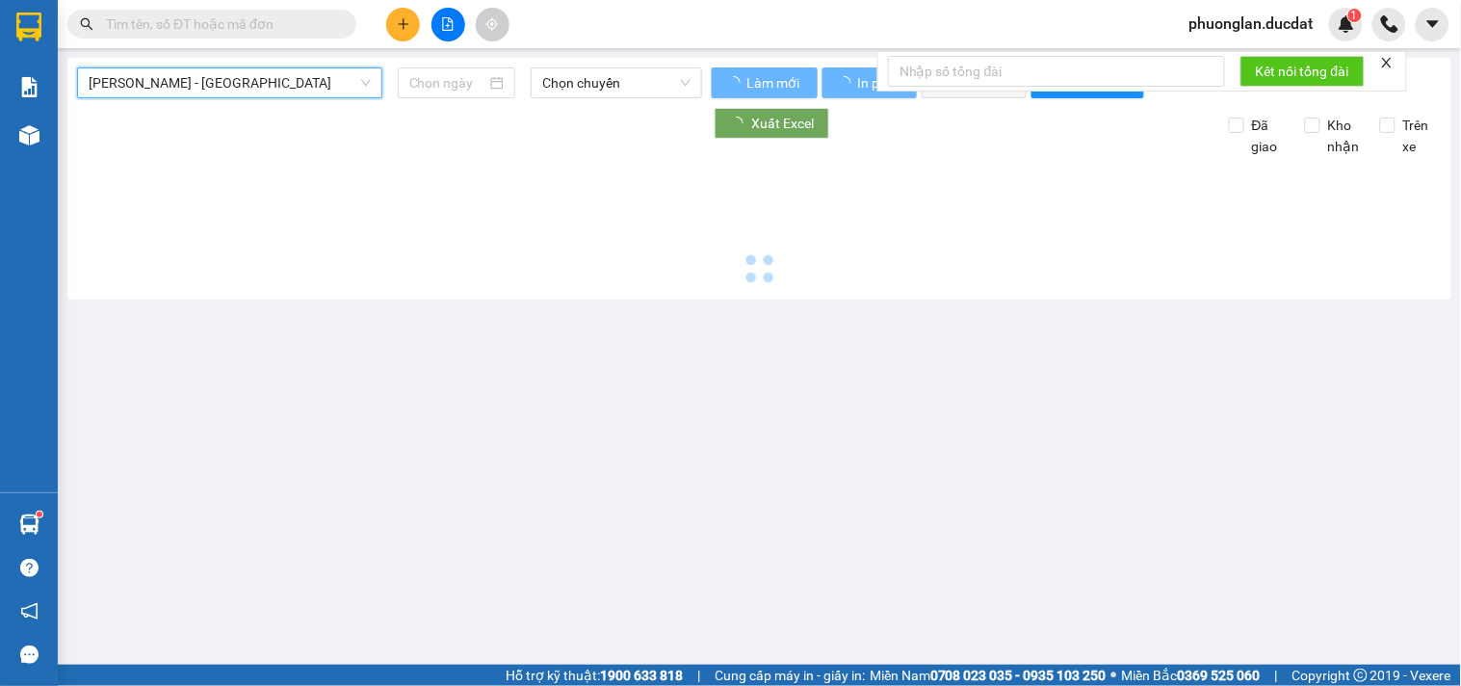
type input "[DATE]"
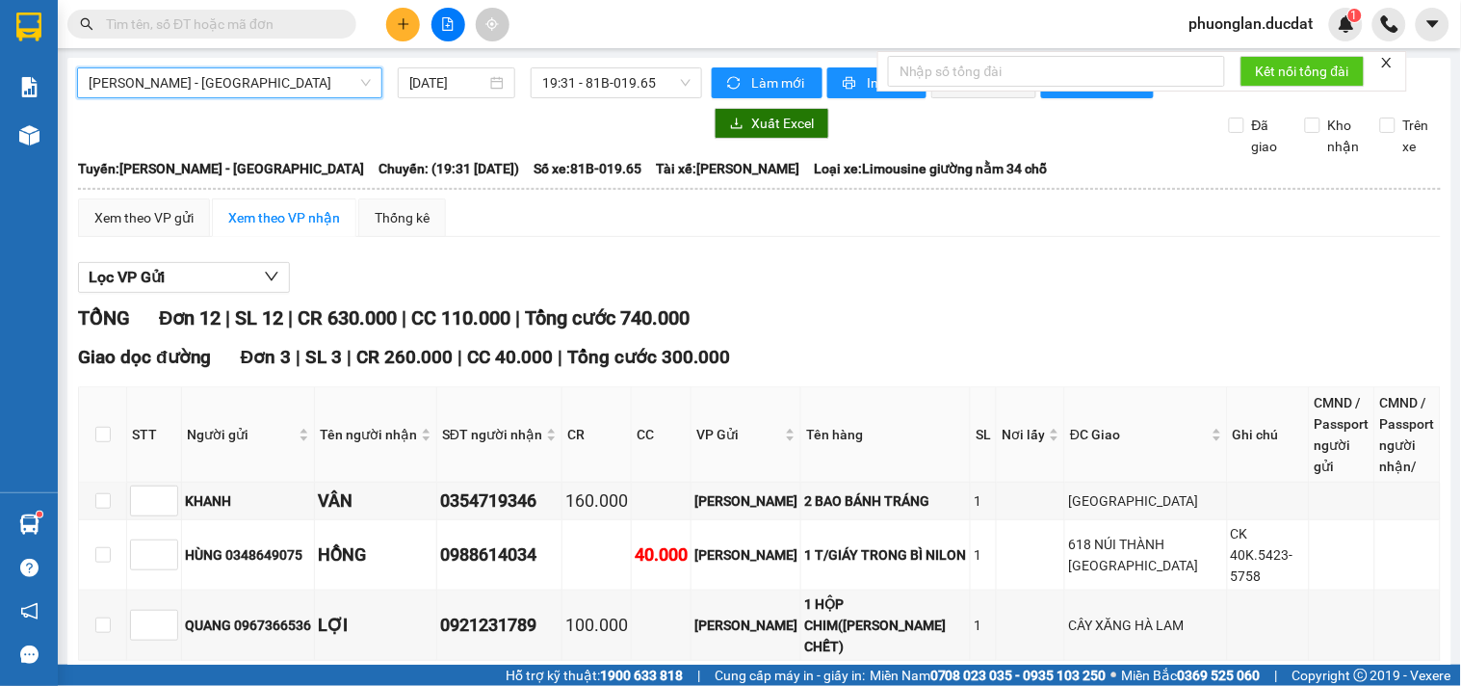
click at [316, 87] on span "[PERSON_NAME] - [GEOGRAPHIC_DATA]" at bounding box center [230, 82] width 282 height 29
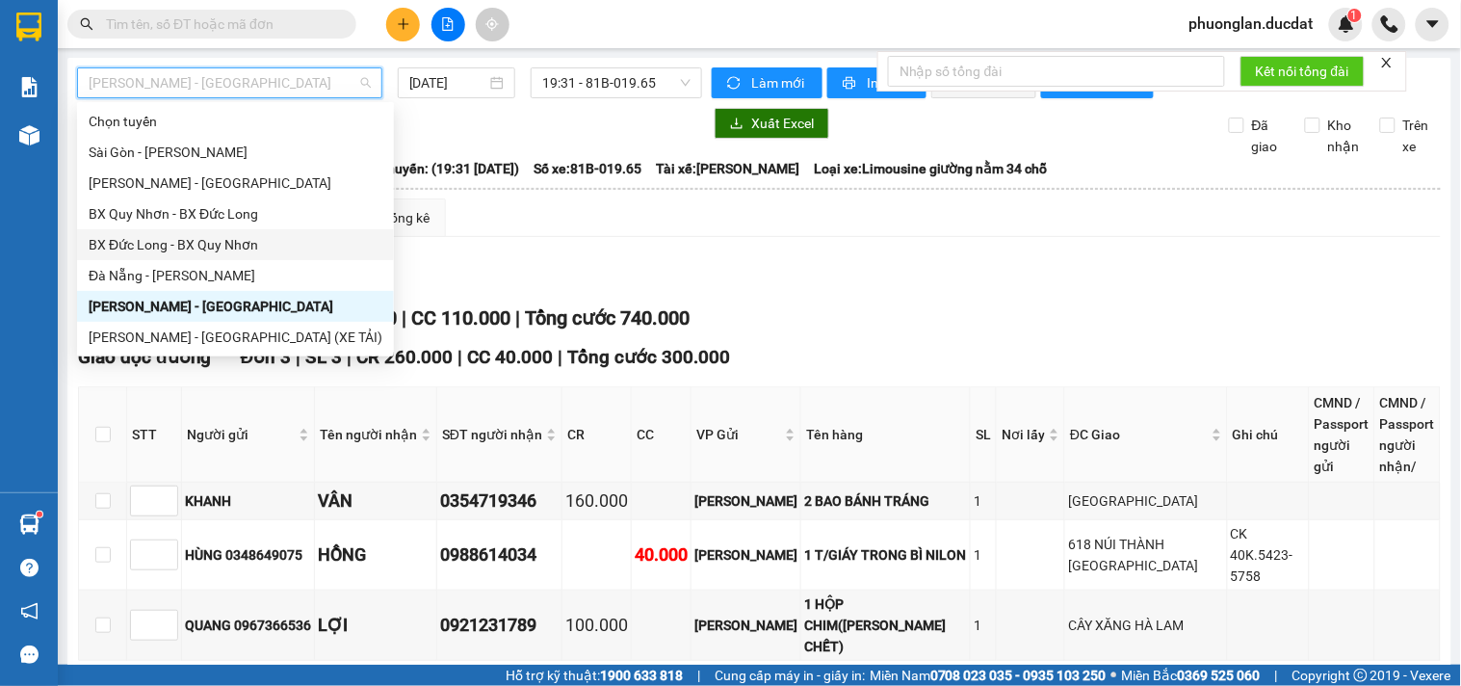
click at [179, 237] on div "BX Đức Long - BX Quy Nhơn" at bounding box center [236, 244] width 294 height 21
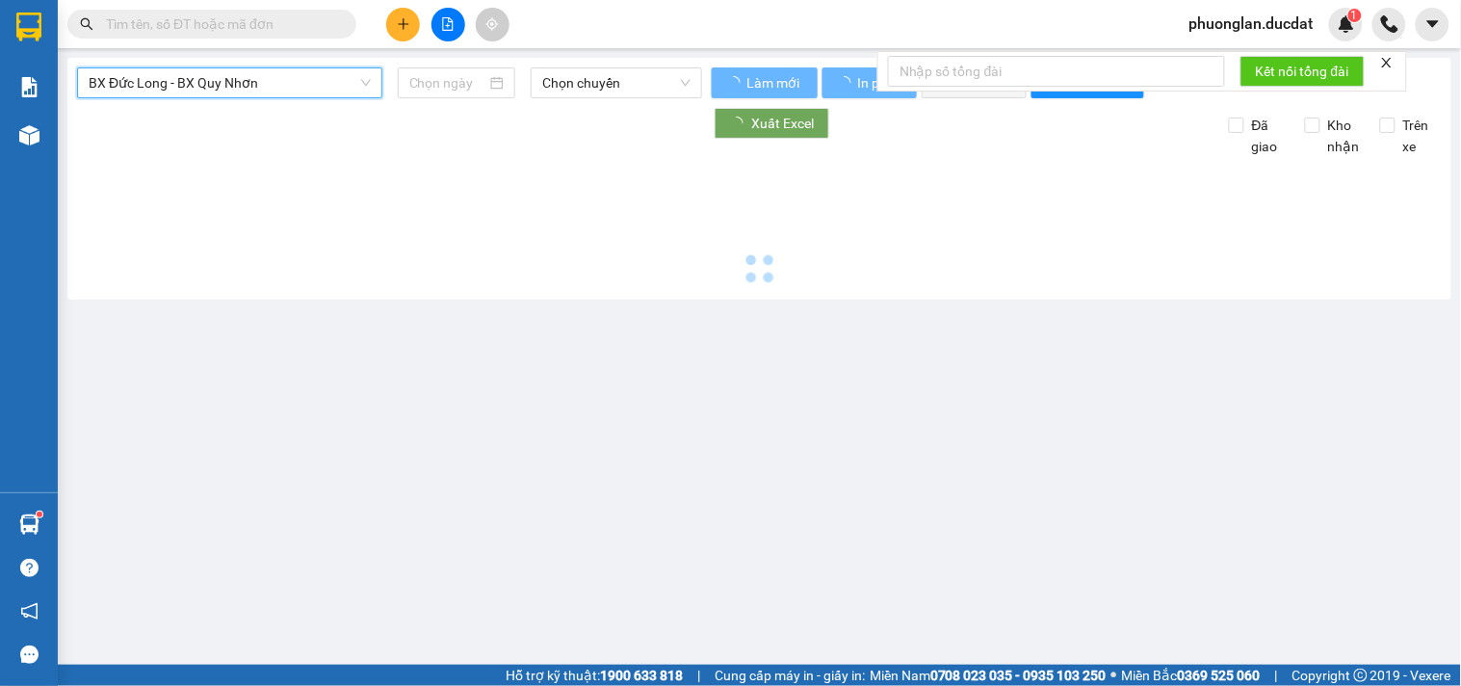
type input "[DATE]"
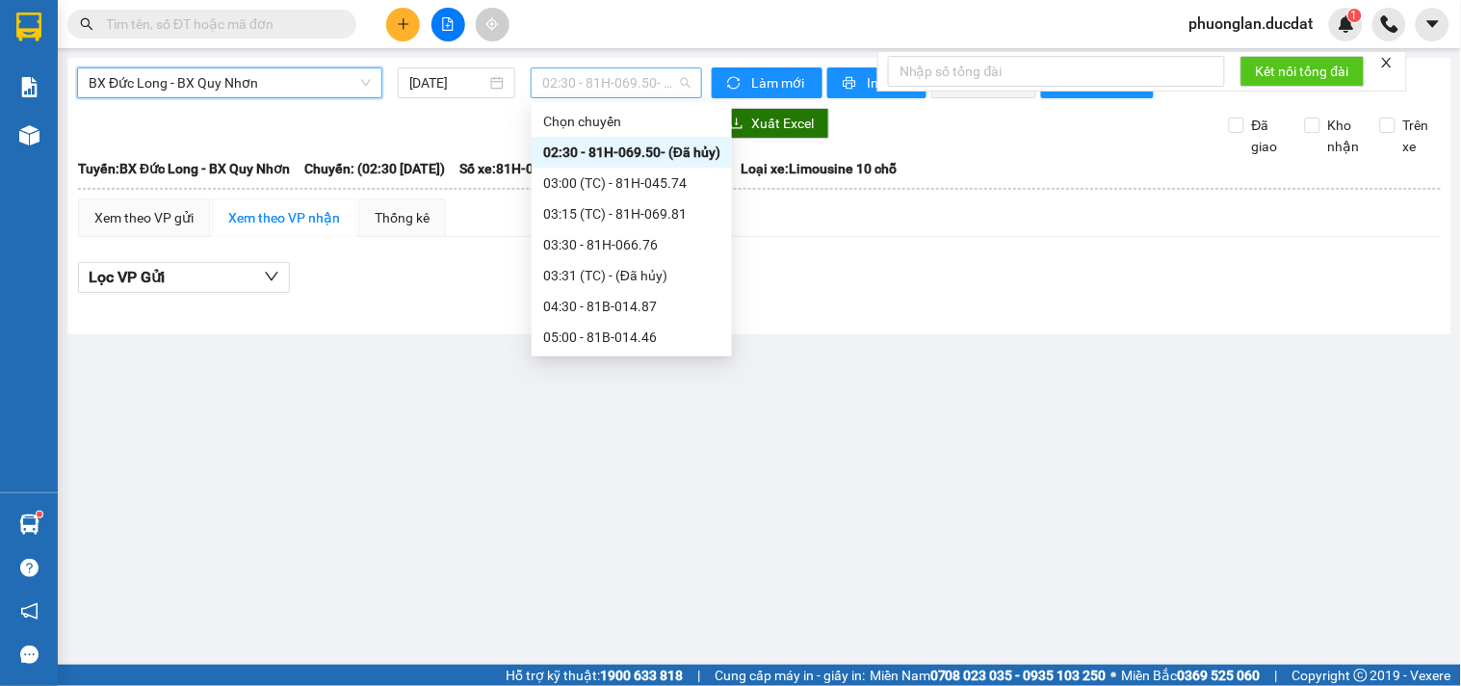
click at [566, 74] on span "02:30 - 81H-069.50 - (Đã hủy)" at bounding box center [616, 82] width 148 height 29
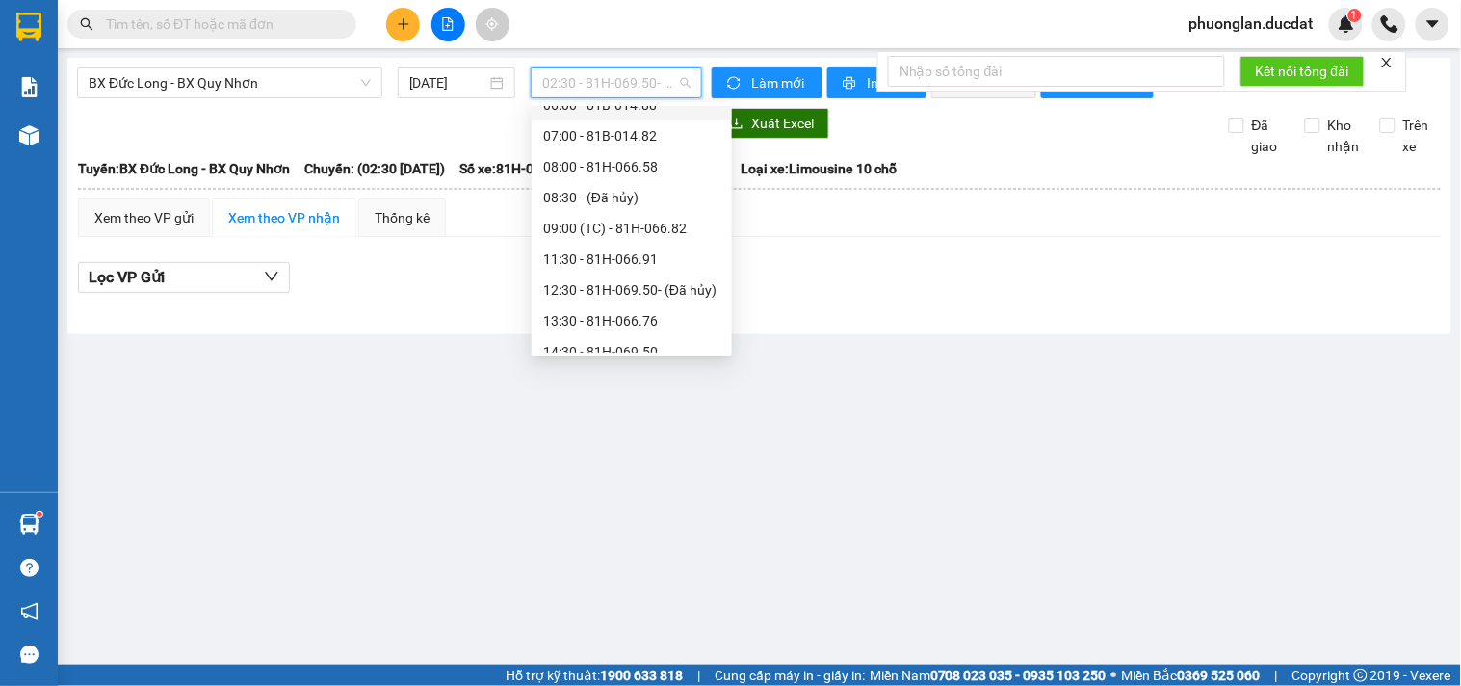
scroll to position [370, 0]
click at [642, 327] on div "18:00 - 81B-014.82" at bounding box center [631, 337] width 177 height 21
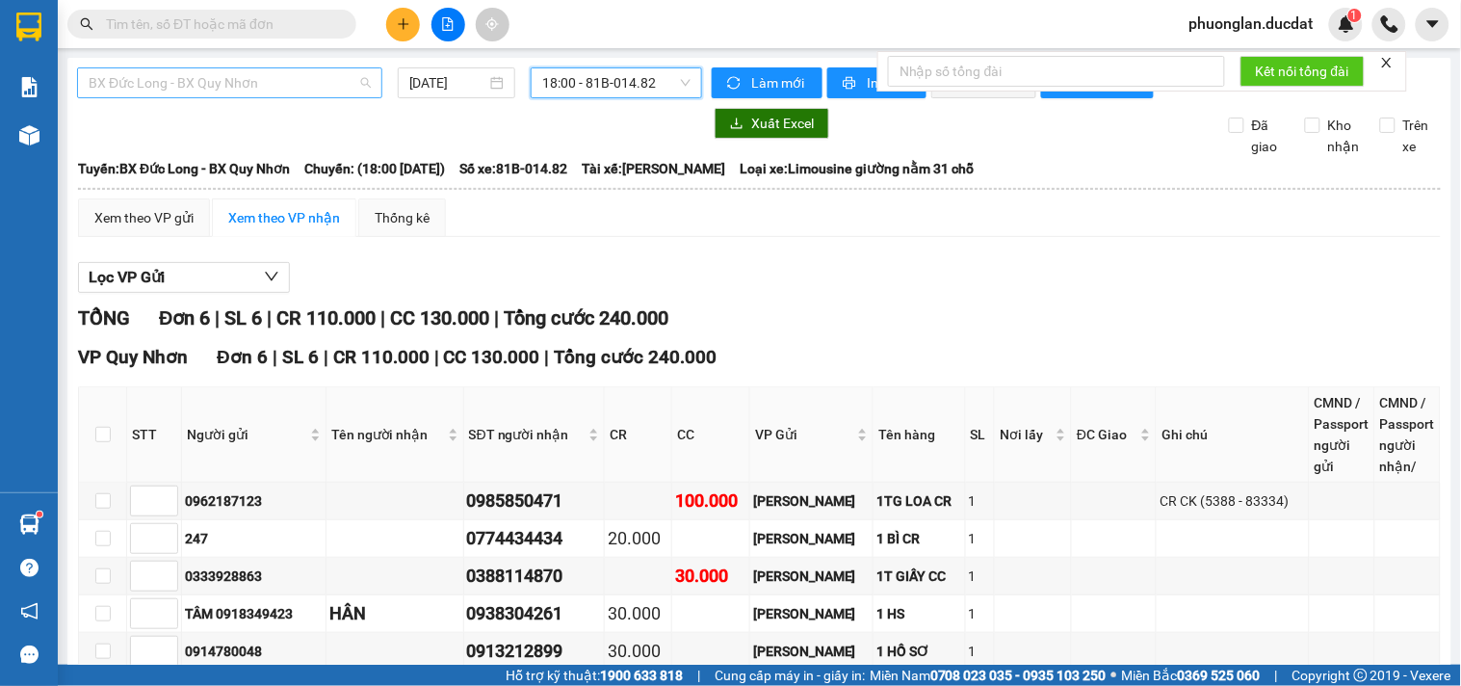
click at [345, 77] on span "BX Đức Long - BX Quy Nhơn" at bounding box center [230, 82] width 282 height 29
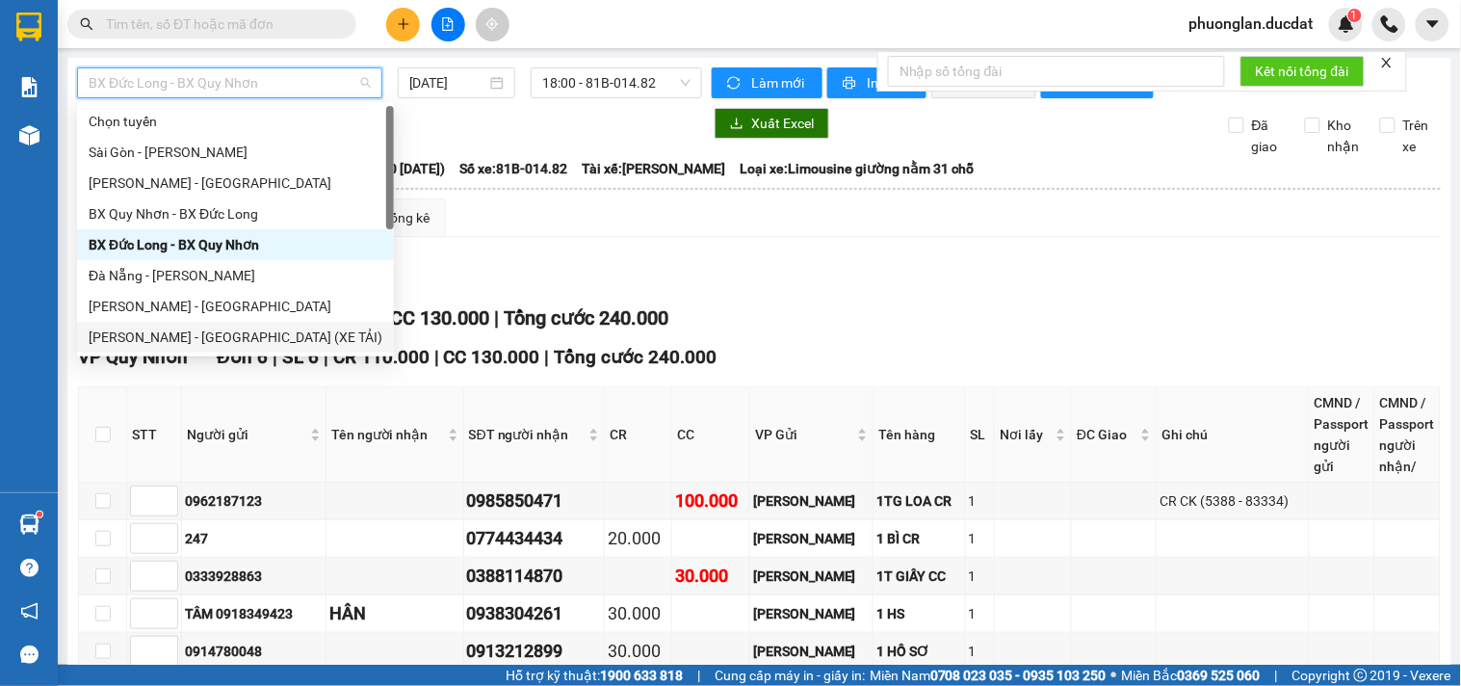
click at [237, 340] on div "[PERSON_NAME] - [GEOGRAPHIC_DATA] (XE TẢI)" at bounding box center [236, 337] width 294 height 21
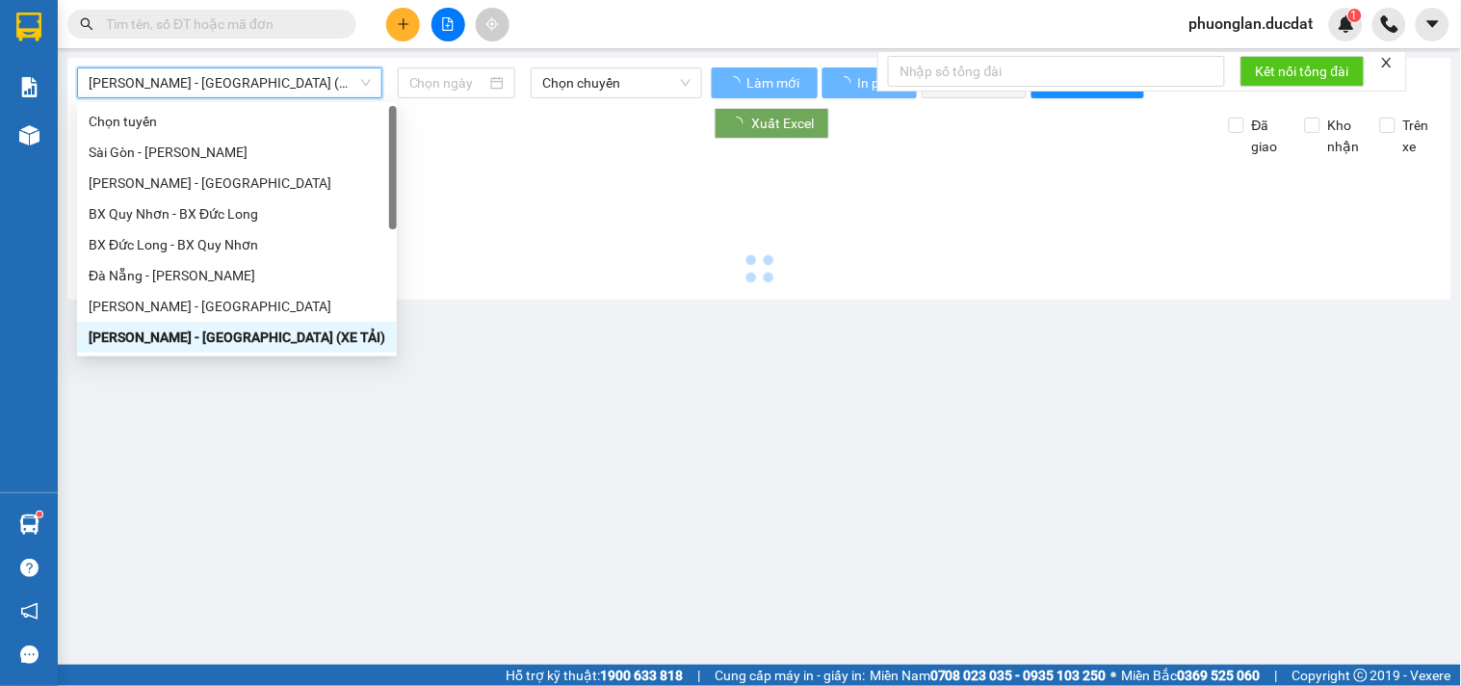
type input "[DATE]"
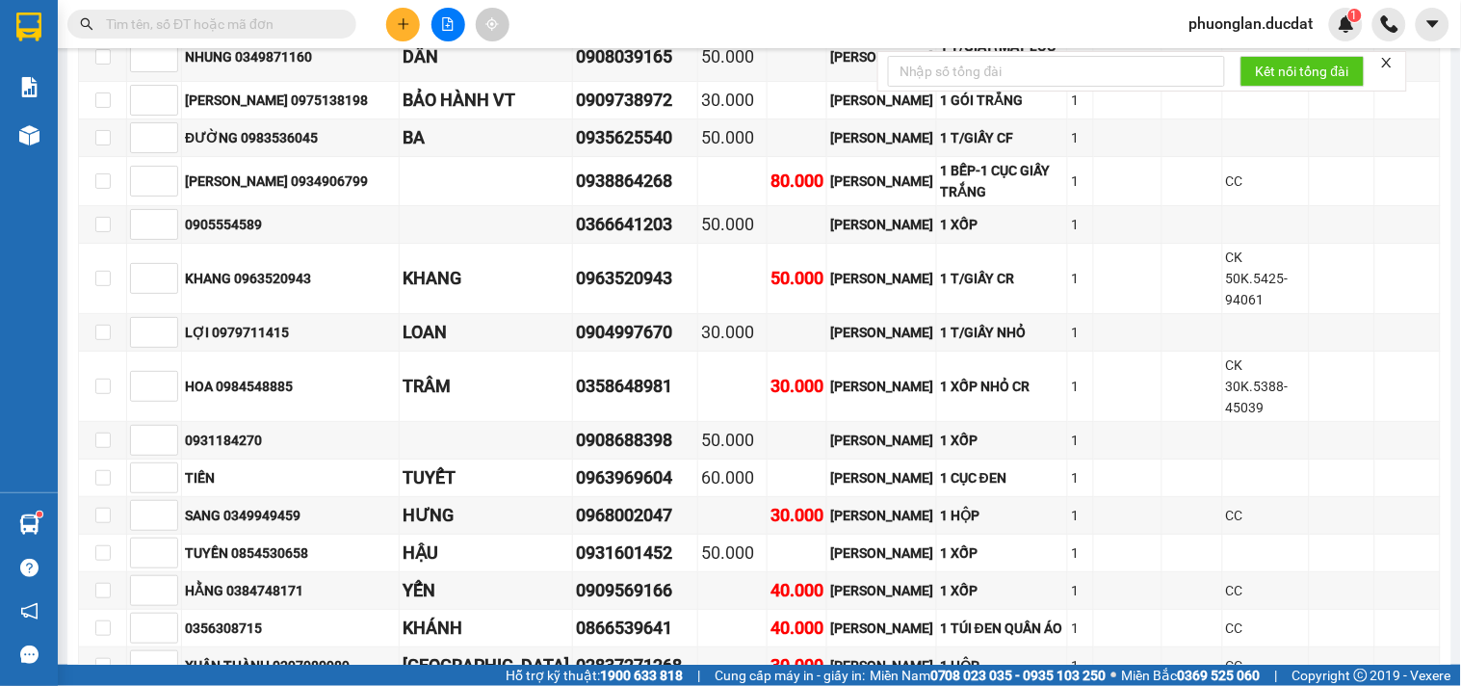
scroll to position [1890, 0]
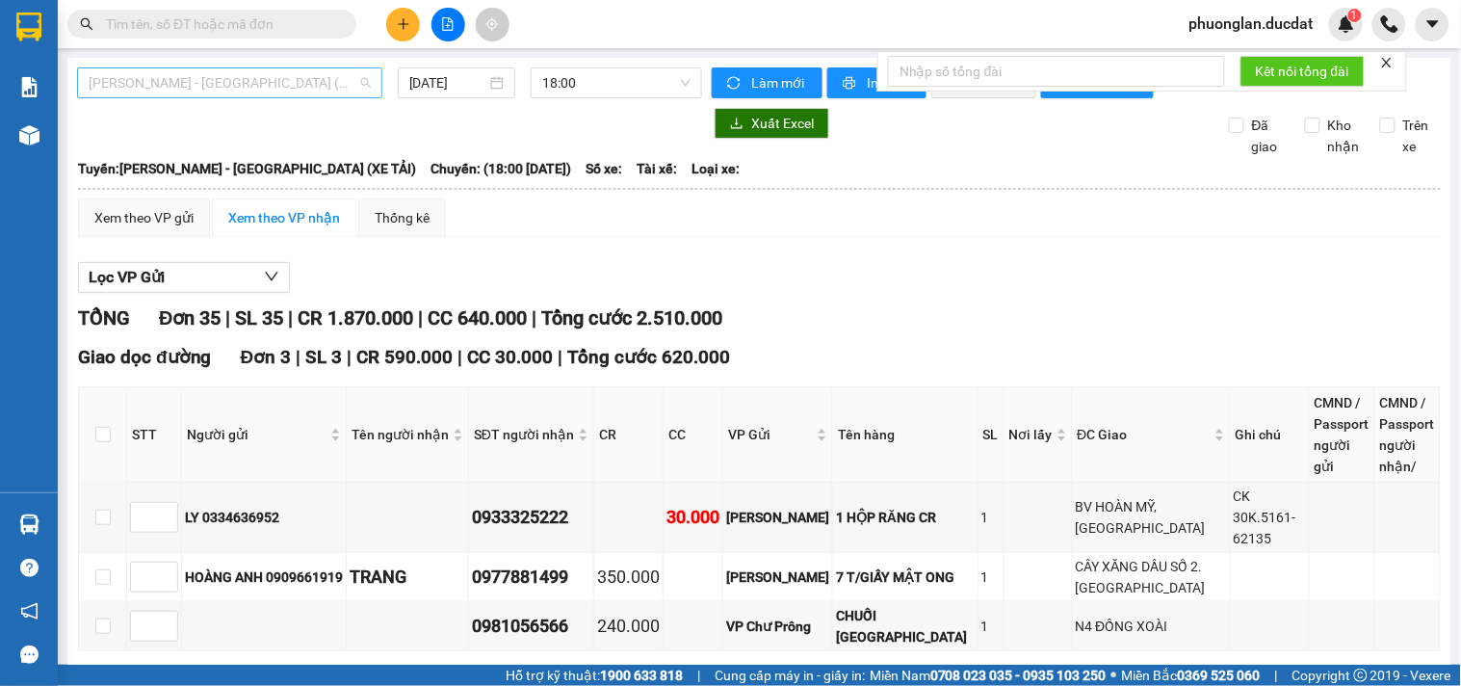
click at [186, 87] on span "[PERSON_NAME] - [GEOGRAPHIC_DATA] (XE TẢI)" at bounding box center [230, 82] width 282 height 29
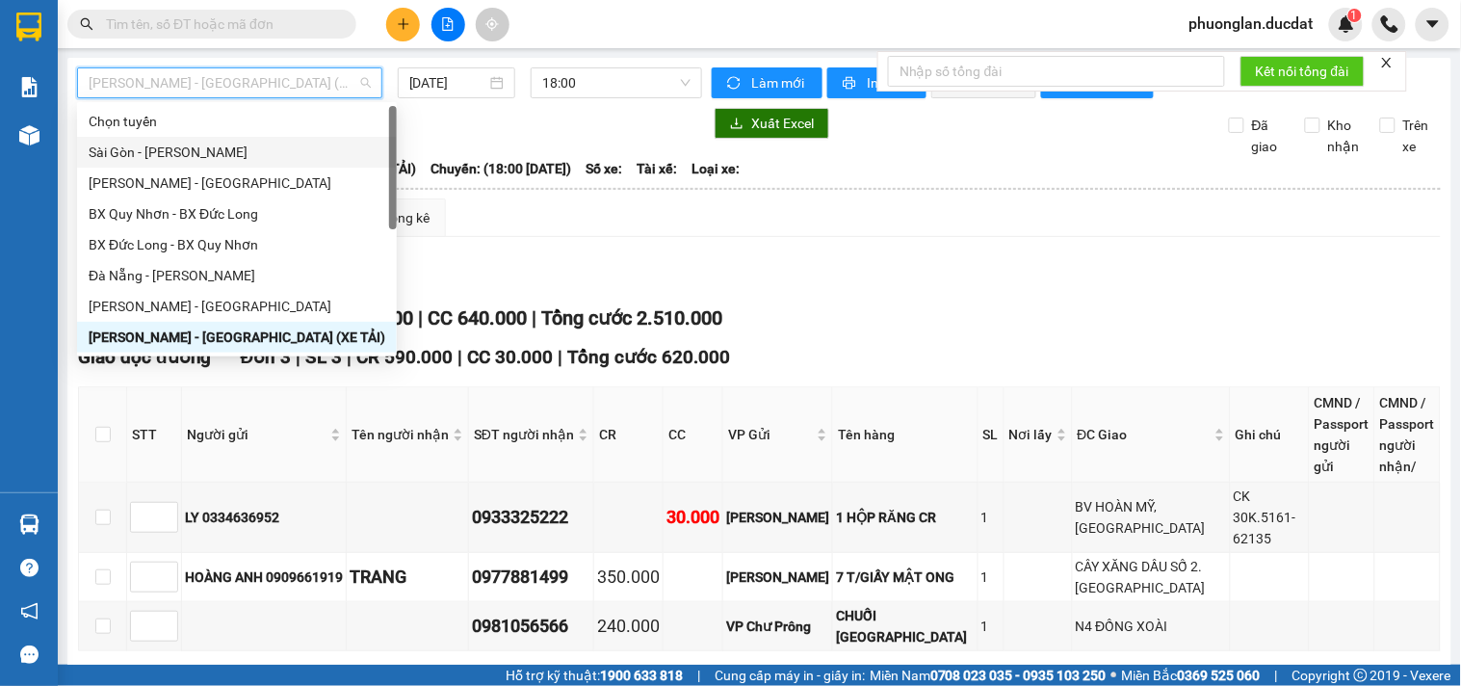
click at [151, 154] on div "Sài Gòn - [PERSON_NAME]" at bounding box center [237, 152] width 297 height 21
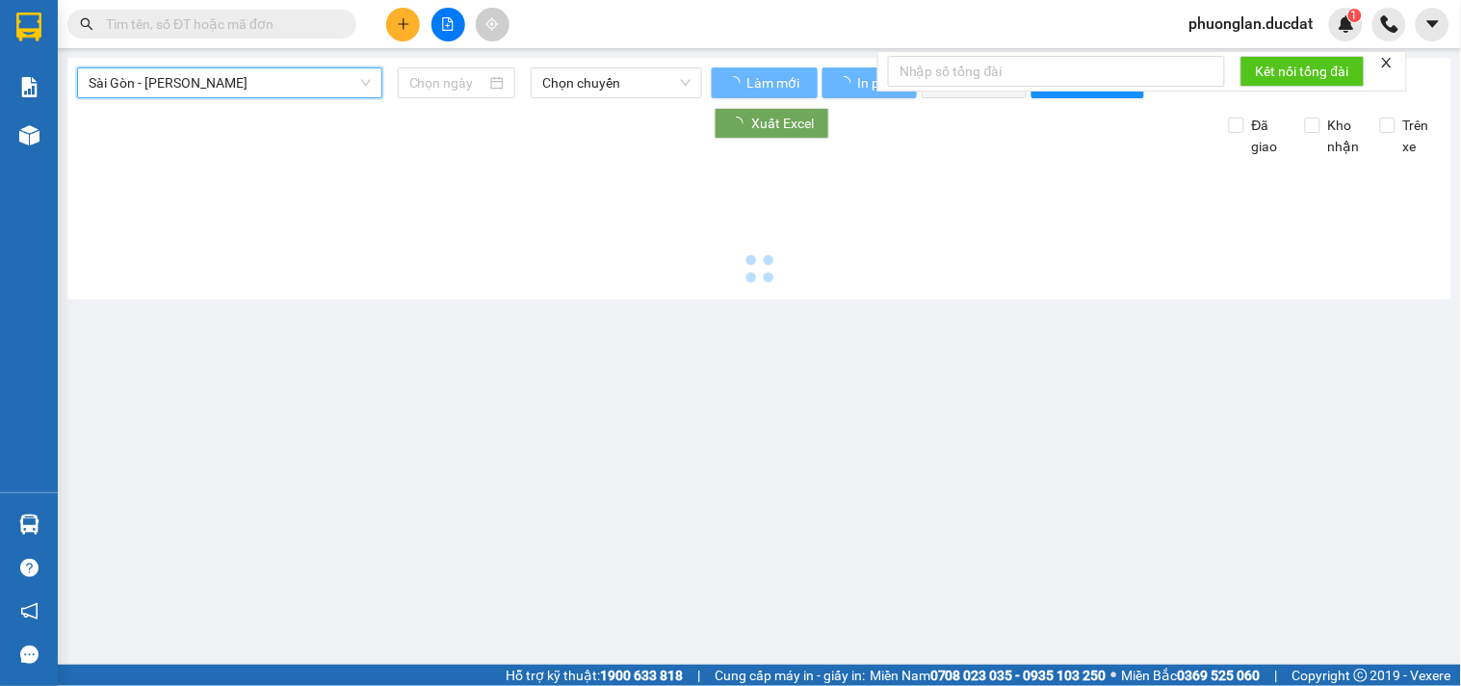
type input "[DATE]"
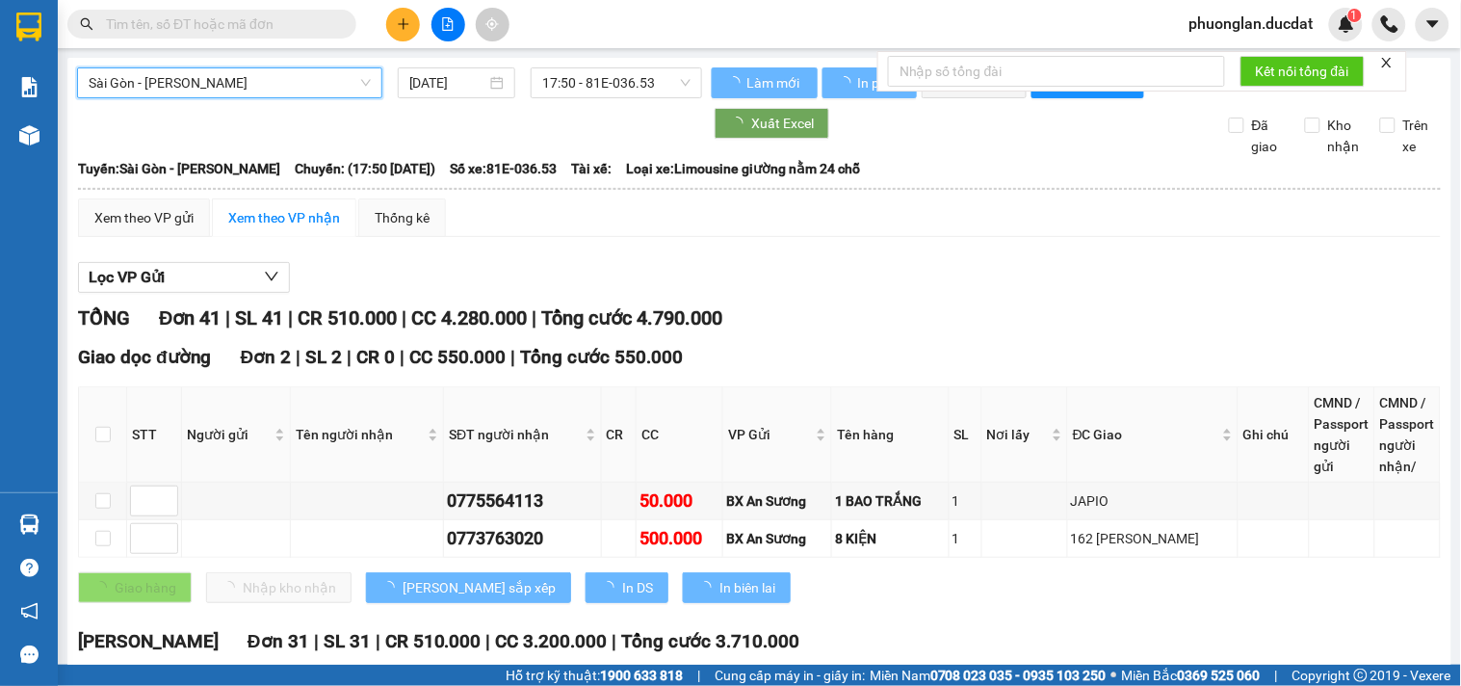
click at [189, 77] on span "Sài Gòn - [PERSON_NAME]" at bounding box center [230, 82] width 282 height 29
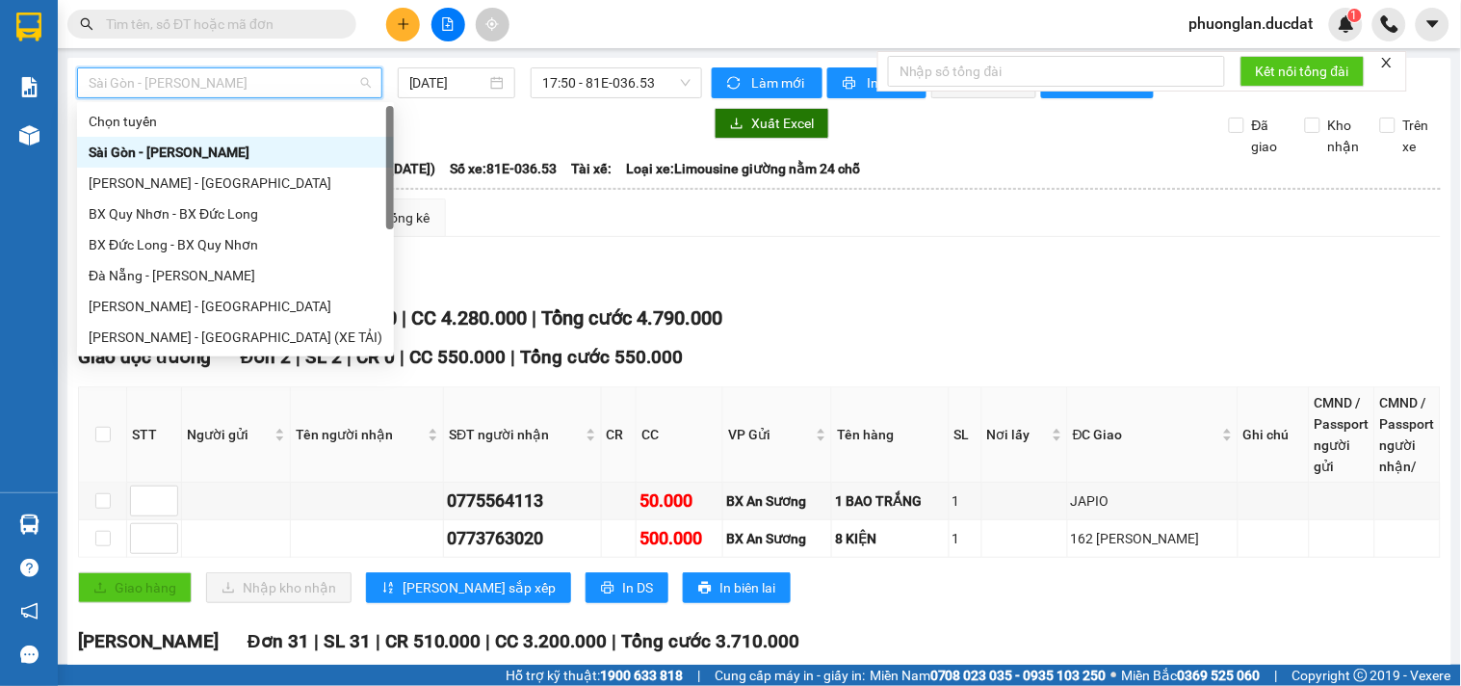
click at [174, 148] on div "Sài Gòn - [PERSON_NAME]" at bounding box center [236, 152] width 294 height 21
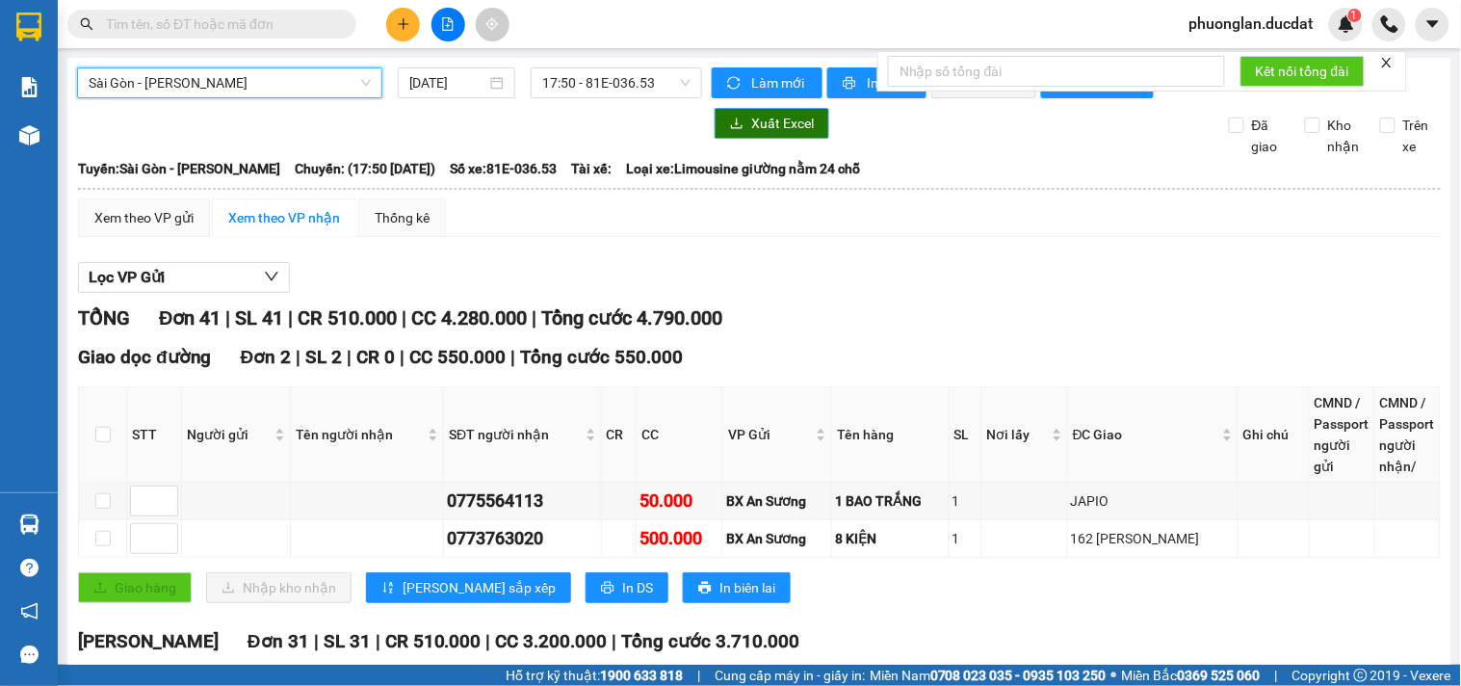
click at [751, 134] on span "Xuất Excel" at bounding box center [782, 123] width 63 height 21
click at [167, 84] on span "Sài Gòn - [PERSON_NAME]" at bounding box center [230, 82] width 282 height 29
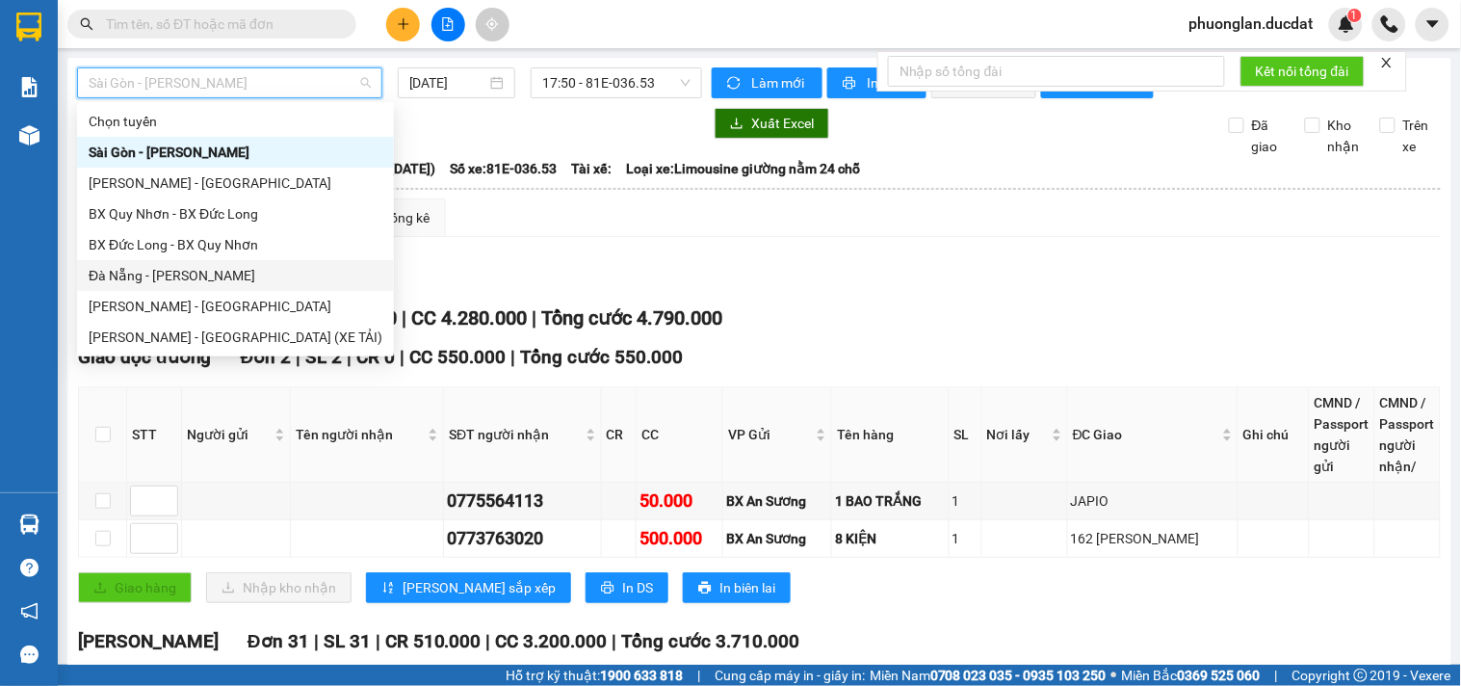
click at [125, 274] on div "Đà Nẵng - [PERSON_NAME]" at bounding box center [236, 275] width 294 height 21
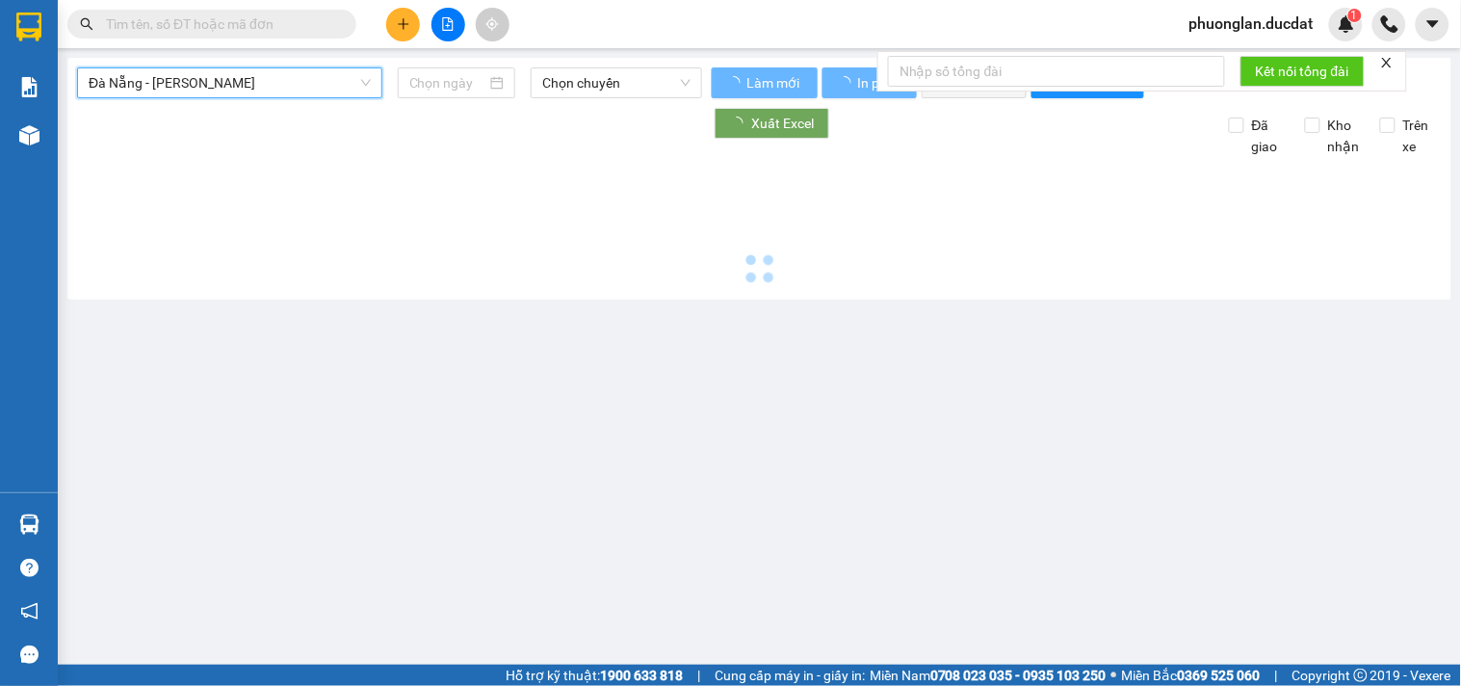
type input "[DATE]"
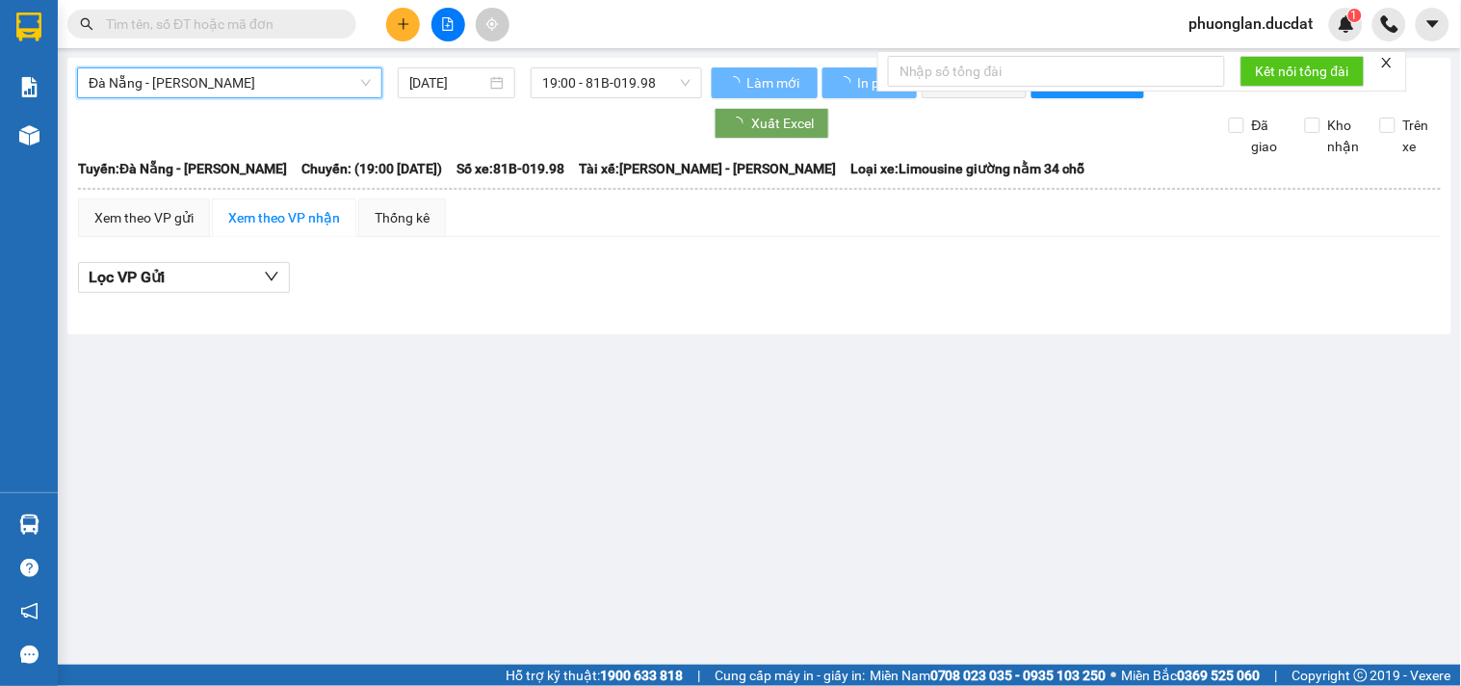
click at [261, 75] on span "Đà Nẵng - [PERSON_NAME]" at bounding box center [230, 82] width 282 height 29
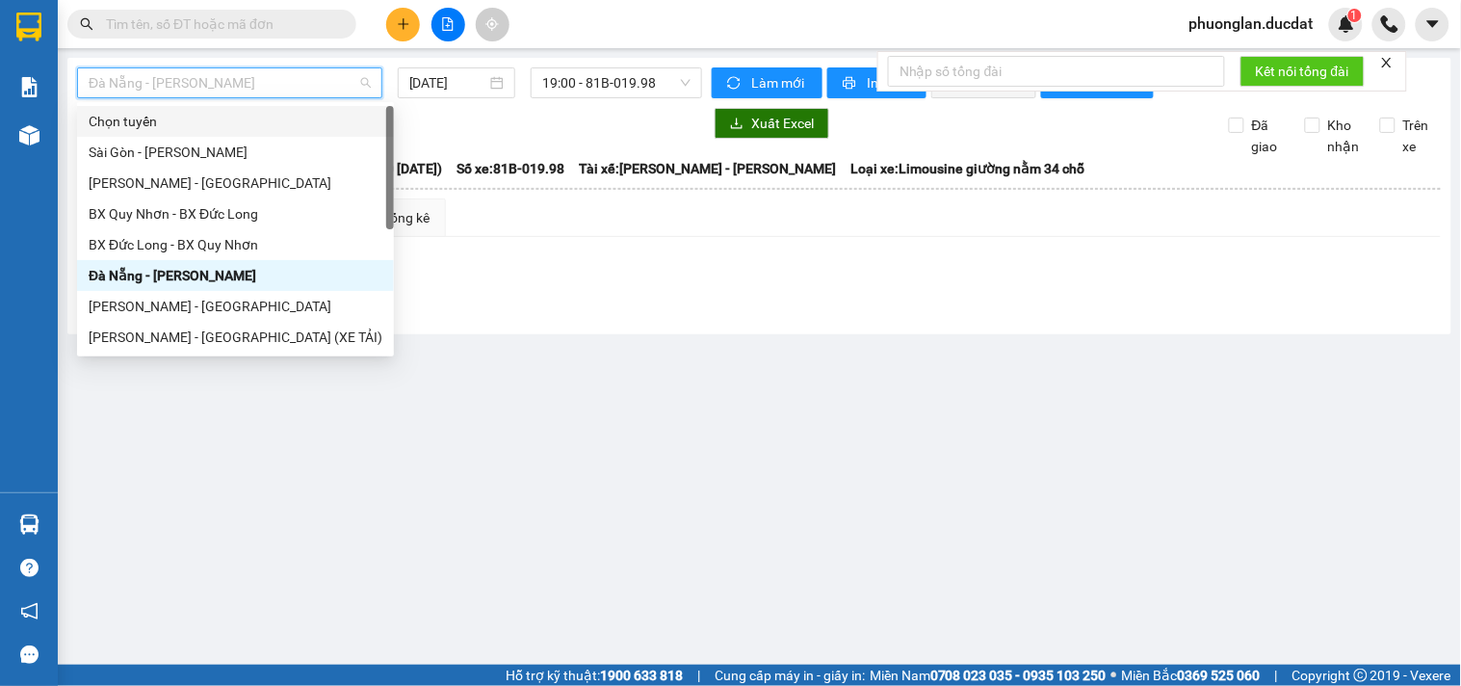
click at [164, 80] on span "Đà Nẵng - [PERSON_NAME]" at bounding box center [230, 82] width 282 height 29
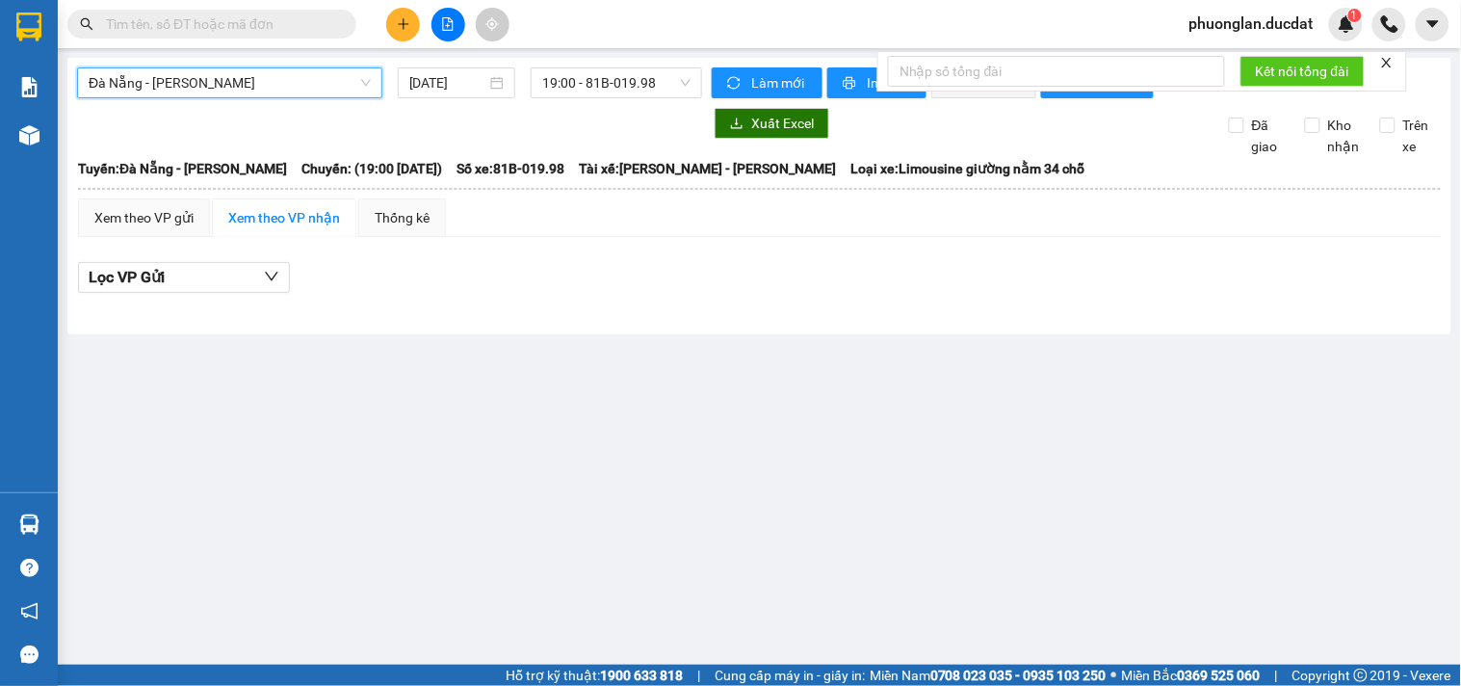
click at [168, 79] on span "Đà Nẵng - [PERSON_NAME]" at bounding box center [230, 82] width 282 height 29
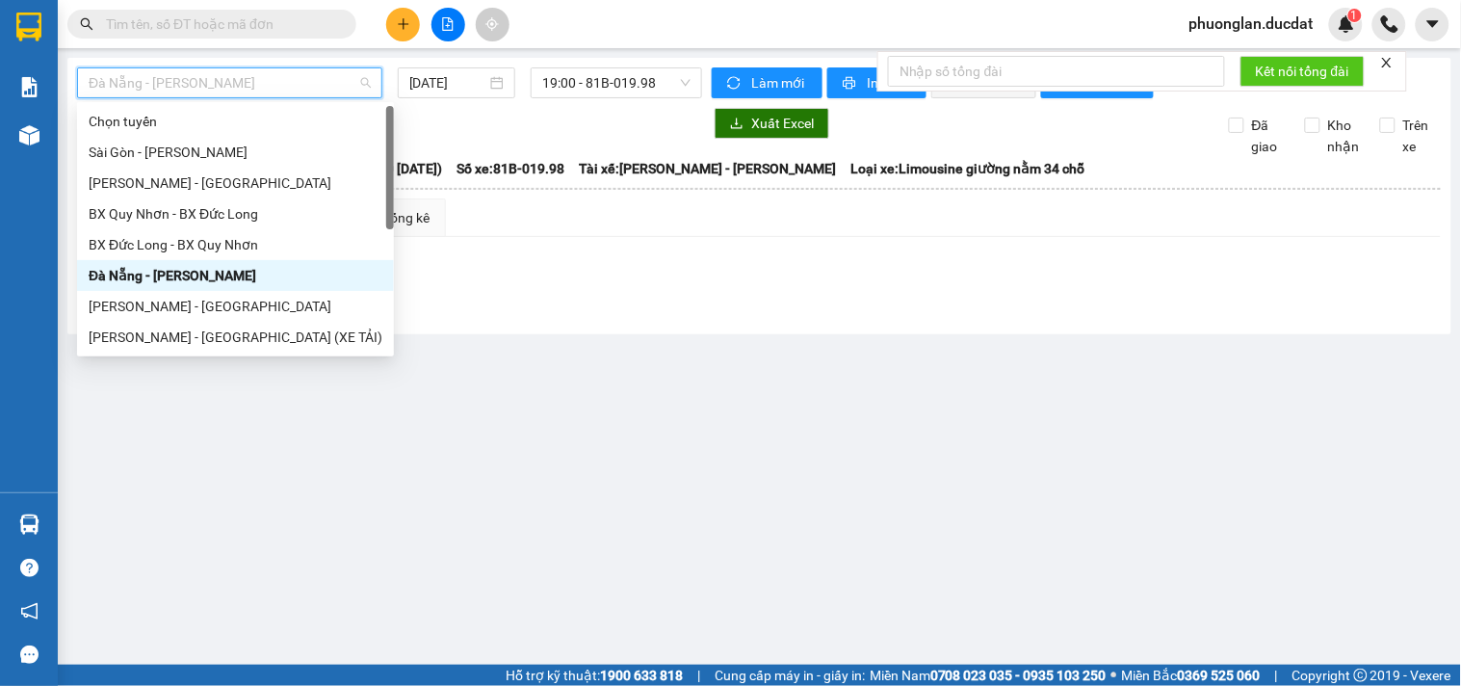
click at [178, 275] on div "Đà Nẵng - [PERSON_NAME]" at bounding box center [236, 275] width 294 height 21
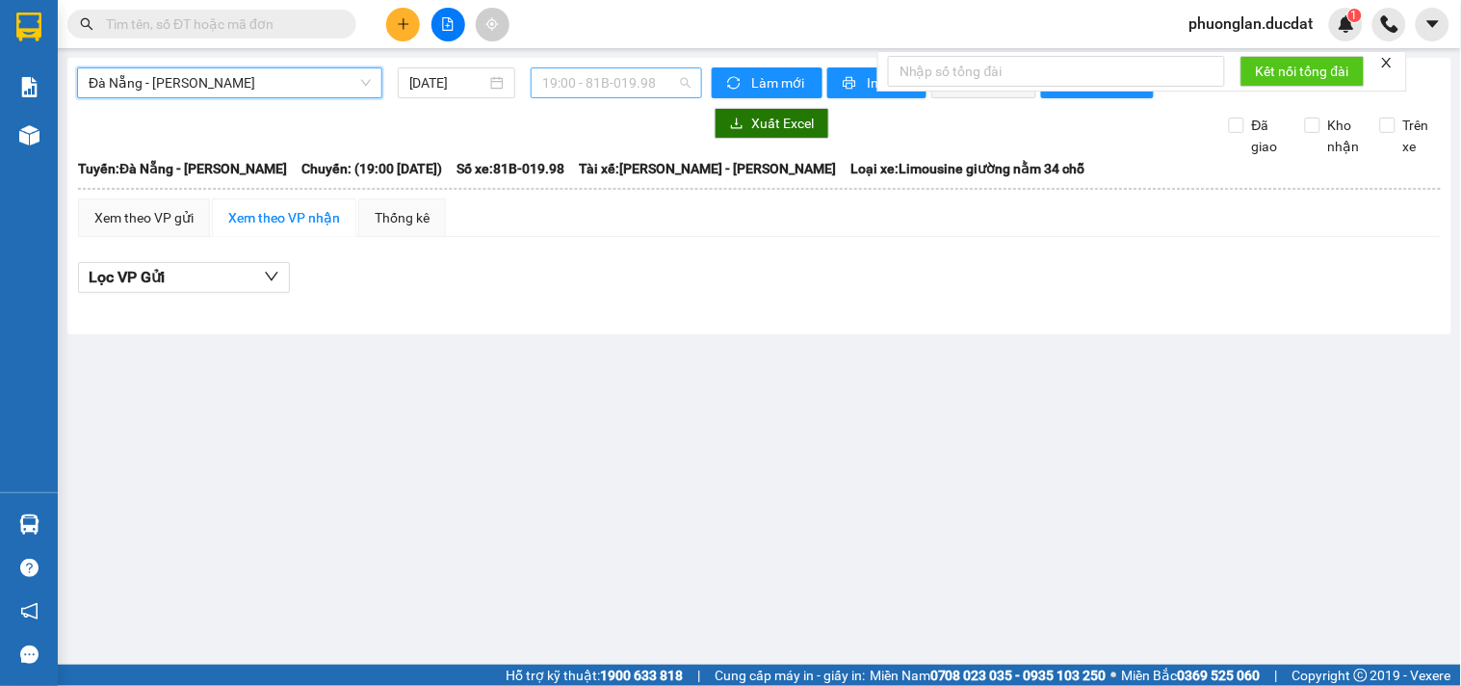
click at [565, 72] on span "19:00 - 81B-019.98" at bounding box center [616, 82] width 148 height 29
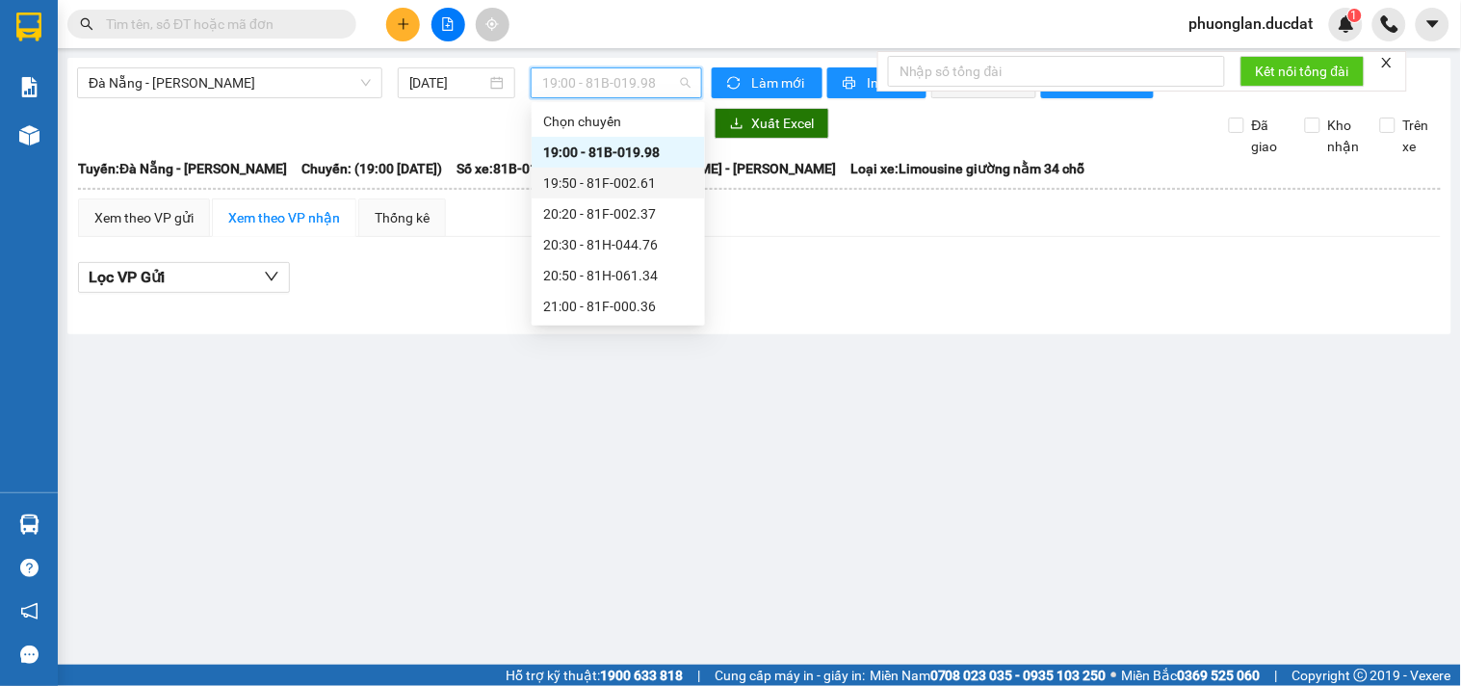
click at [631, 187] on div "19:50 - 81F-002.61" at bounding box center [618, 182] width 150 height 21
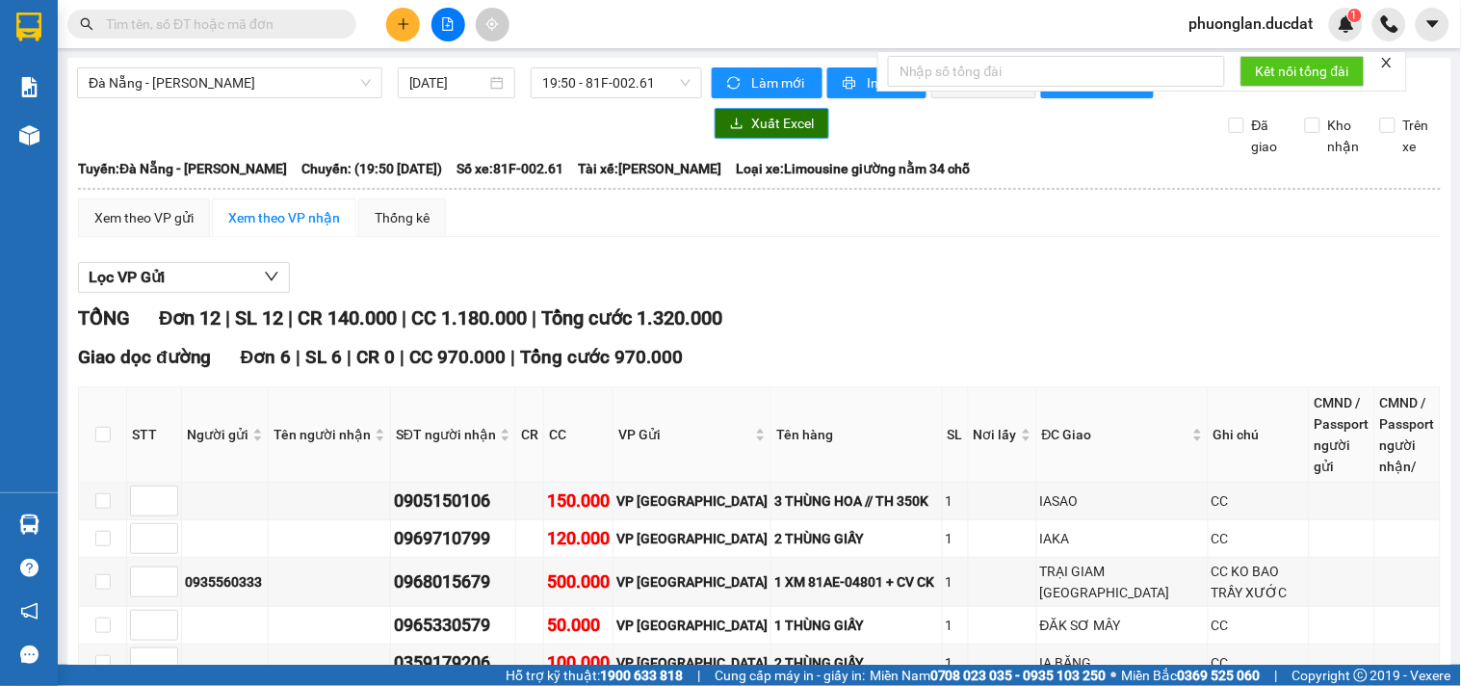
click at [751, 133] on span "Xuất Excel" at bounding box center [782, 123] width 63 height 21
click at [763, 134] on span "Xuất Excel" at bounding box center [782, 123] width 63 height 21
click at [542, 77] on span "19:50 - 81F-002.61" at bounding box center [616, 82] width 148 height 29
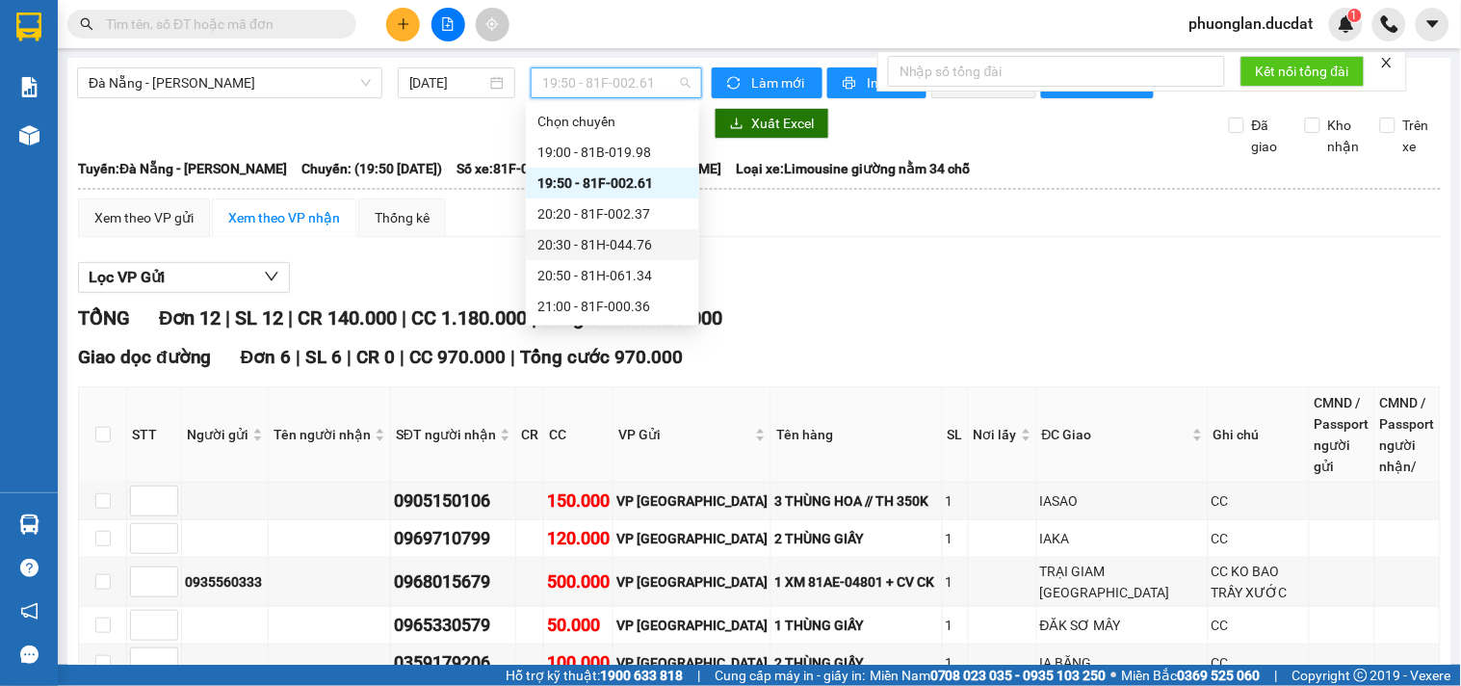
click at [563, 90] on span "19:50 - 81F-002.61" at bounding box center [616, 82] width 148 height 29
click at [607, 215] on div "20:20 - 81F-002.37" at bounding box center [612, 213] width 150 height 21
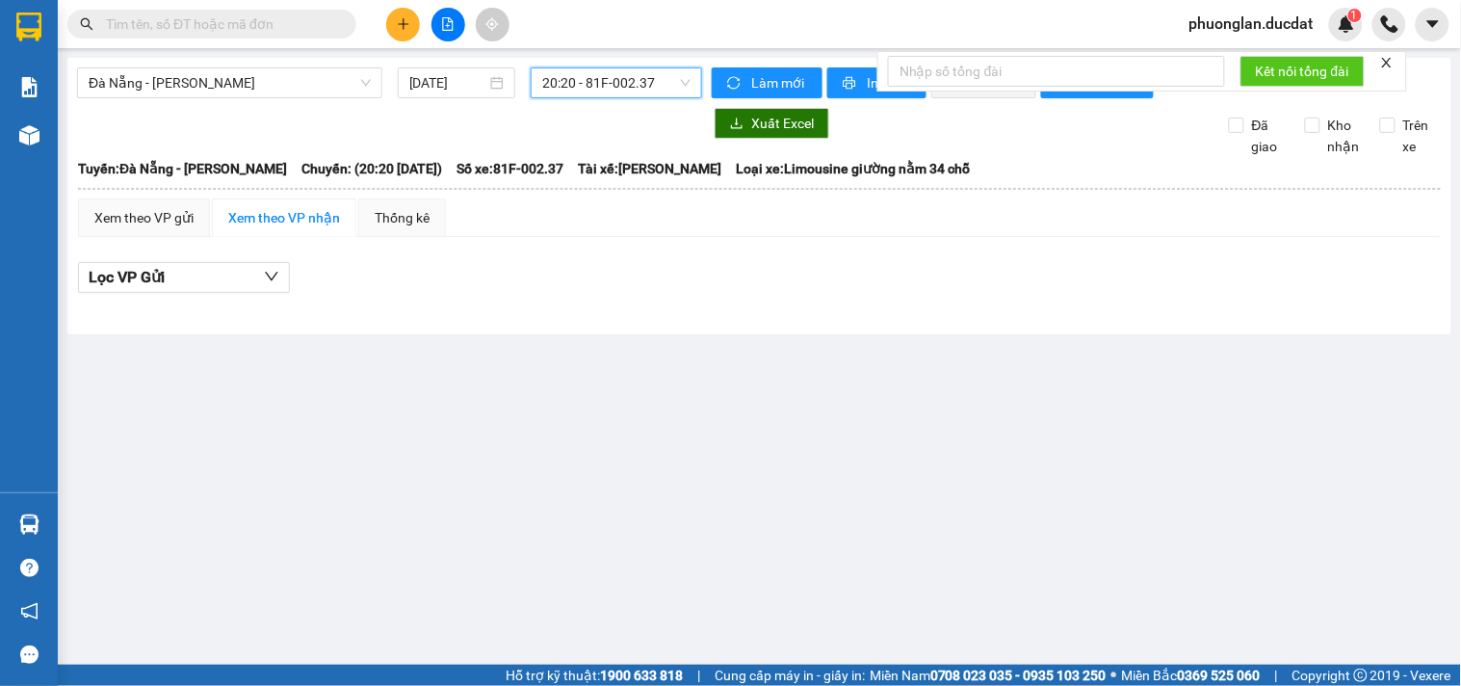
click at [615, 78] on span "20:20 - 81F-002.37" at bounding box center [616, 82] width 148 height 29
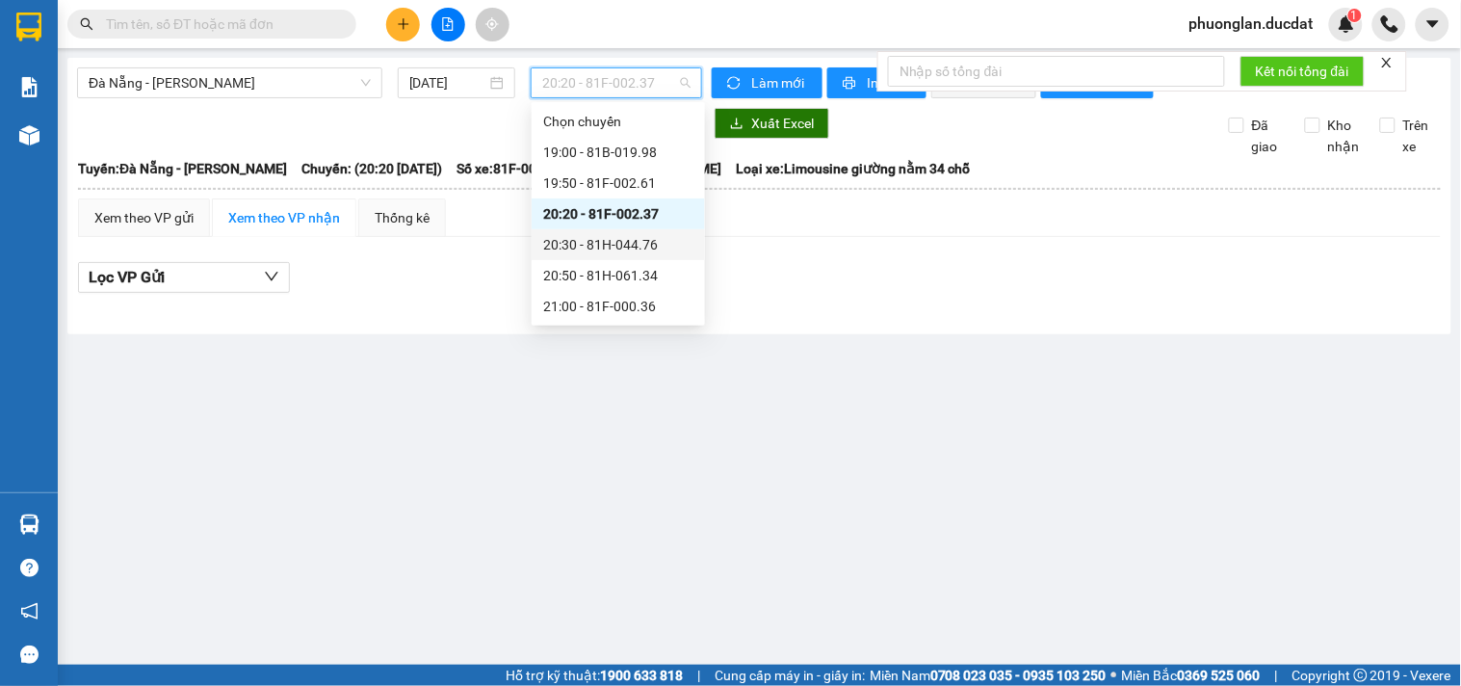
click at [609, 246] on div "20:30 - 81H-044.76" at bounding box center [618, 244] width 150 height 21
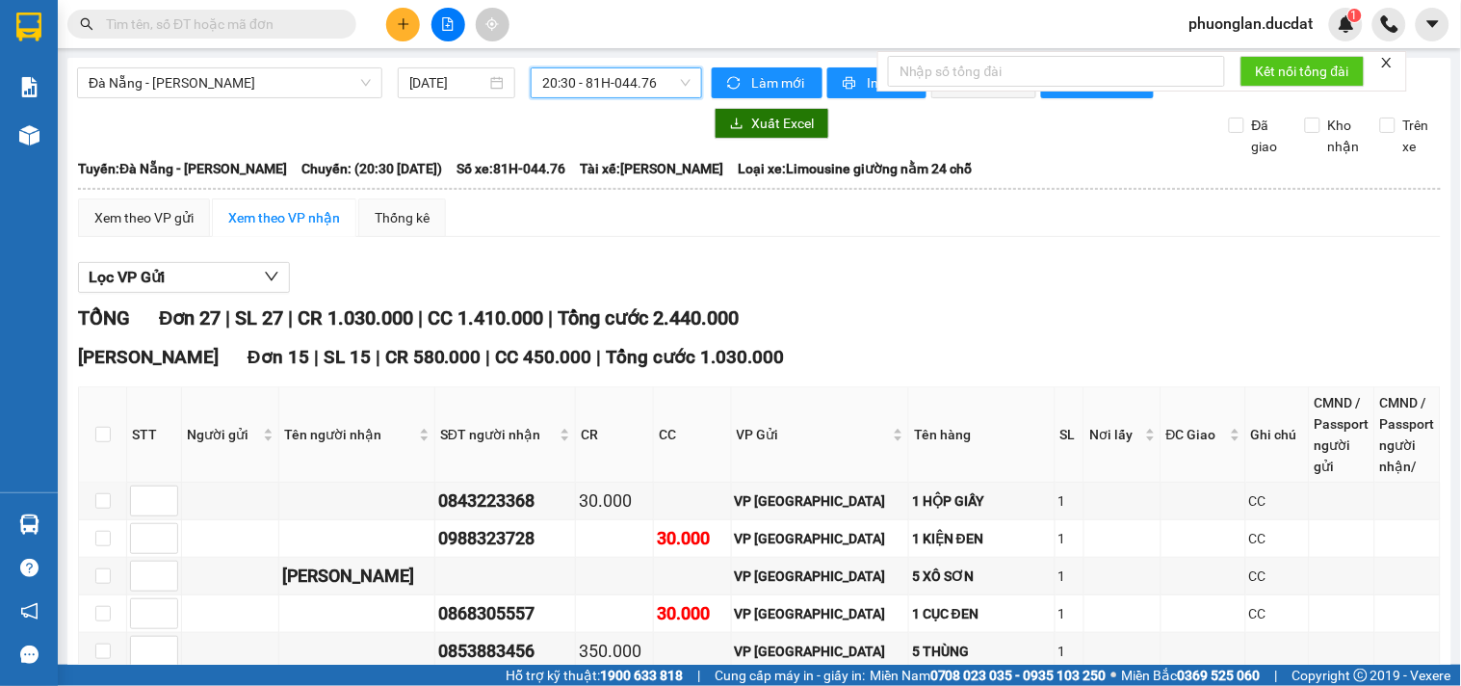
click at [628, 78] on span "20:30 - 81H-044.76" at bounding box center [616, 82] width 148 height 29
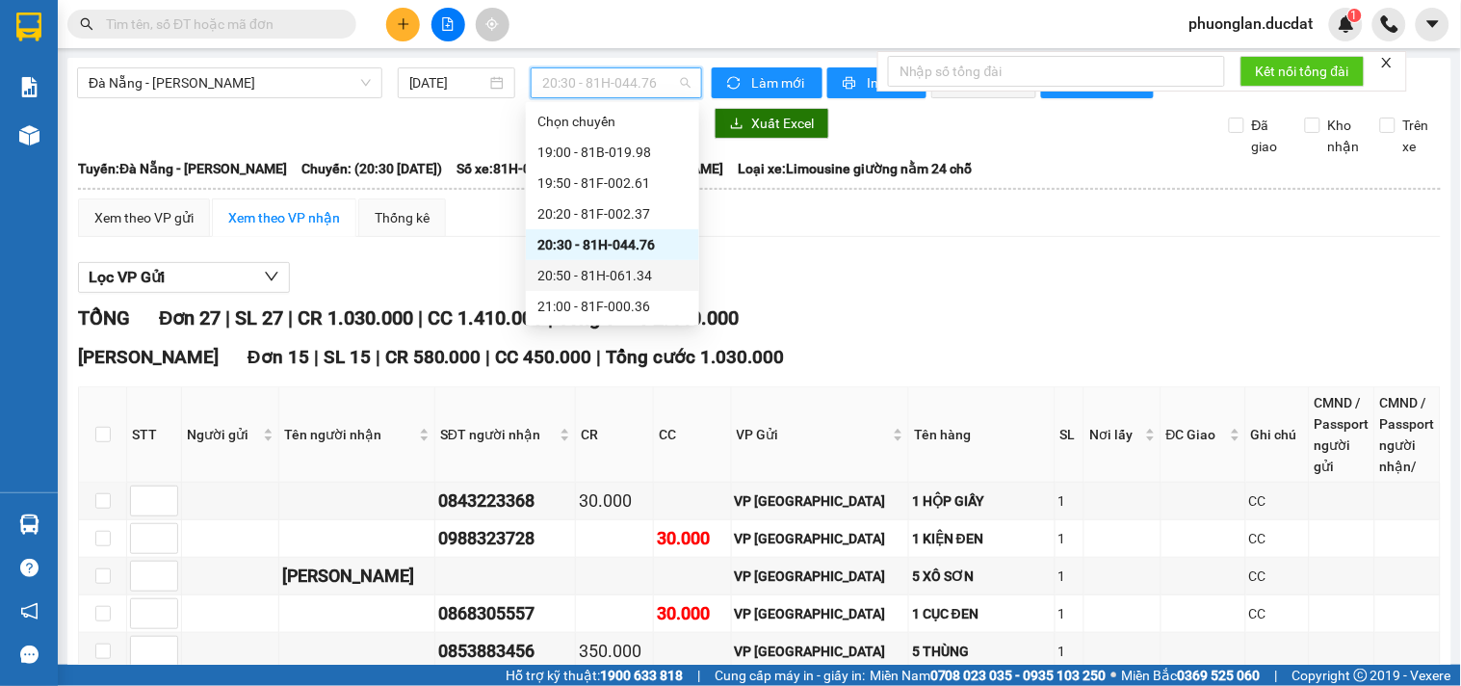
click at [622, 268] on div "20:50 - 81H-061.34" at bounding box center [612, 275] width 150 height 21
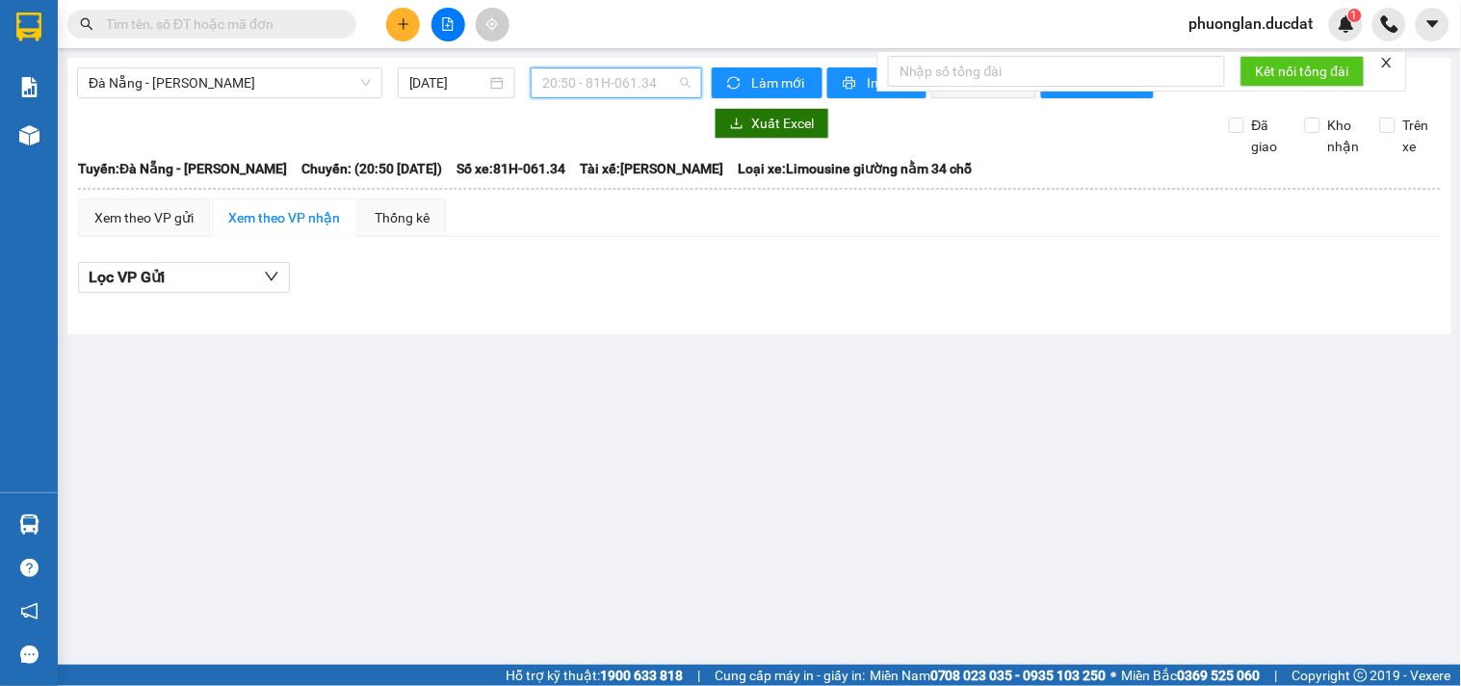
click at [629, 90] on span "20:50 - 81H-061.34" at bounding box center [616, 82] width 148 height 29
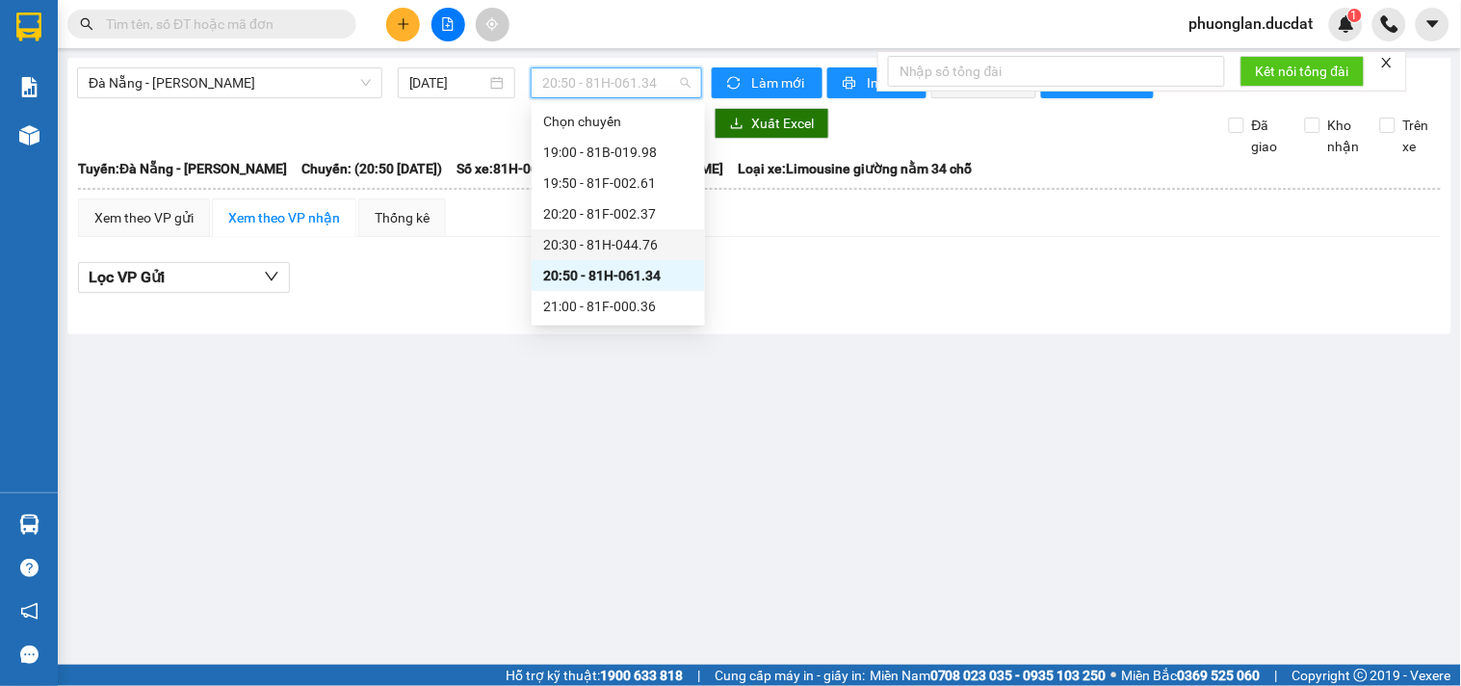
click at [624, 237] on div "20:30 - 81H-044.76" at bounding box center [618, 244] width 150 height 21
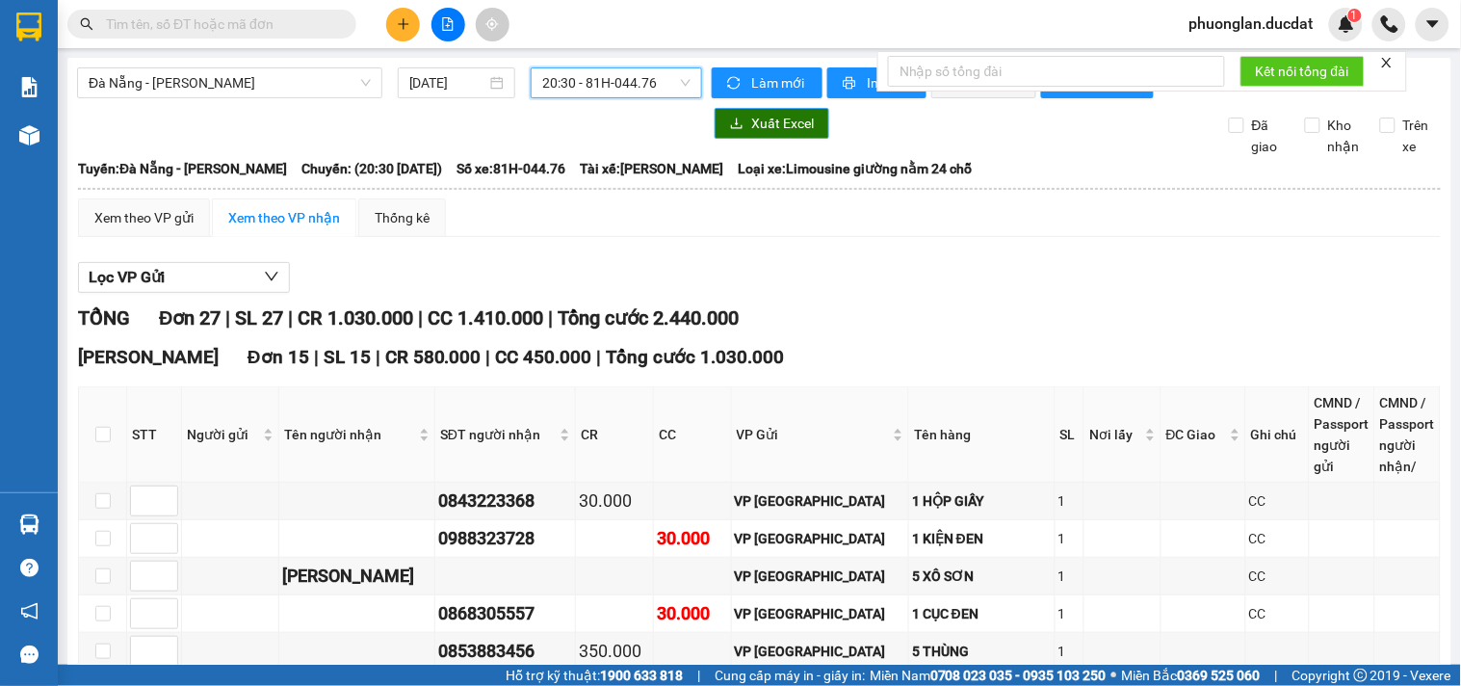
click at [768, 130] on span "Xuất Excel" at bounding box center [782, 123] width 63 height 21
click at [794, 126] on button "Xuất Excel" at bounding box center [772, 123] width 115 height 31
click at [229, 82] on span "Đà Nẵng - [PERSON_NAME]" at bounding box center [230, 82] width 282 height 29
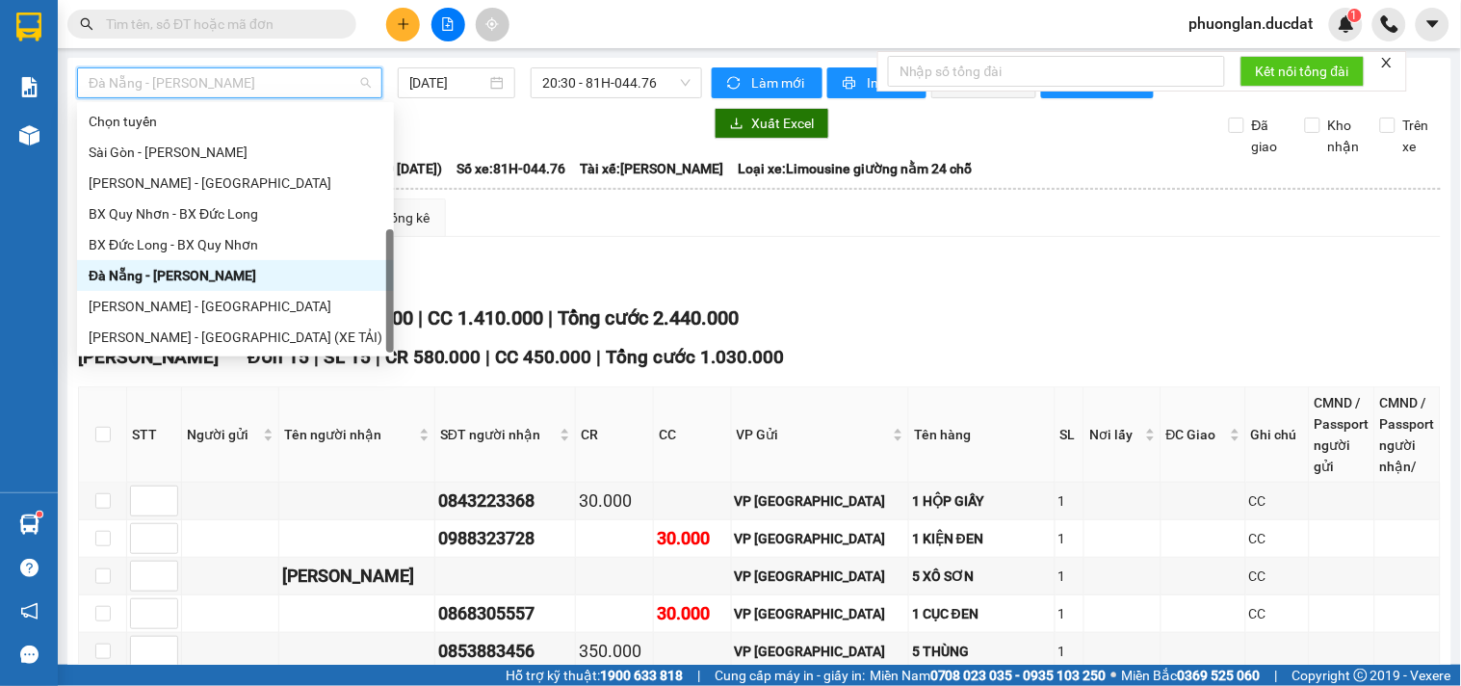
scroll to position [31, 0]
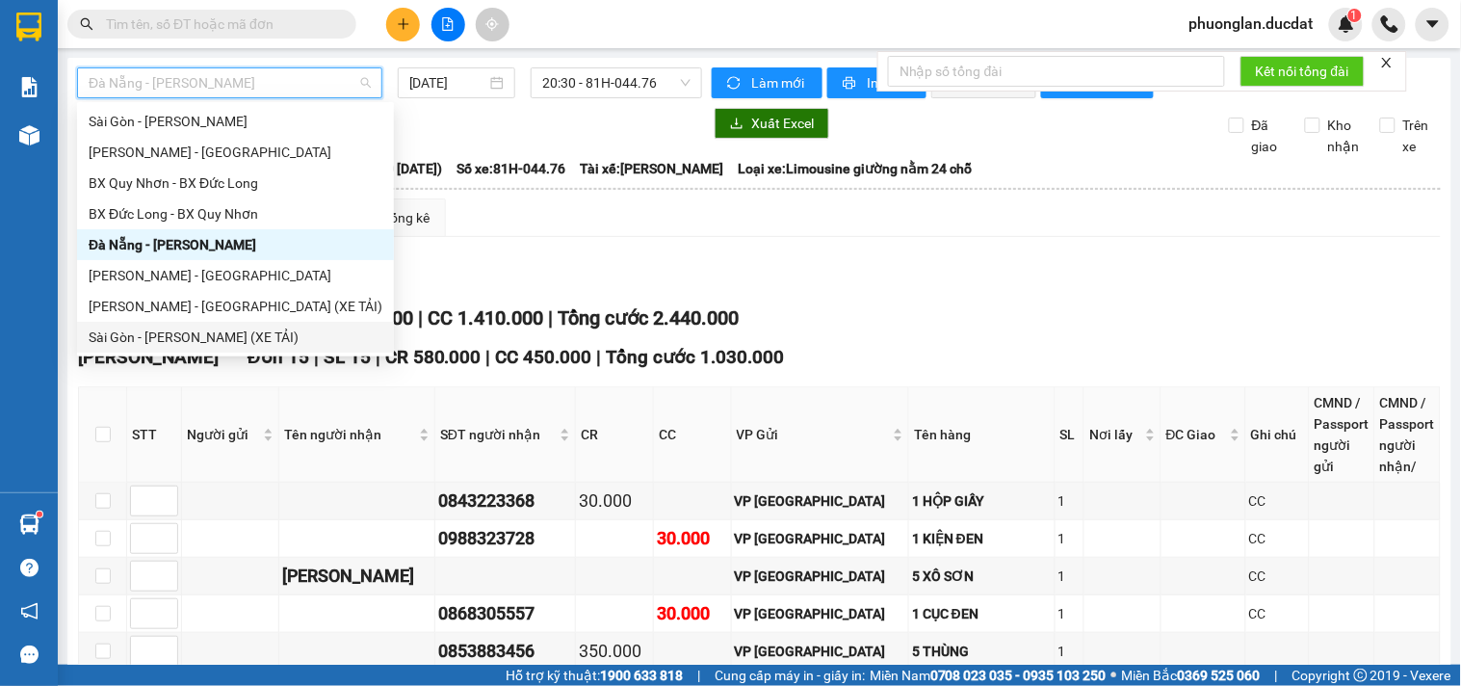
click at [177, 334] on div "Sài Gòn - [PERSON_NAME] (XE TẢI)" at bounding box center [236, 337] width 294 height 21
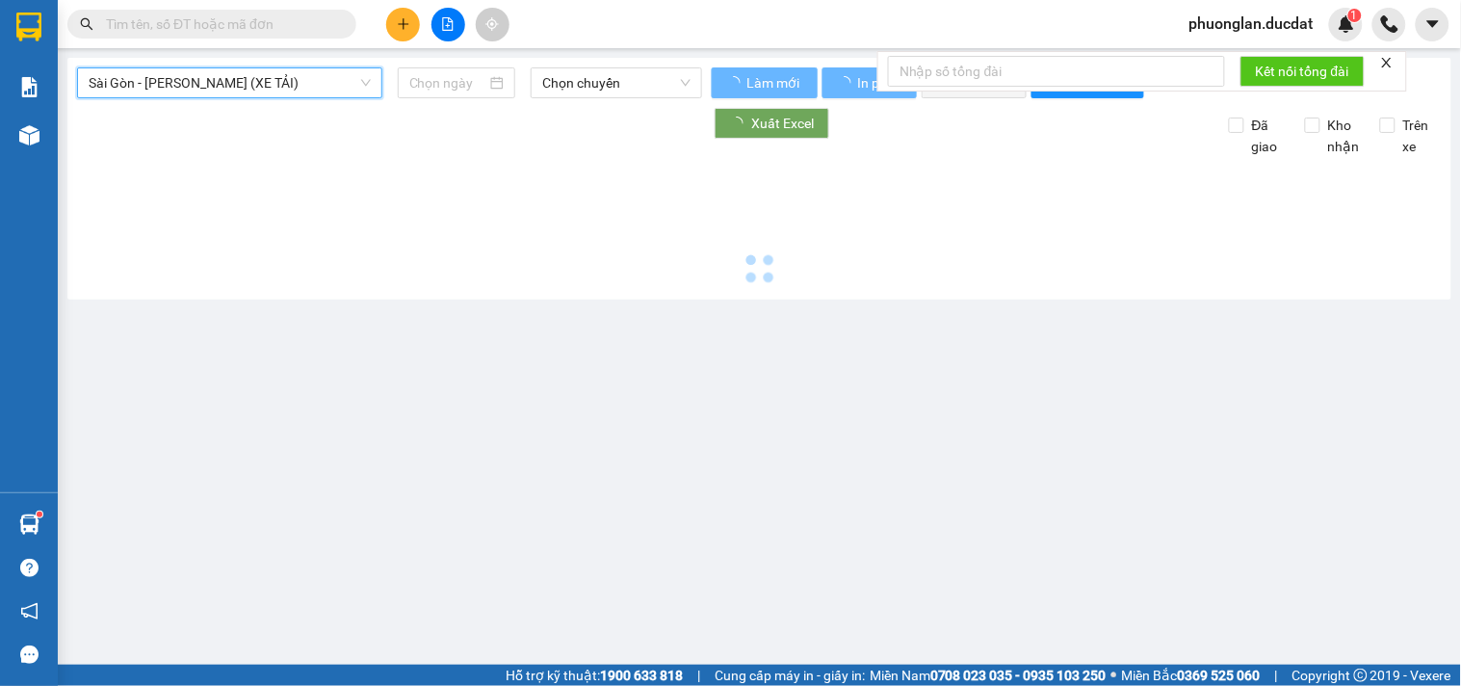
type input "[DATE]"
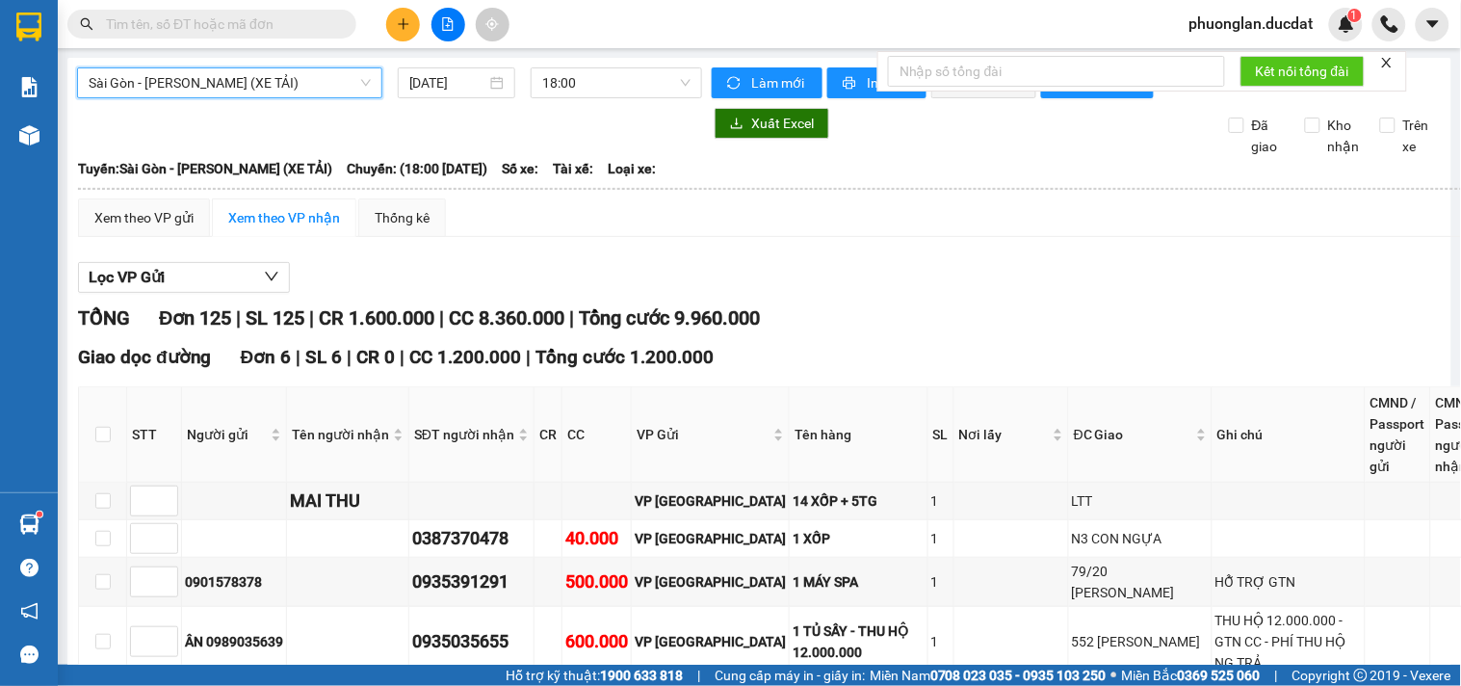
click at [251, 91] on span "Sài Gòn - [PERSON_NAME] (XE TẢI)" at bounding box center [230, 82] width 282 height 29
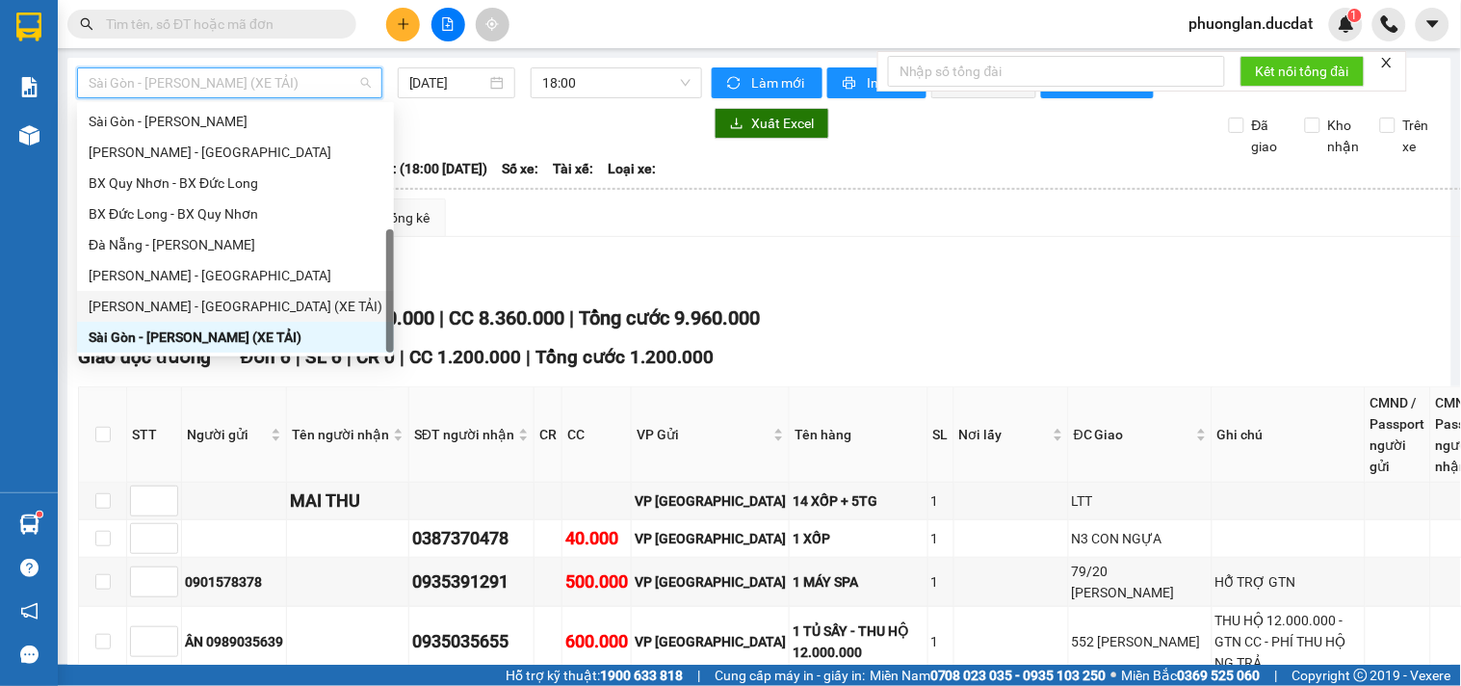
click at [173, 297] on div "[PERSON_NAME] - [GEOGRAPHIC_DATA] (XE TẢI)" at bounding box center [236, 306] width 294 height 21
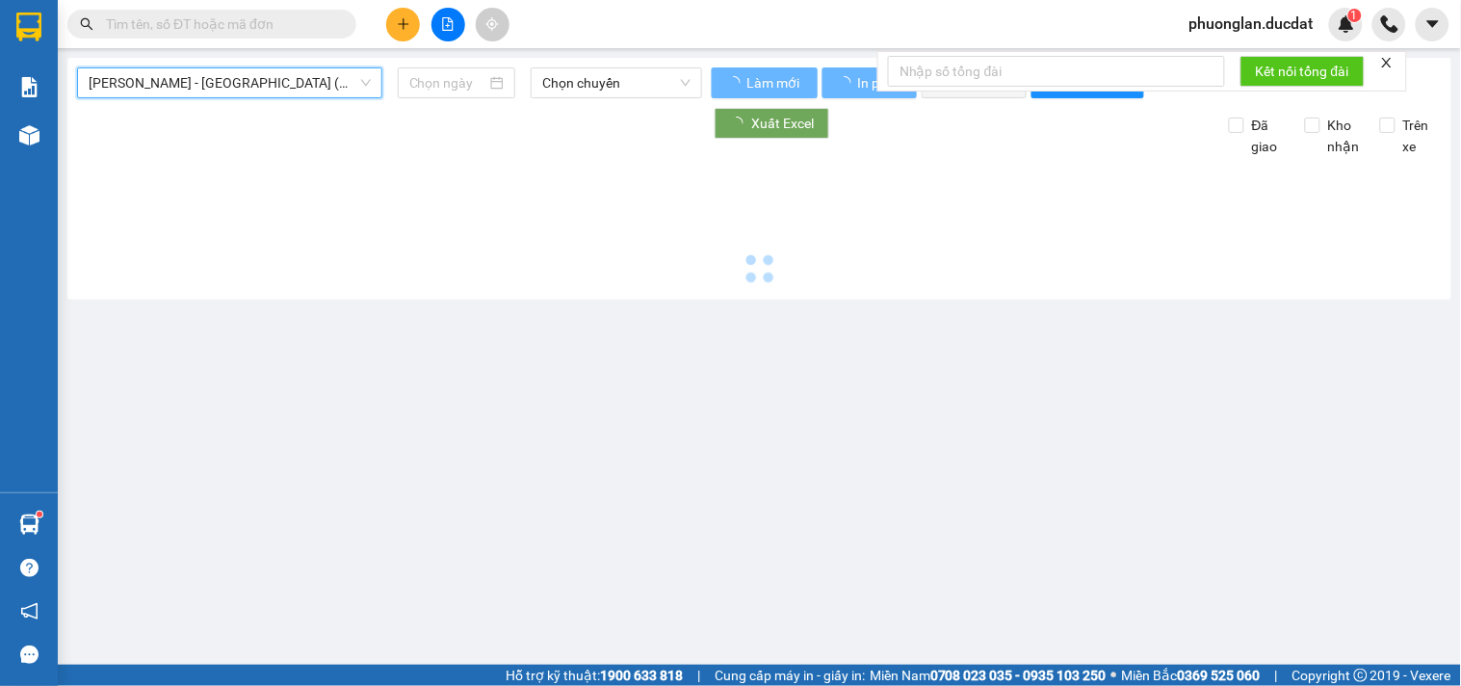
type input "[DATE]"
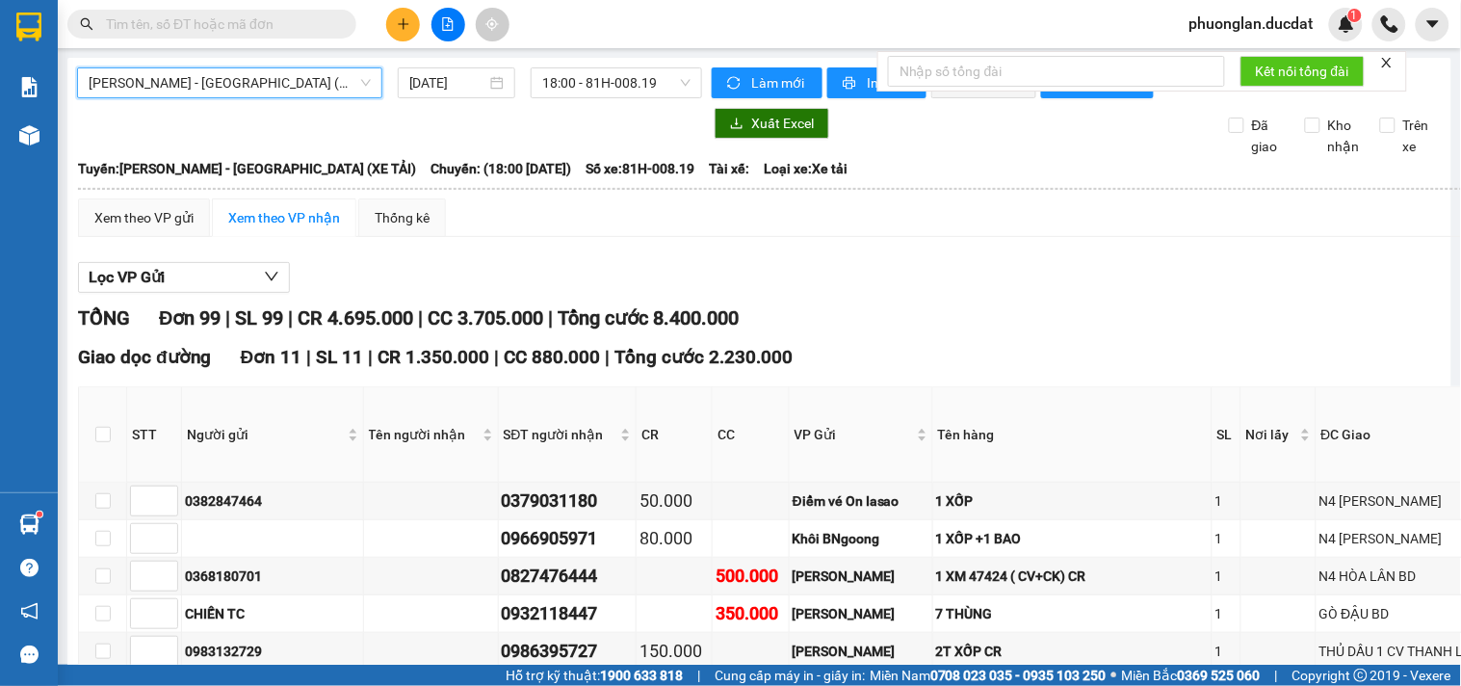
click at [264, 88] on span "[PERSON_NAME] - [GEOGRAPHIC_DATA] (XE TẢI)" at bounding box center [230, 82] width 282 height 29
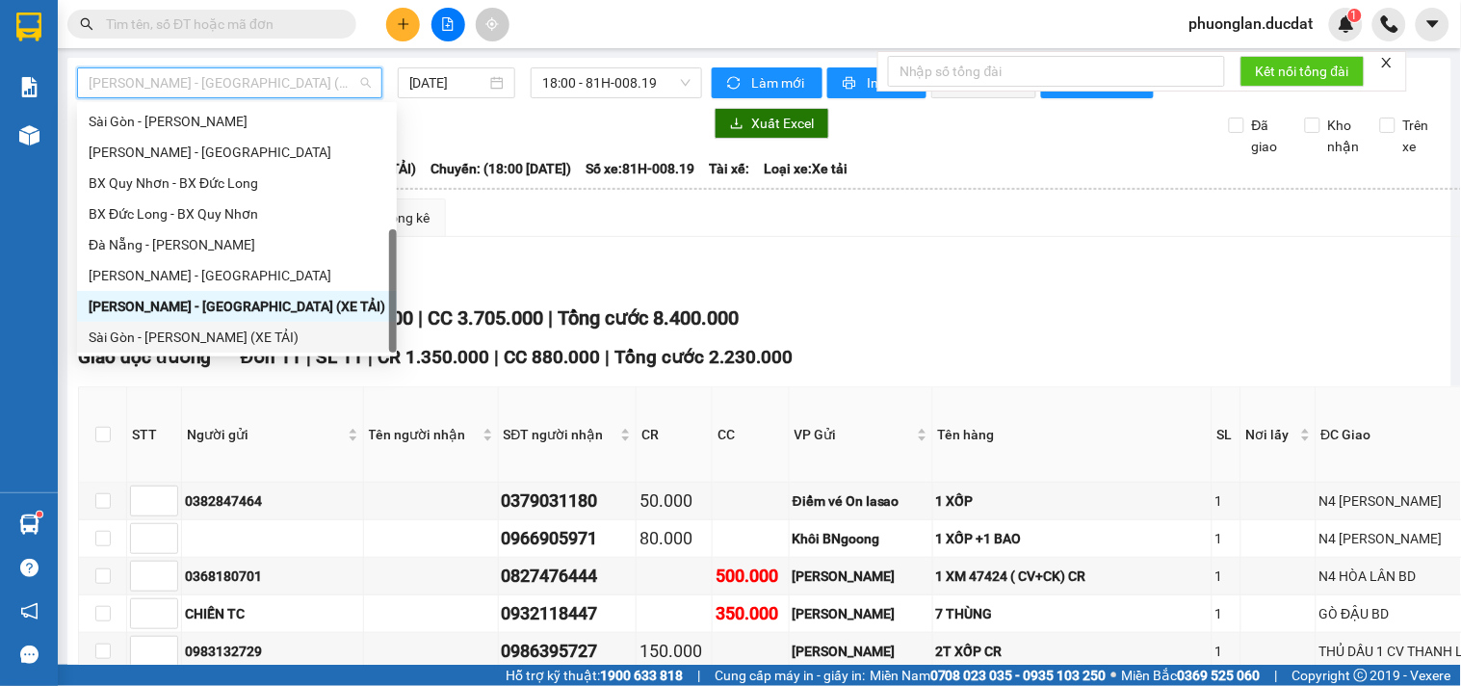
click at [176, 342] on div "Sài Gòn - [PERSON_NAME] (XE TẢI)" at bounding box center [237, 337] width 297 height 21
type input "[DATE]"
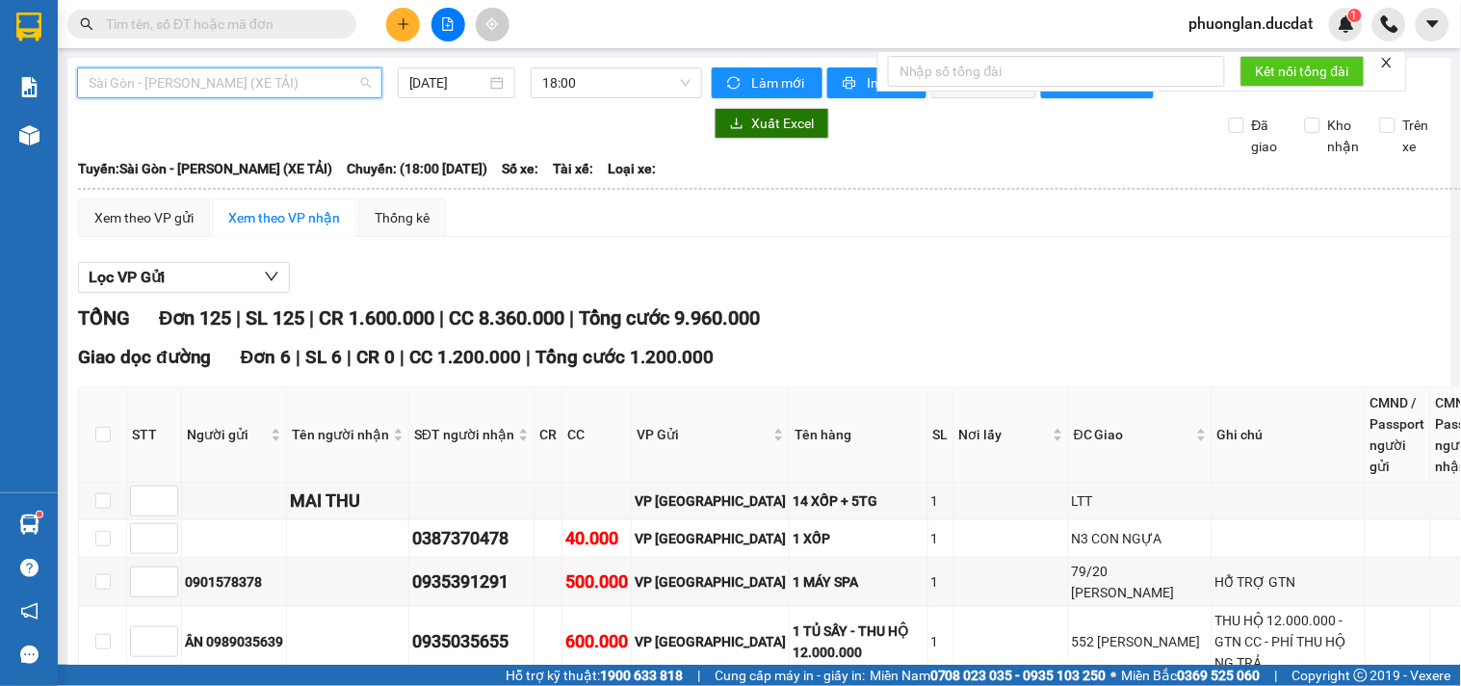
click at [266, 82] on span "Sài Gòn - [PERSON_NAME] (XE TẢI)" at bounding box center [230, 82] width 282 height 29
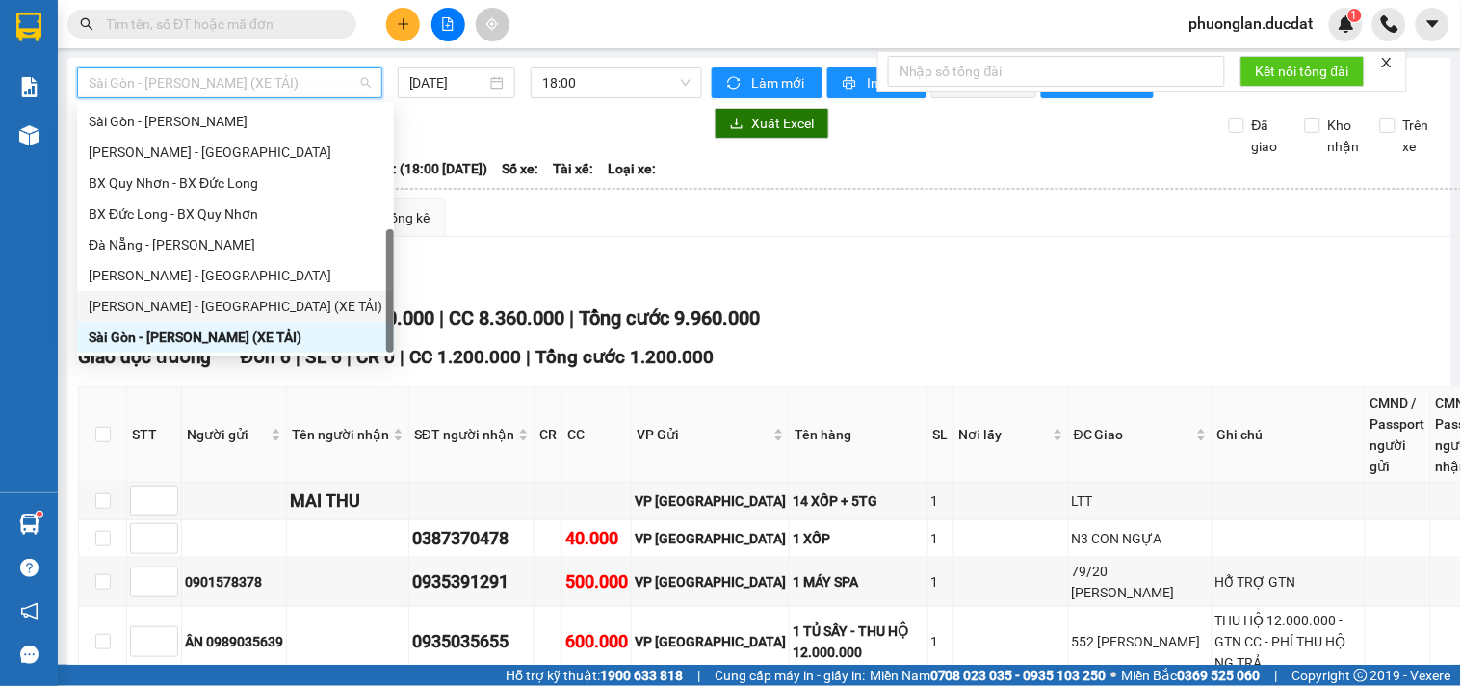
click at [199, 299] on div "[PERSON_NAME] - [GEOGRAPHIC_DATA] (XE TẢI)" at bounding box center [236, 306] width 294 height 21
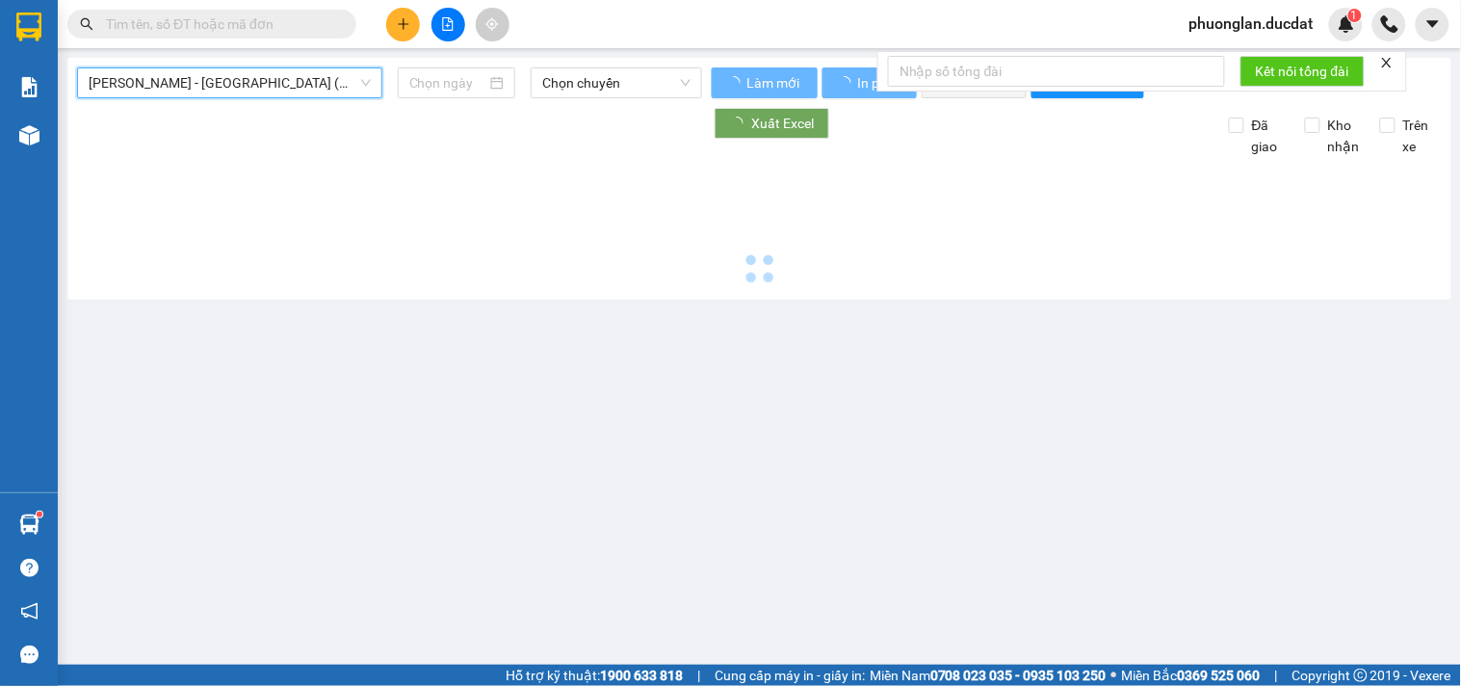
type input "[DATE]"
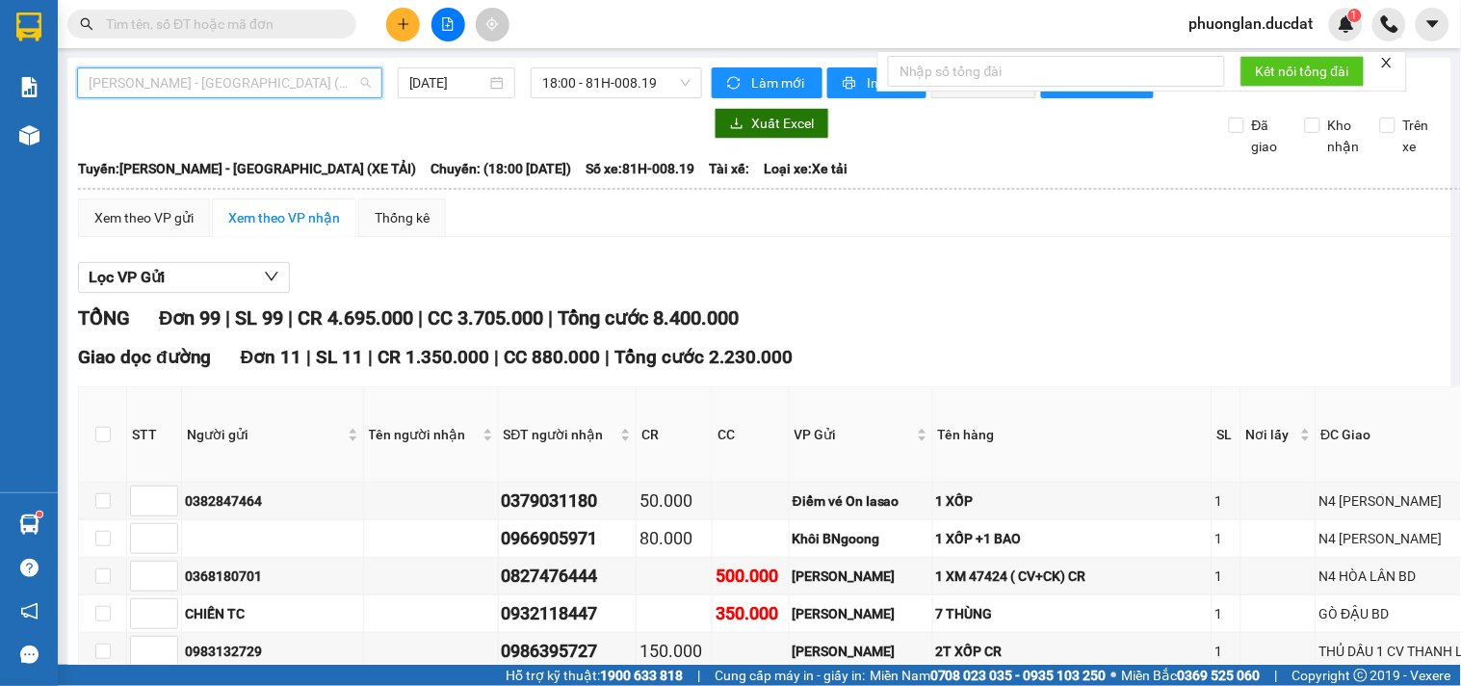
click at [242, 89] on span "[PERSON_NAME] - [GEOGRAPHIC_DATA] (XE TẢI)" at bounding box center [230, 82] width 282 height 29
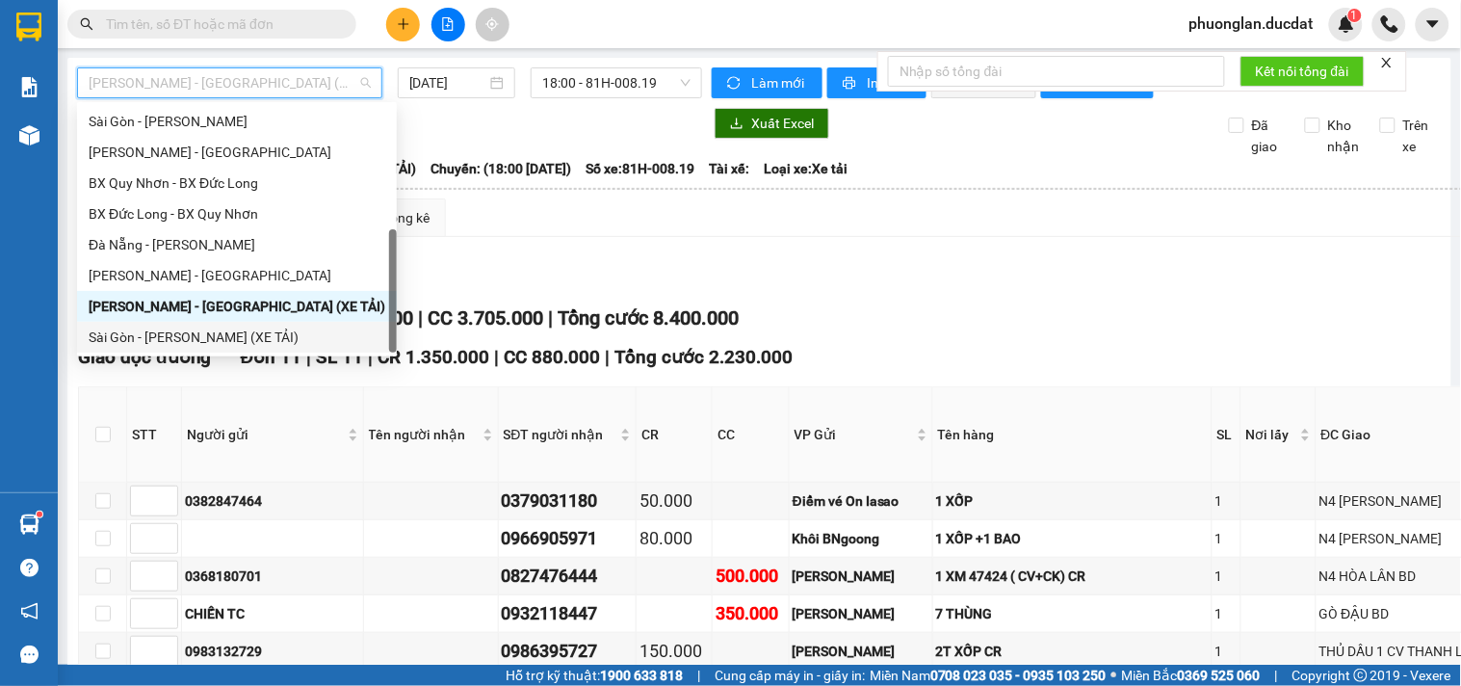
click at [208, 340] on div "Sài Gòn - [PERSON_NAME] (XE TẢI)" at bounding box center [237, 337] width 297 height 21
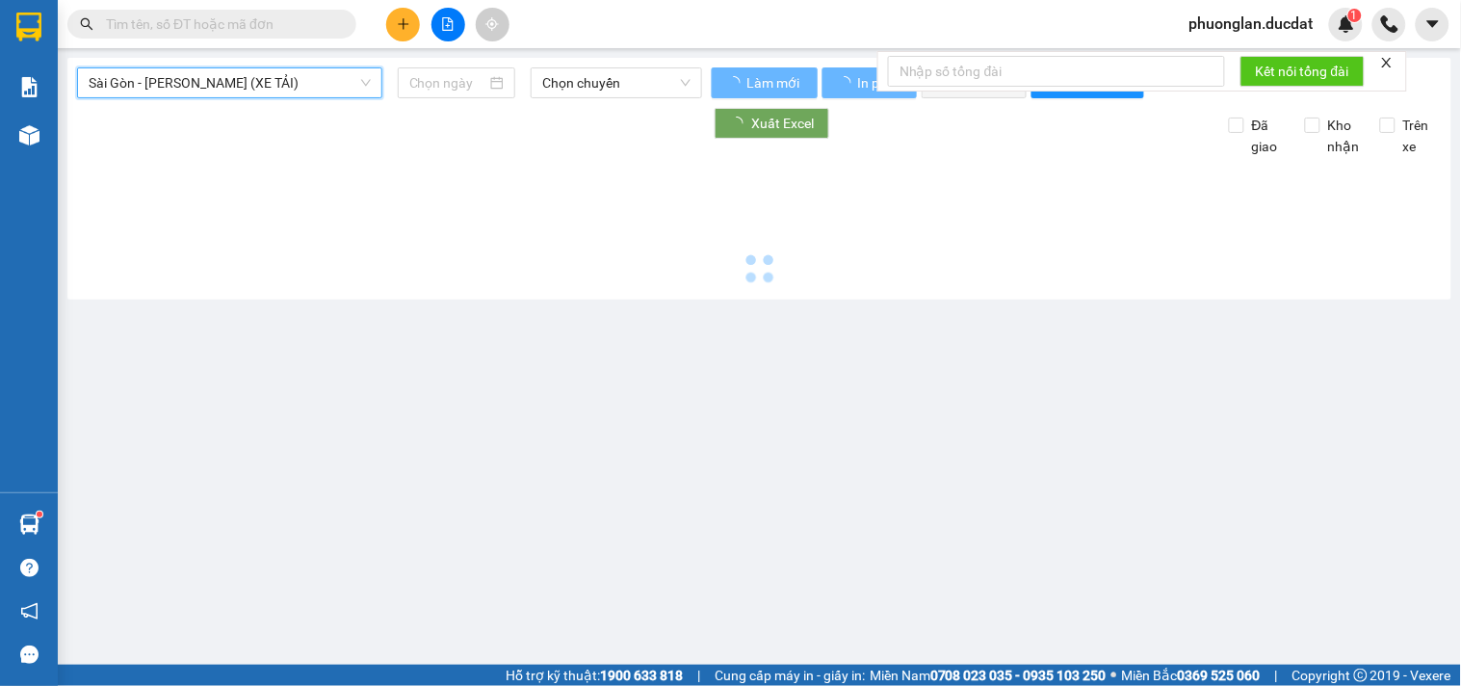
type input "[DATE]"
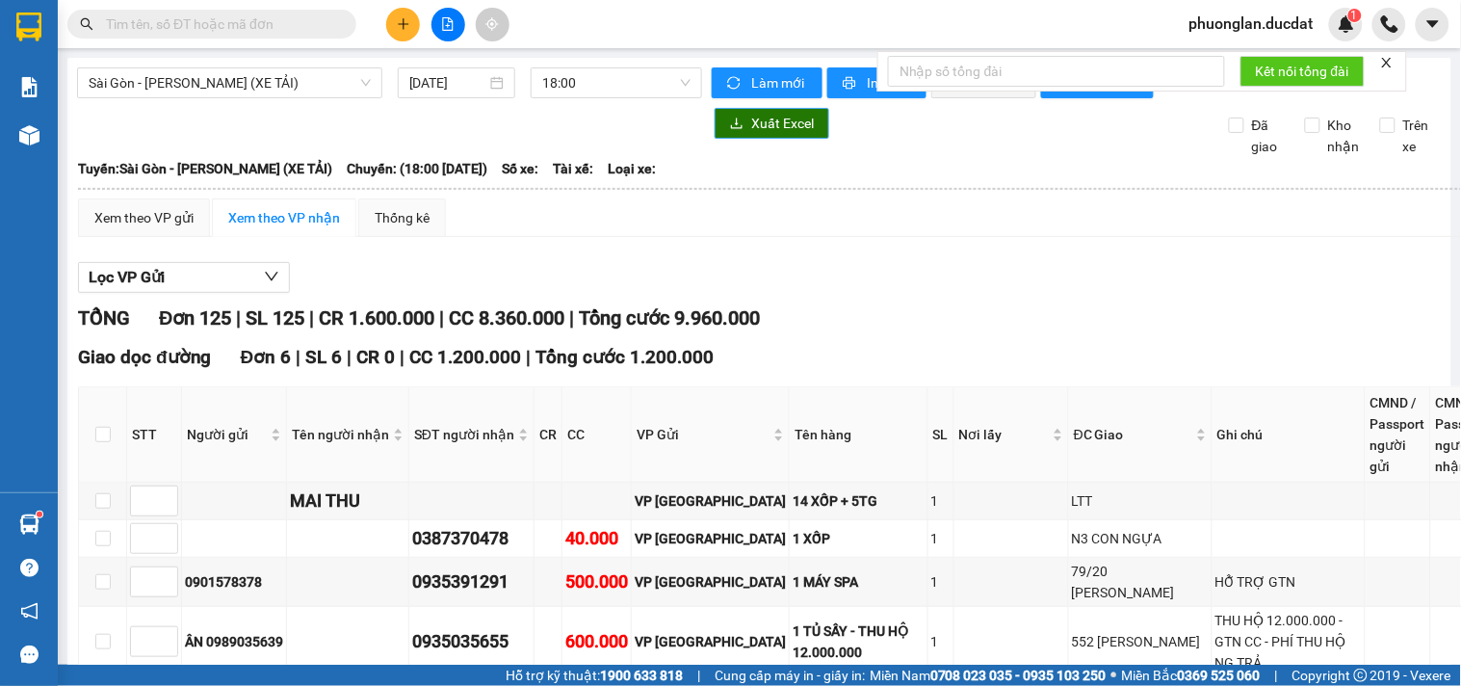
click at [742, 139] on button "Xuất Excel" at bounding box center [772, 123] width 115 height 31
click at [301, 94] on span "Sài Gòn - [PERSON_NAME] (XE TẢI)" at bounding box center [230, 82] width 282 height 29
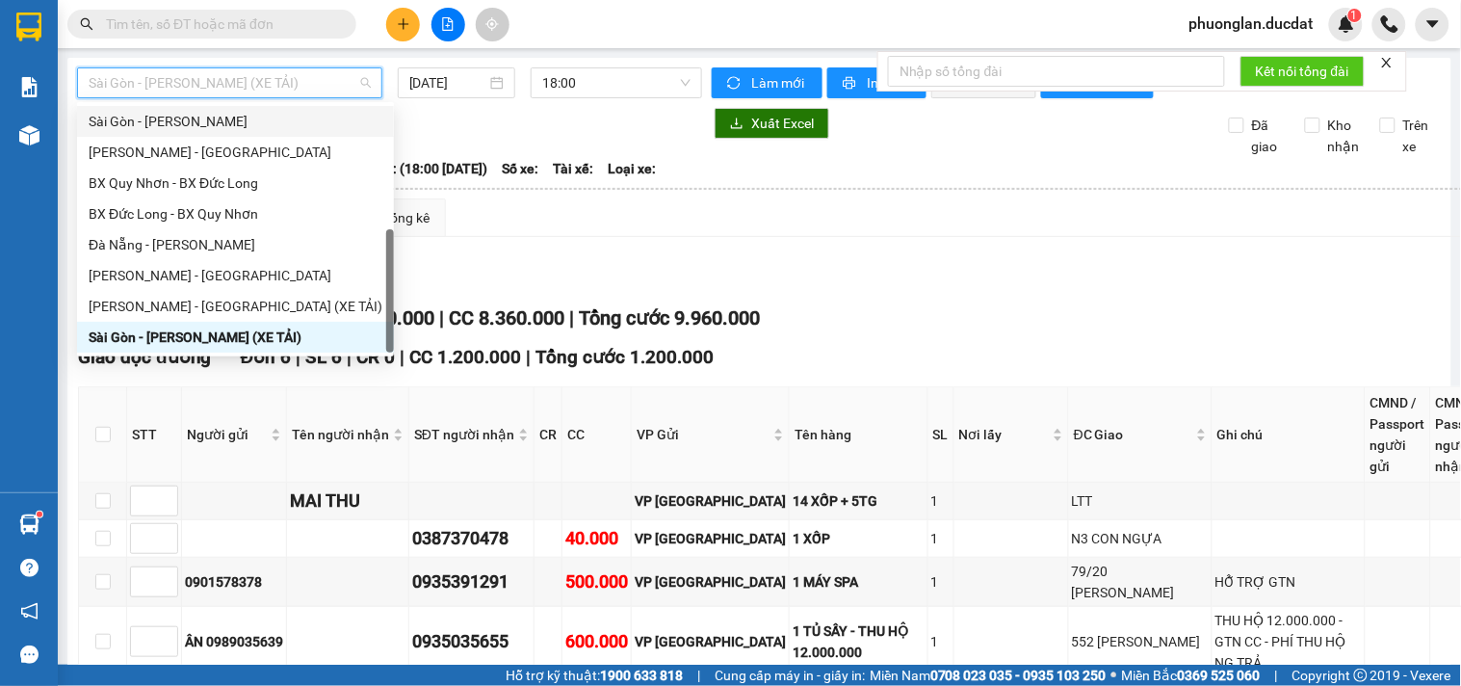
click at [141, 126] on div "Sài Gòn - [PERSON_NAME]" at bounding box center [236, 121] width 294 height 21
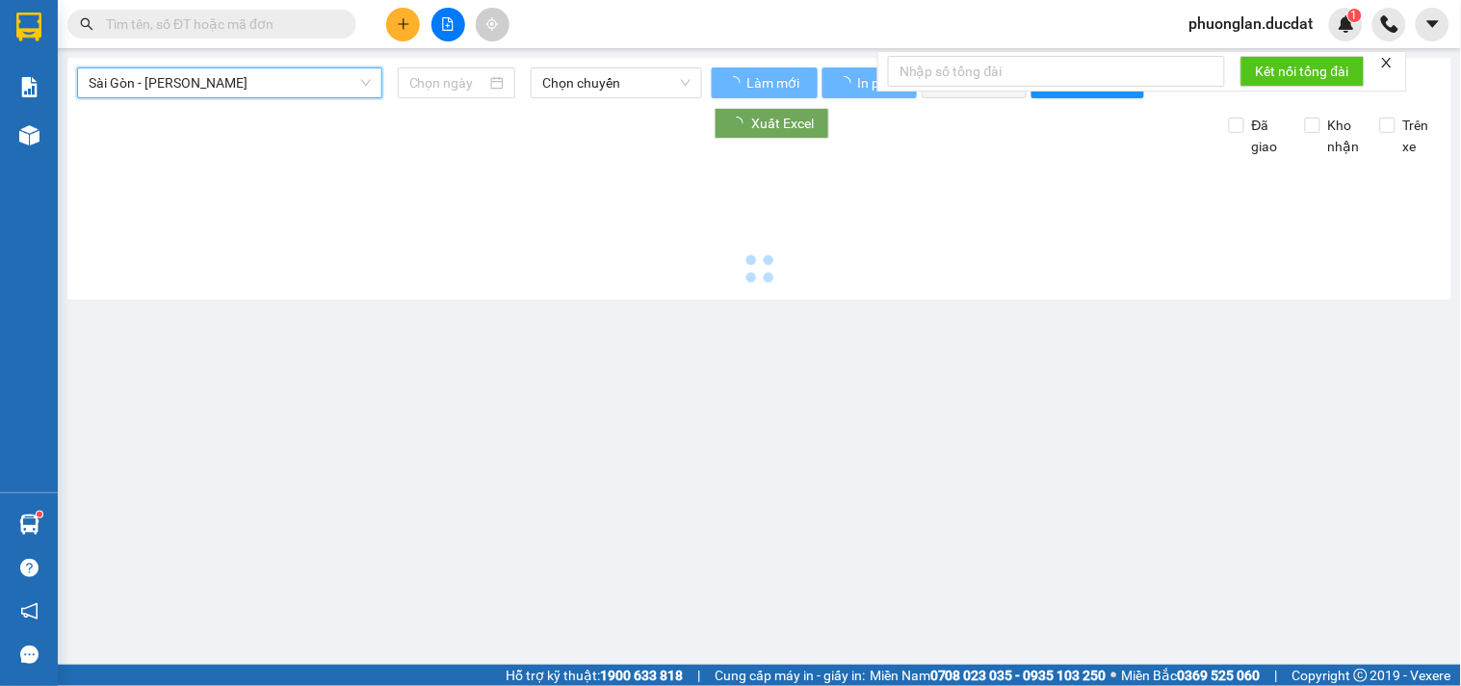
type input "[DATE]"
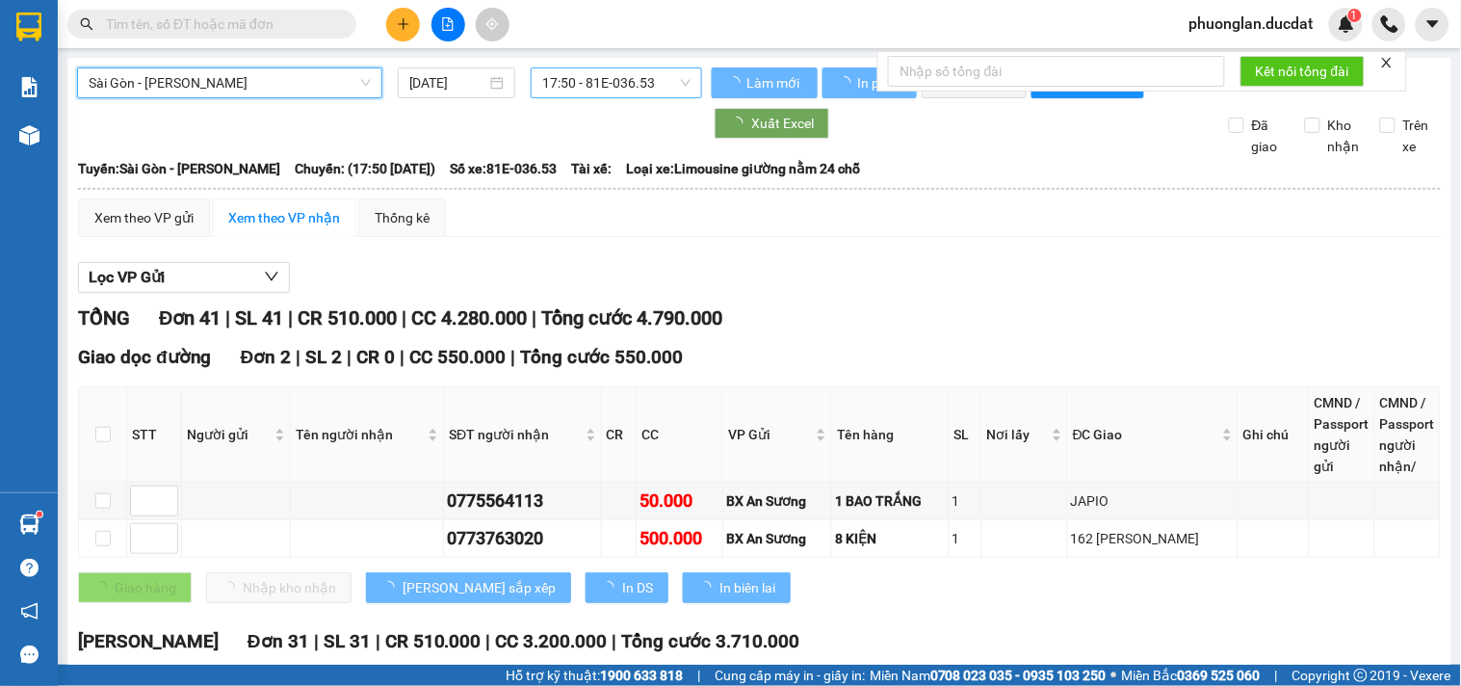
click at [575, 80] on span "17:50 - 81E-036.53" at bounding box center [616, 82] width 148 height 29
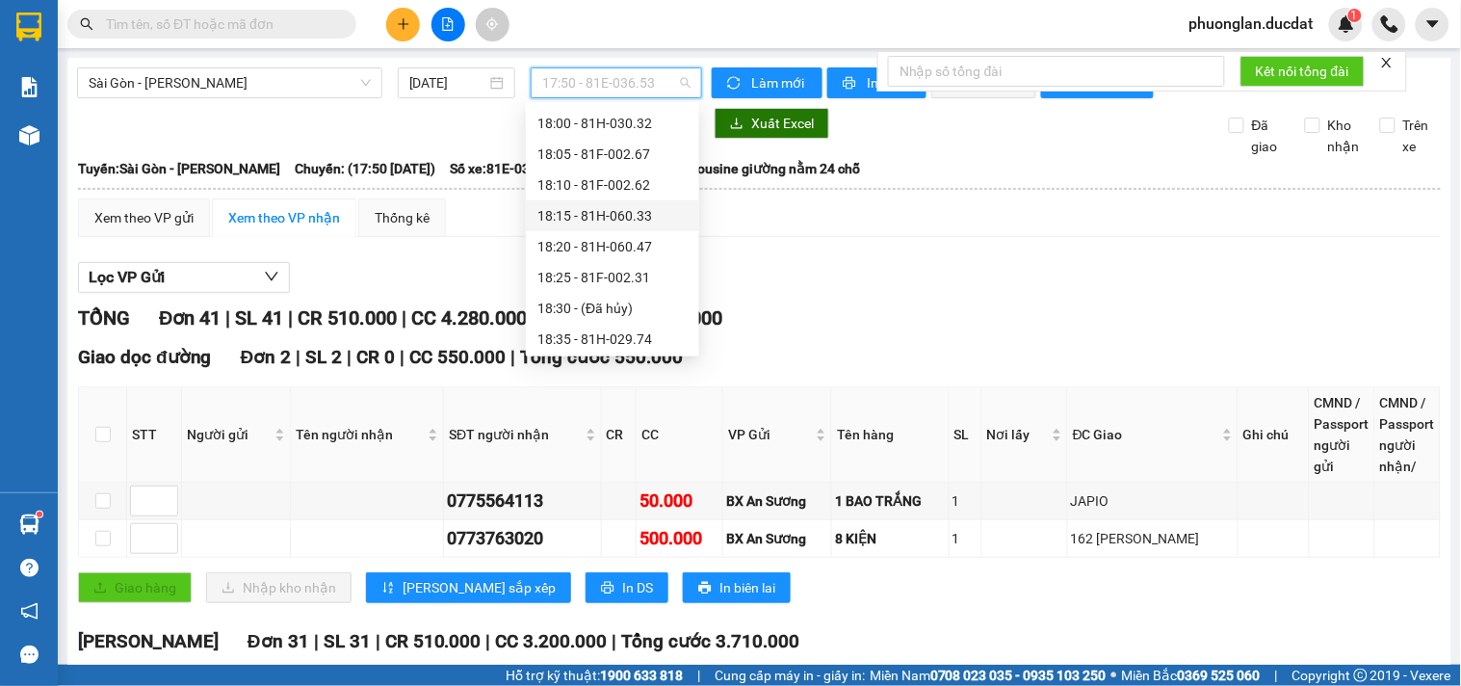
scroll to position [154, 0]
click at [633, 327] on div "20:15 (TC) - 81H-044.95" at bounding box center [612, 337] width 150 height 21
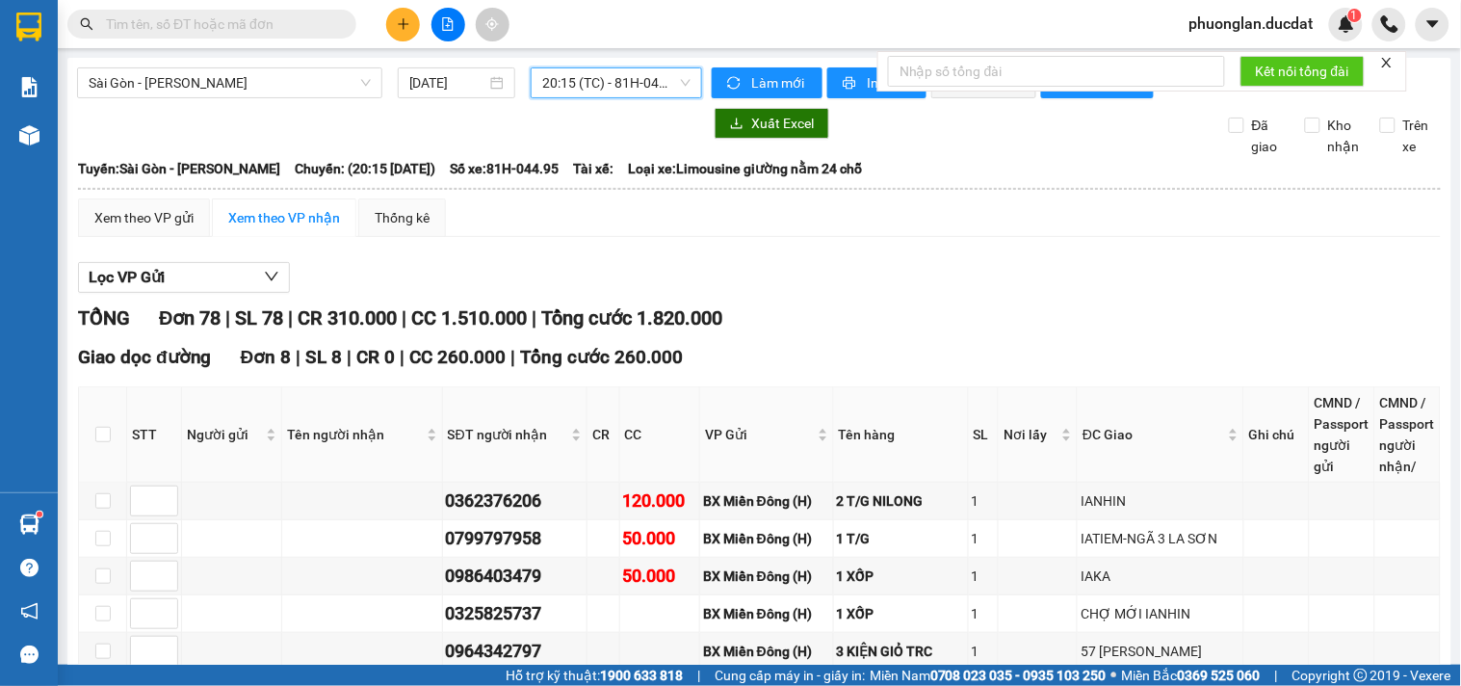
click at [563, 79] on span "20:15 (TC) - 81H-044.95" at bounding box center [616, 82] width 148 height 29
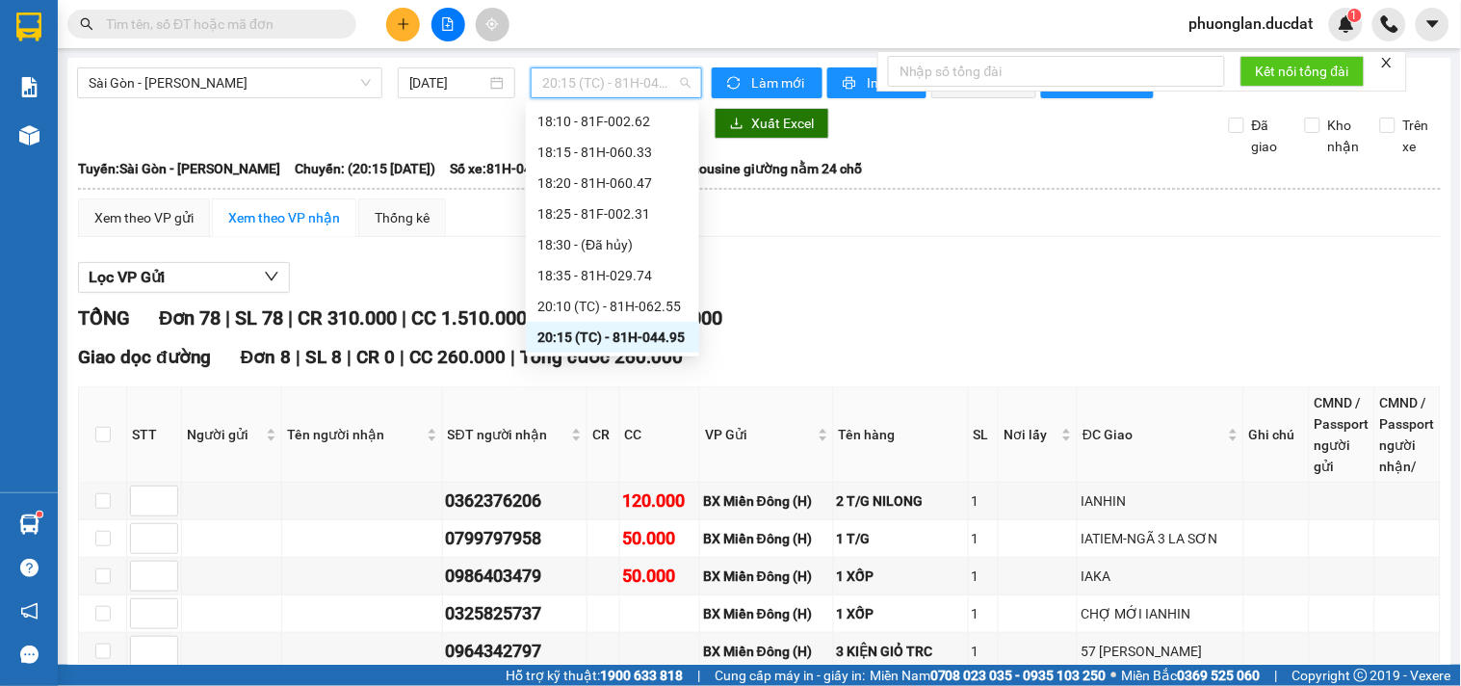
click at [629, 335] on div "20:15 (TC) - 81H-044.95" at bounding box center [612, 337] width 150 height 21
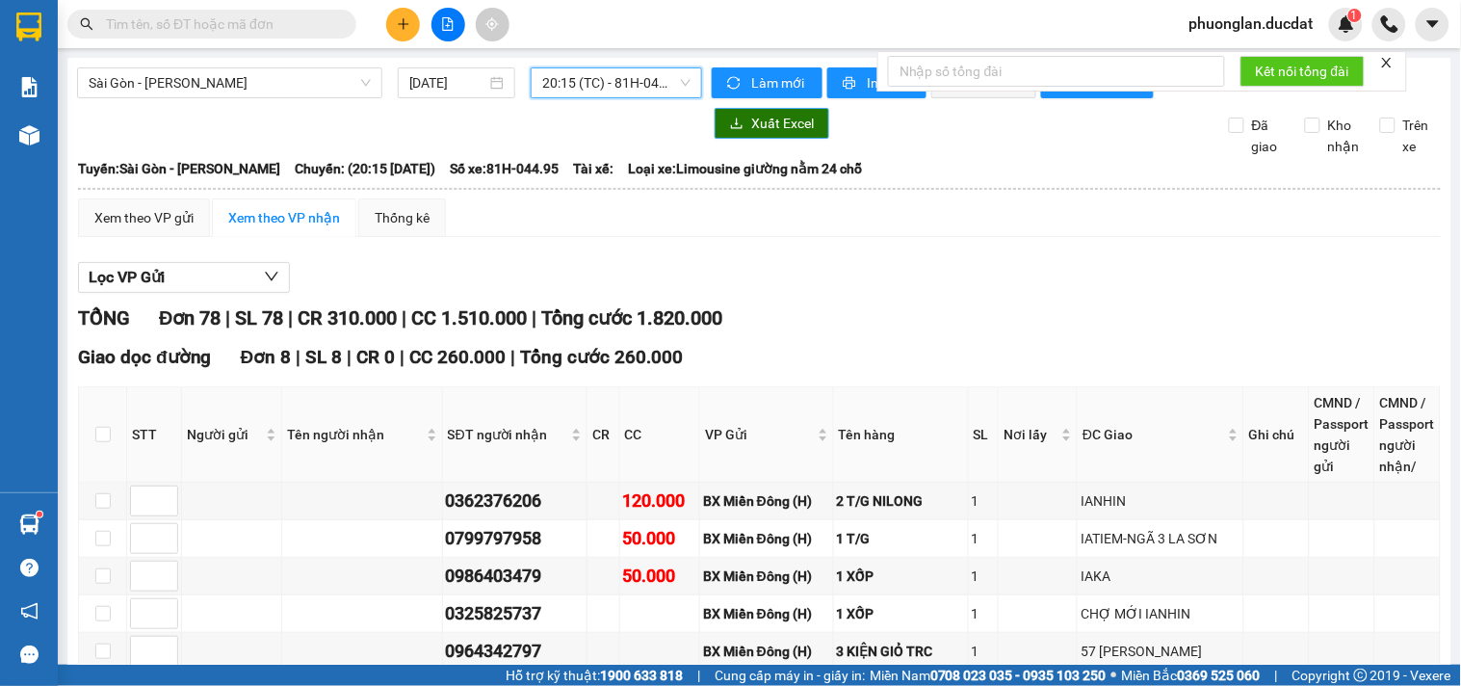
click at [765, 123] on button "Xuất Excel" at bounding box center [772, 123] width 115 height 31
click at [742, 138] on button "Xuất Excel" at bounding box center [772, 123] width 115 height 31
click at [139, 90] on span "Sài Gòn - [PERSON_NAME]" at bounding box center [230, 82] width 282 height 29
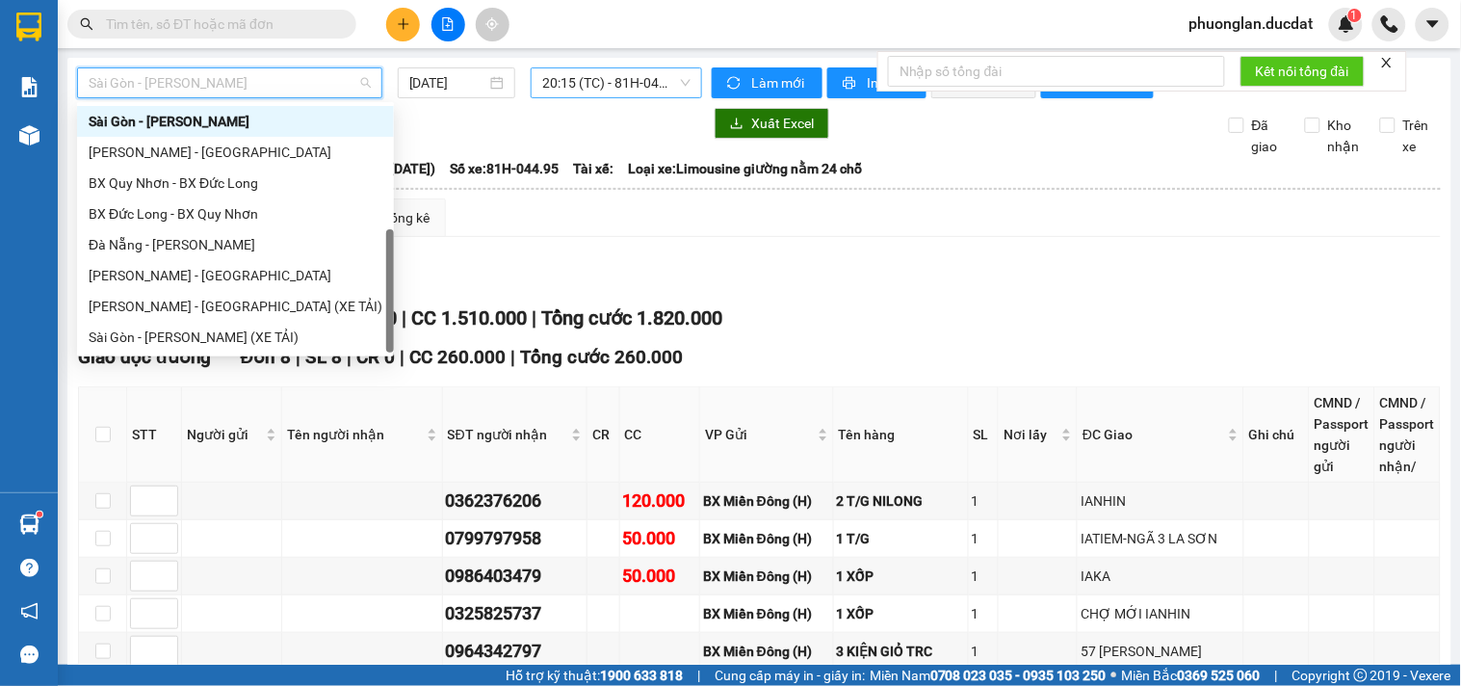
click at [566, 91] on span "20:15 (TC) - 81H-044.95" at bounding box center [616, 82] width 148 height 29
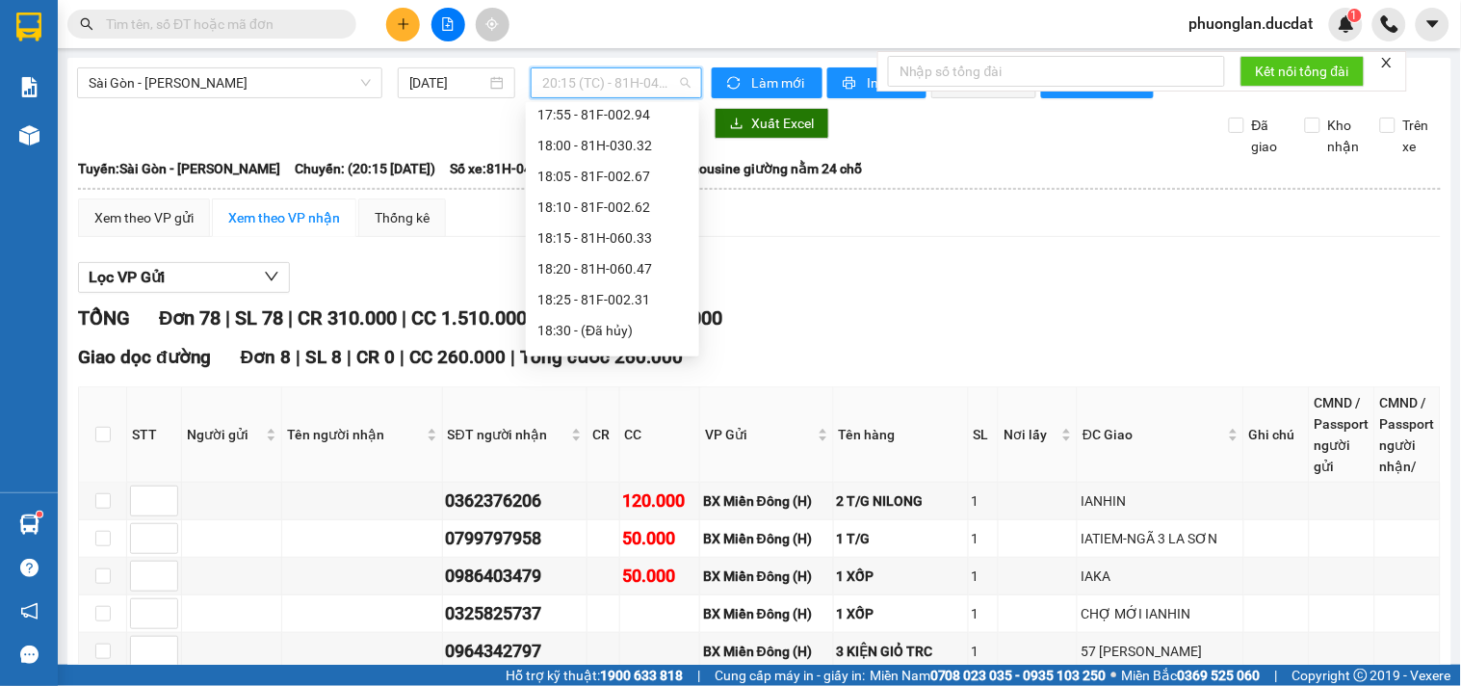
scroll to position [0, 0]
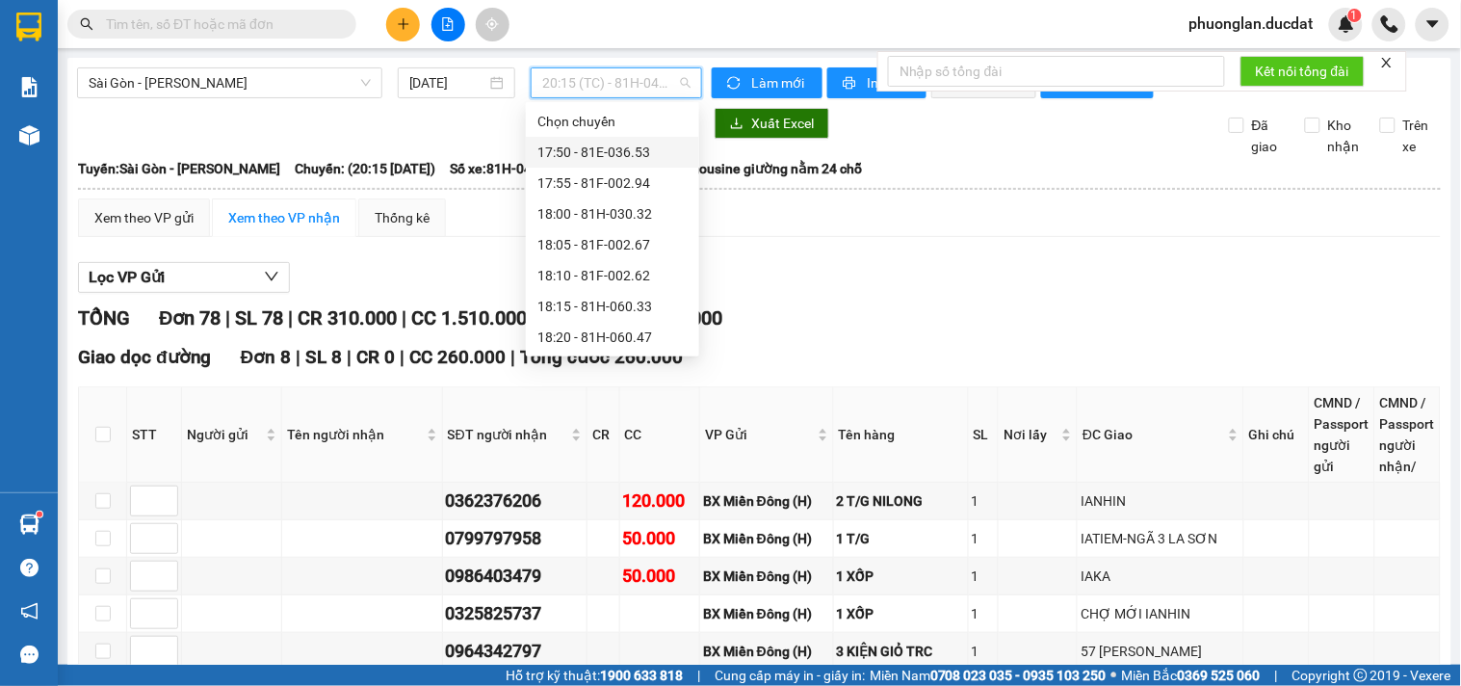
click at [600, 151] on div "17:50 - 81E-036.53" at bounding box center [612, 152] width 150 height 21
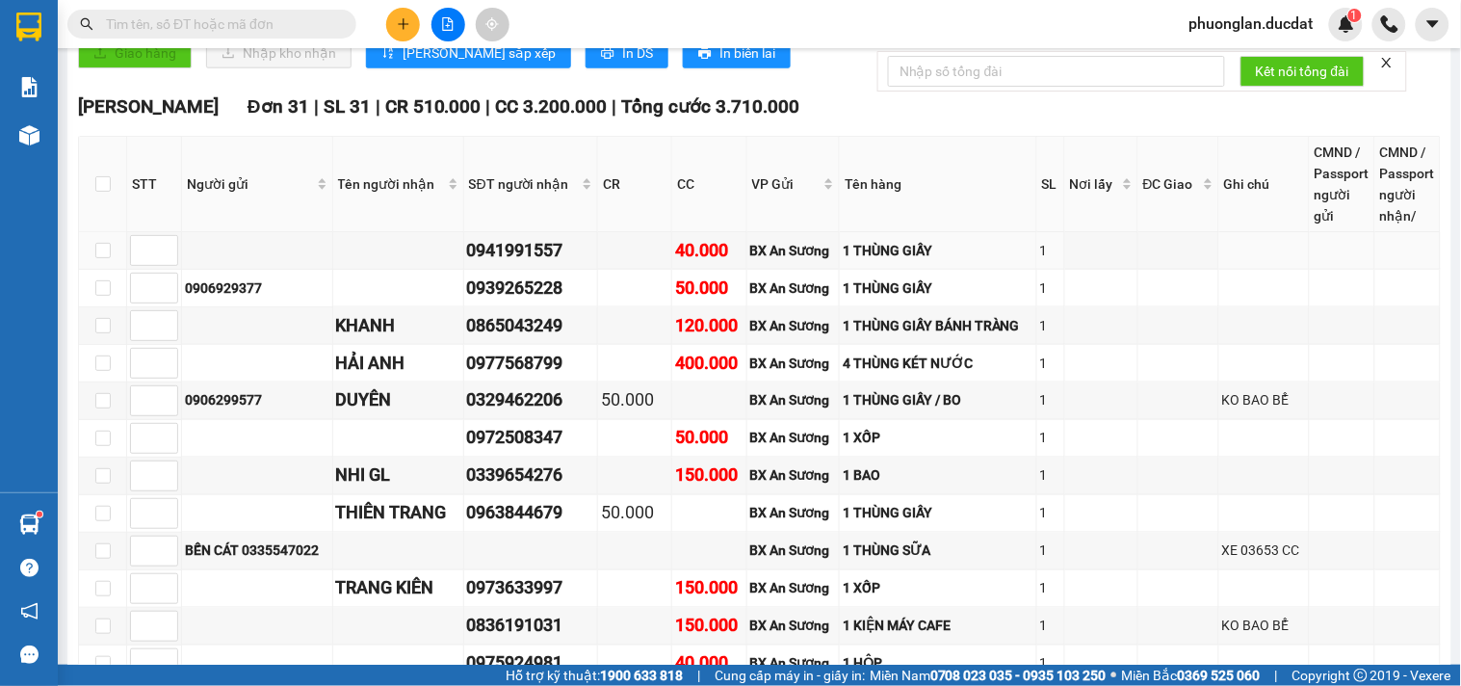
scroll to position [642, 0]
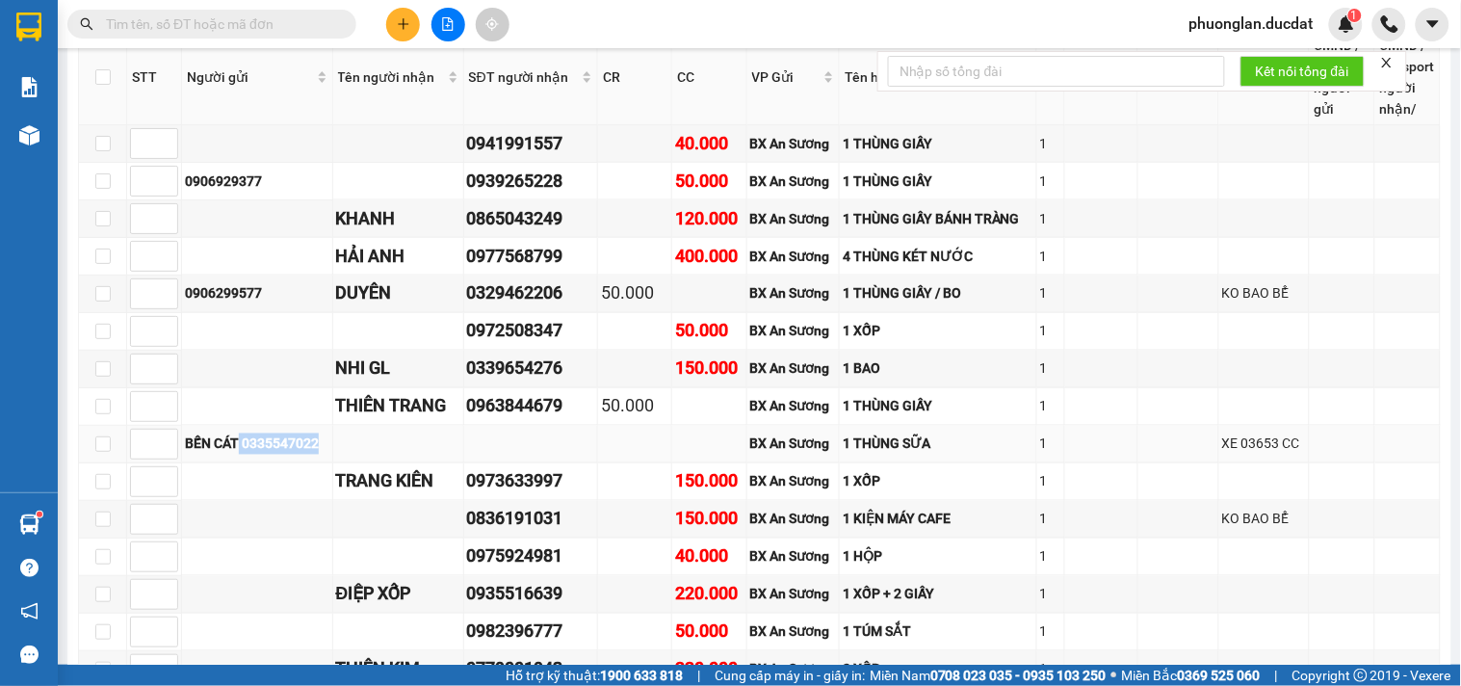
drag, startPoint x: 242, startPoint y: 460, endPoint x: 358, endPoint y: 458, distance: 116.6
click at [358, 458] on tr "BẾN CÁT 0335547022 BX An Sương 1 THÙNG SỮA 1 XE 03653 CC" at bounding box center [760, 445] width 1362 height 38
click at [248, 455] on div "BẾN CÁT 0335547022" at bounding box center [257, 443] width 144 height 21
drag, startPoint x: 245, startPoint y: 465, endPoint x: 370, endPoint y: 459, distance: 125.4
click at [370, 459] on tr "BẾN CÁT 0335547022 BX An Sương 1 THÙNG SỮA 1 XE 03653 CC" at bounding box center [760, 445] width 1362 height 38
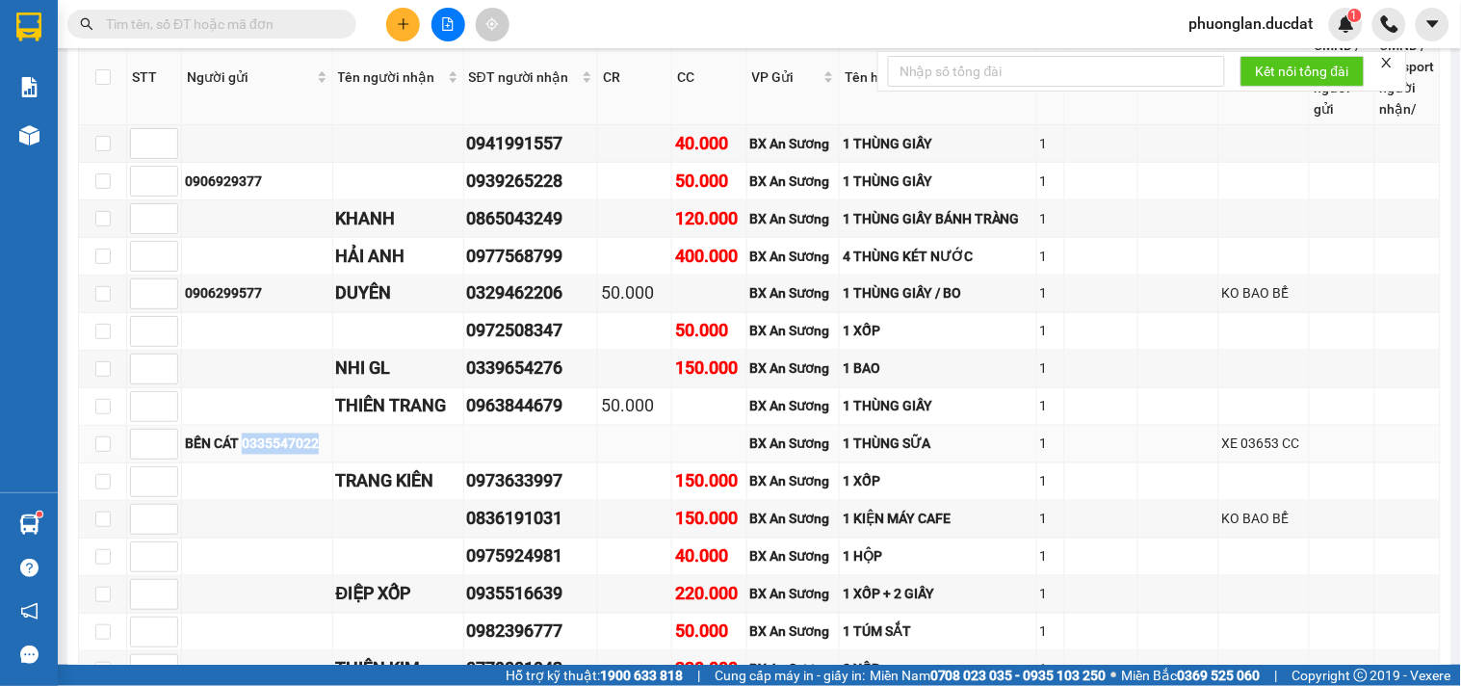
copy tr "0335547022"
click at [1177, 487] on td at bounding box center [1179, 482] width 81 height 38
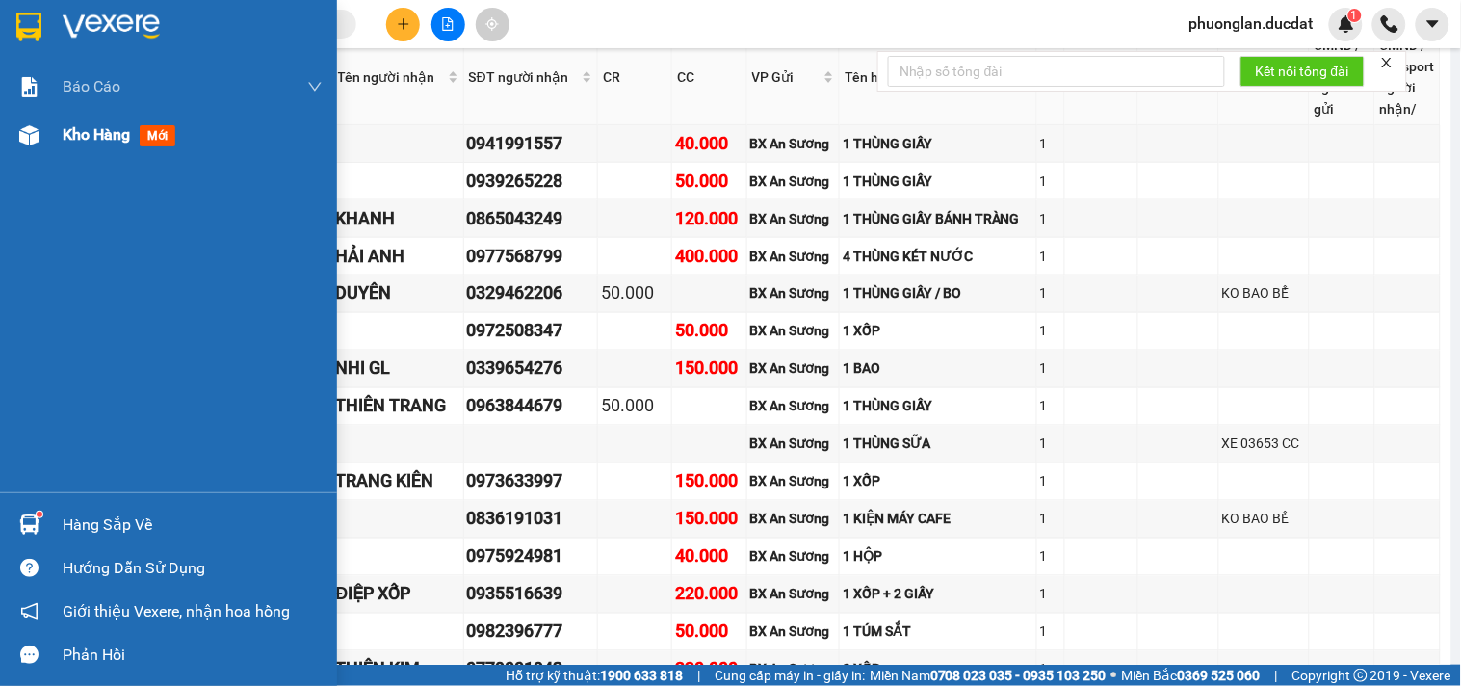
click at [94, 136] on span "Kho hàng" at bounding box center [96, 134] width 67 height 18
